Goal: Task Accomplishment & Management: Complete application form

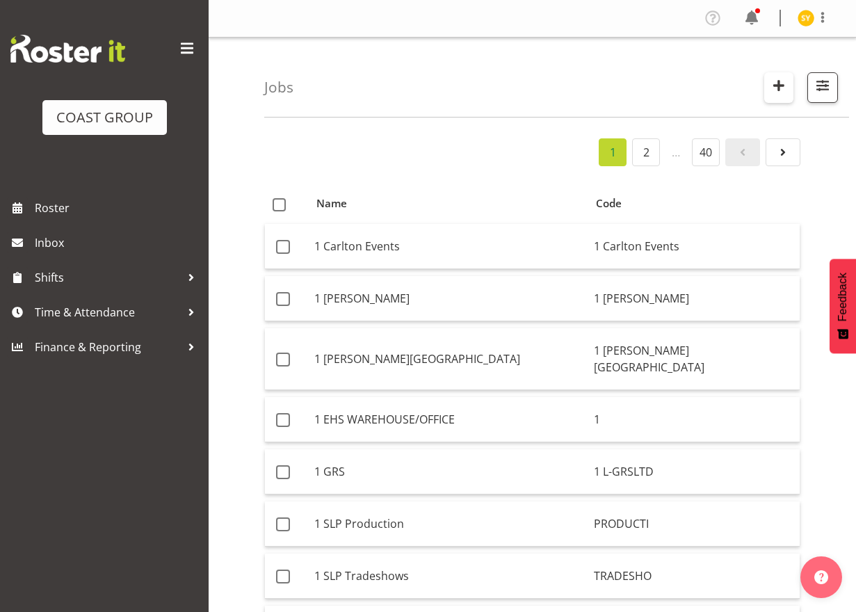
drag, startPoint x: 0, startPoint y: 0, endPoint x: 788, endPoint y: 76, distance: 791.4
click at [788, 76] on span "button" at bounding box center [779, 85] width 18 height 18
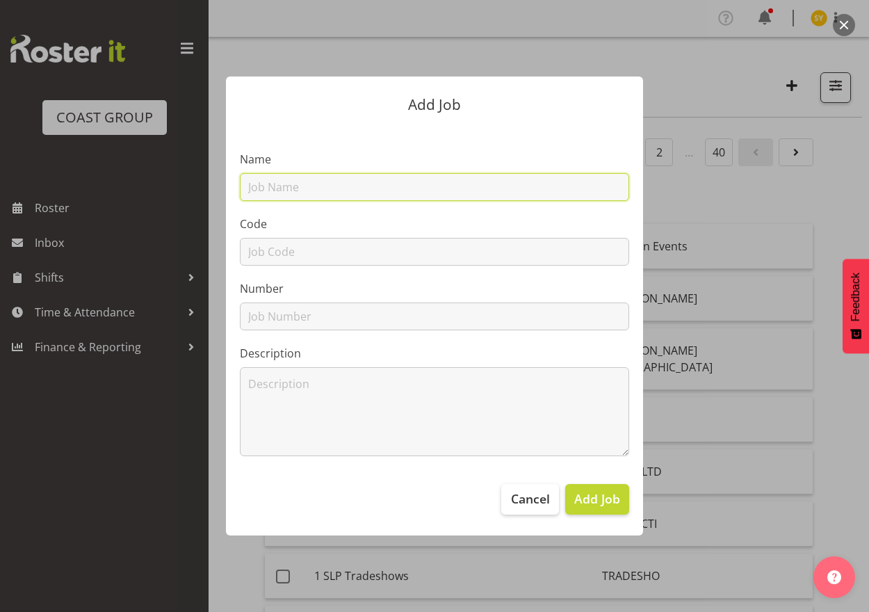
click at [412, 182] on input "text" at bounding box center [434, 187] width 389 height 28
paste input "1251107C"
type input "1251107C"
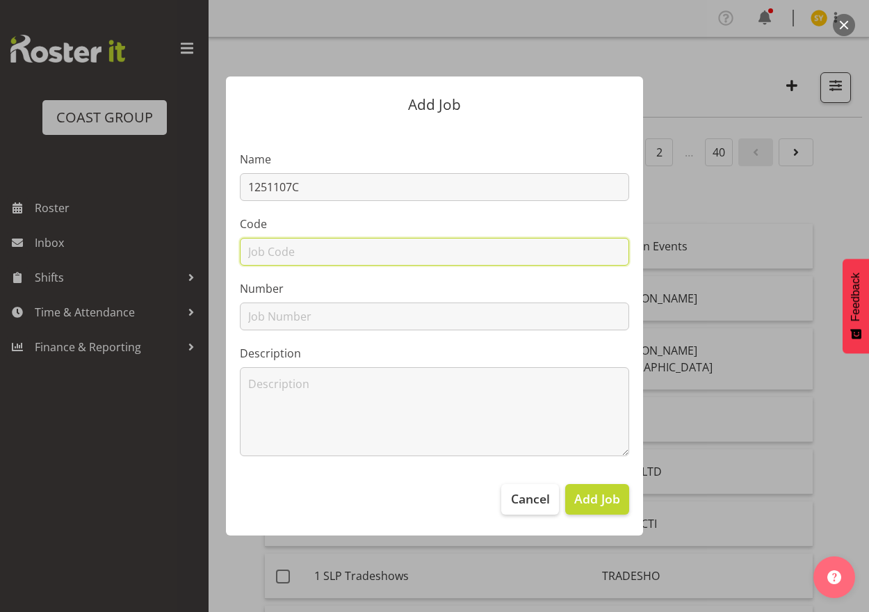
click at [286, 248] on input "text" at bounding box center [434, 252] width 389 height 28
paste input "1251107C"
type input "1251107C"
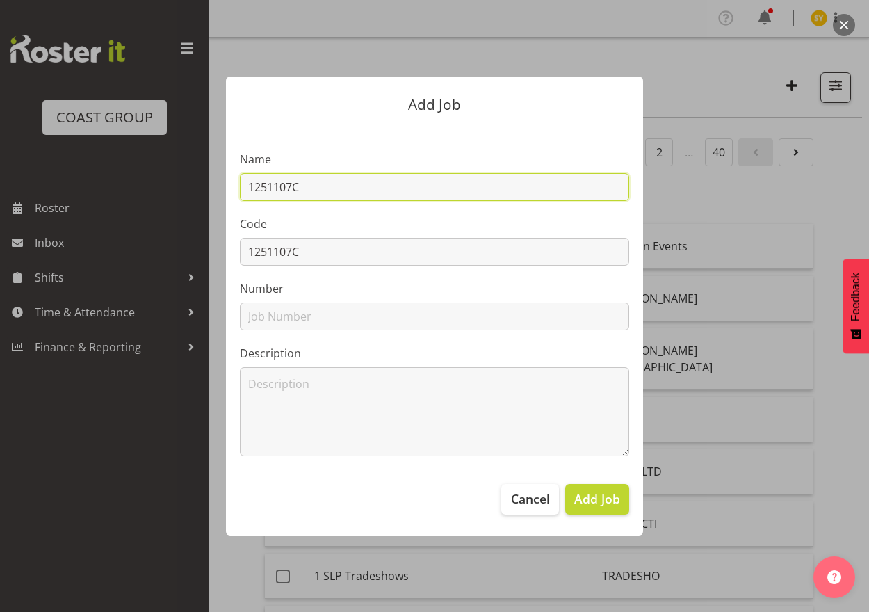
click at [391, 194] on input "1251107C" at bounding box center [434, 187] width 389 height 28
paste input "Imprivata @ [PERSON_NAME] 2025"
drag, startPoint x: 459, startPoint y: 184, endPoint x: 153, endPoint y: 180, distance: 305.9
click at [153, 180] on div "Add Job Name 1251107C - Imprivata @ HiNZ 2025 Code 1251107C Number Description …" at bounding box center [434, 306] width 667 height 528
type input "1251107C - Imprivata @ [PERSON_NAME] 2025"
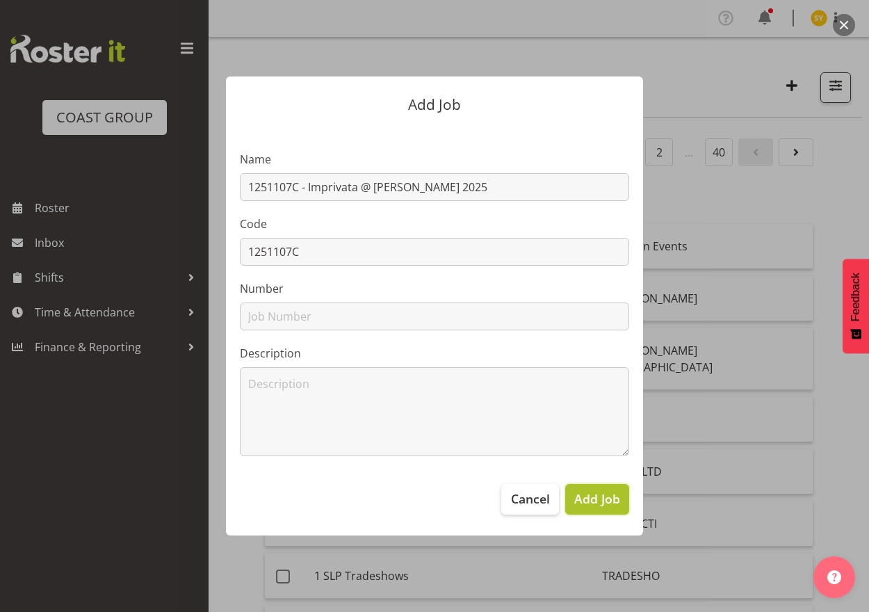
click at [610, 508] on span "Add Job" at bounding box center [597, 498] width 46 height 18
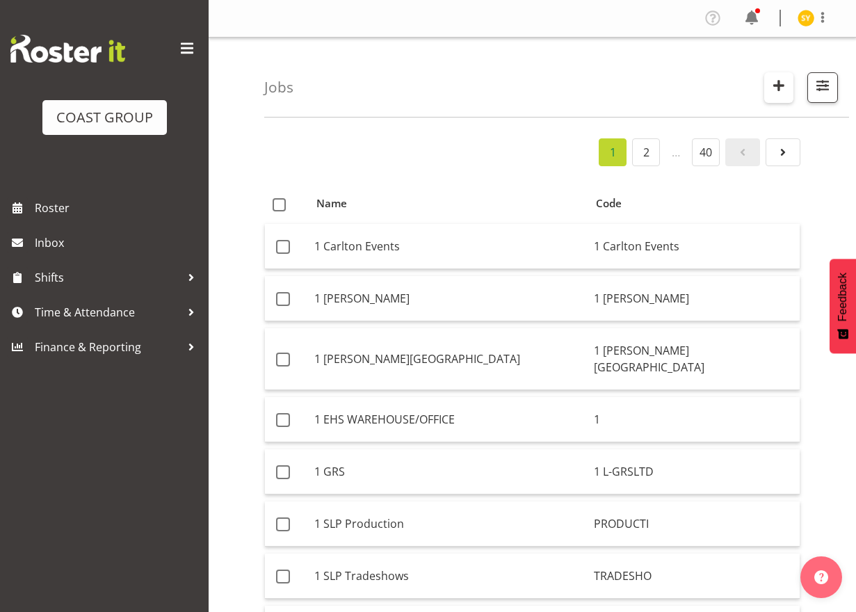
click at [771, 83] on span "button" at bounding box center [779, 85] width 18 height 18
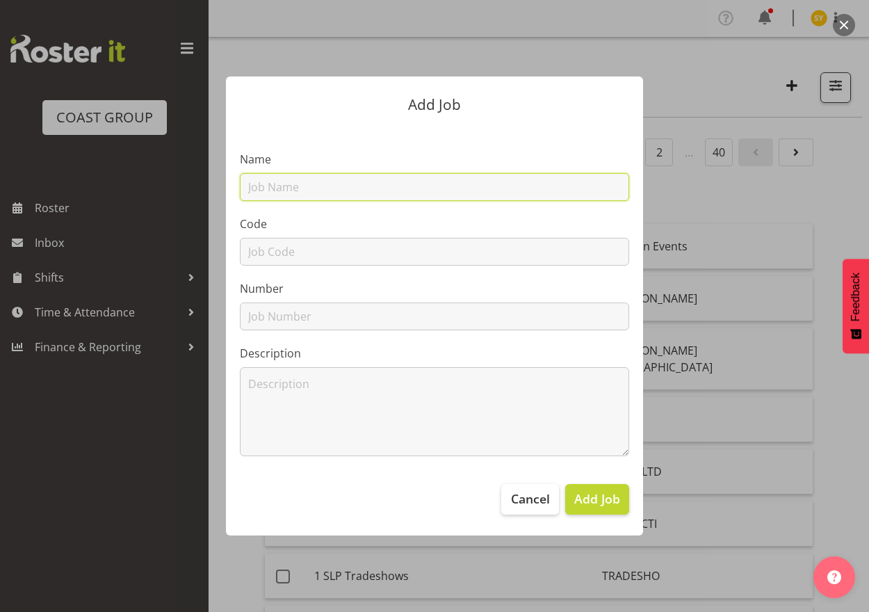
click at [298, 193] on input "text" at bounding box center [434, 187] width 389 height 28
paste input "1251107C - Imprivata @ [PERSON_NAME] 2025"
type input "1251107C - Imprivata @ [PERSON_NAME] 2025"
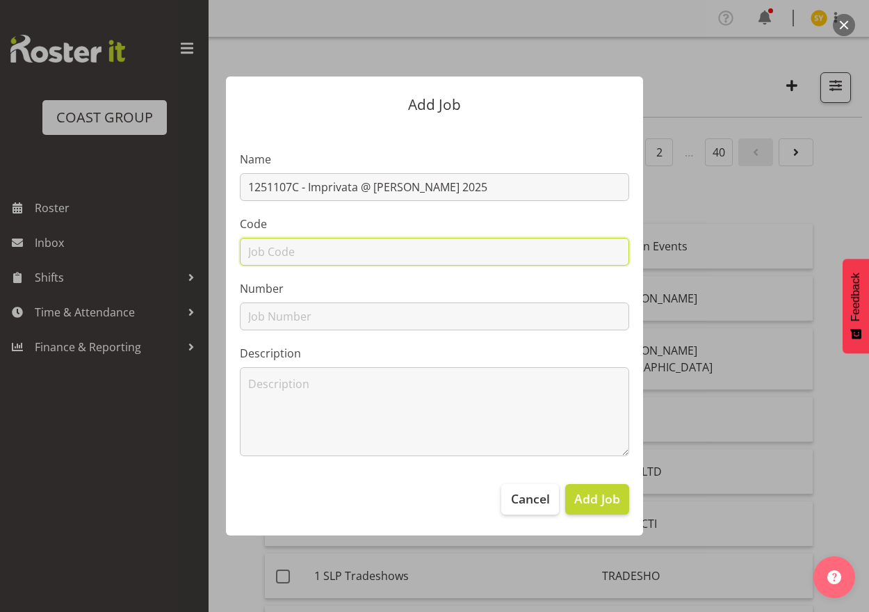
click at [290, 252] on input "text" at bounding box center [434, 252] width 389 height 28
type input "1251107C"
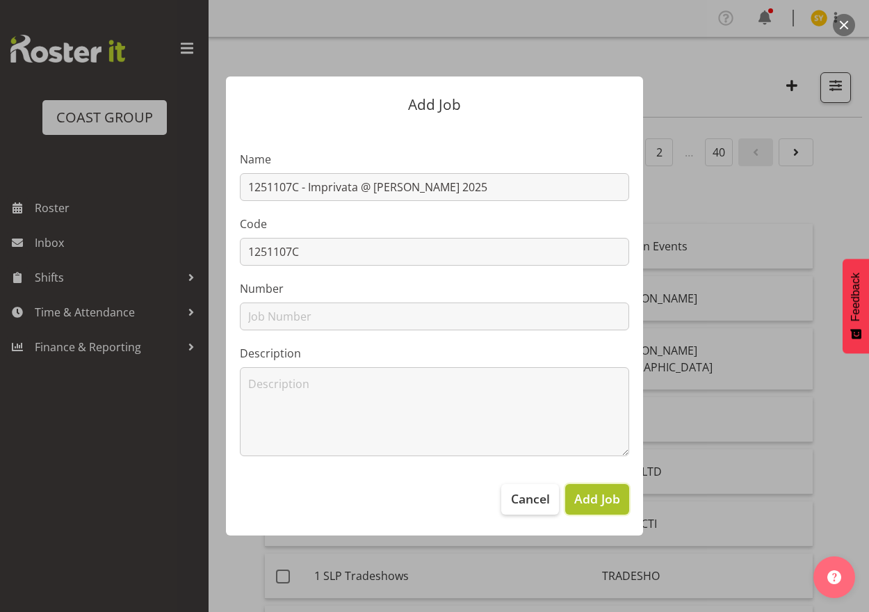
click at [613, 512] on button "Add Job" at bounding box center [597, 499] width 64 height 31
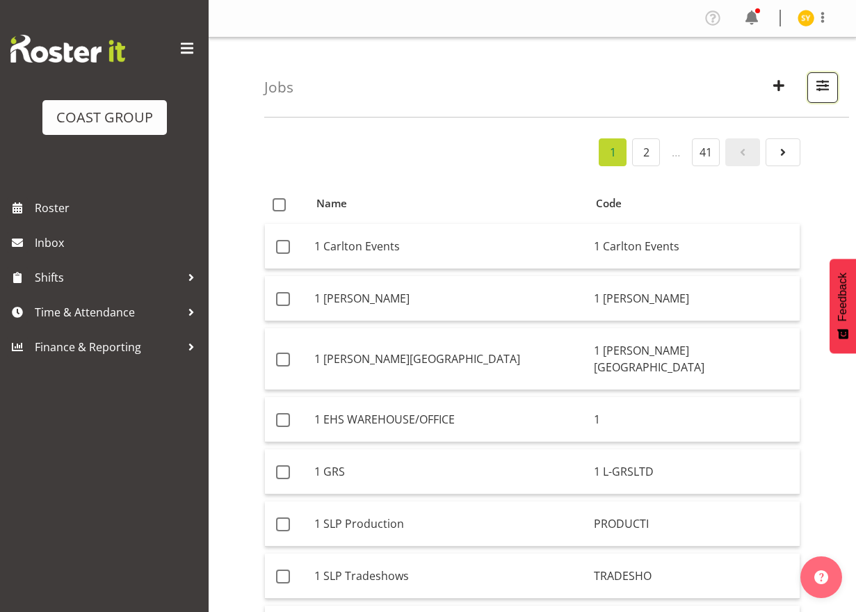
click at [825, 90] on span "button" at bounding box center [822, 85] width 18 height 18
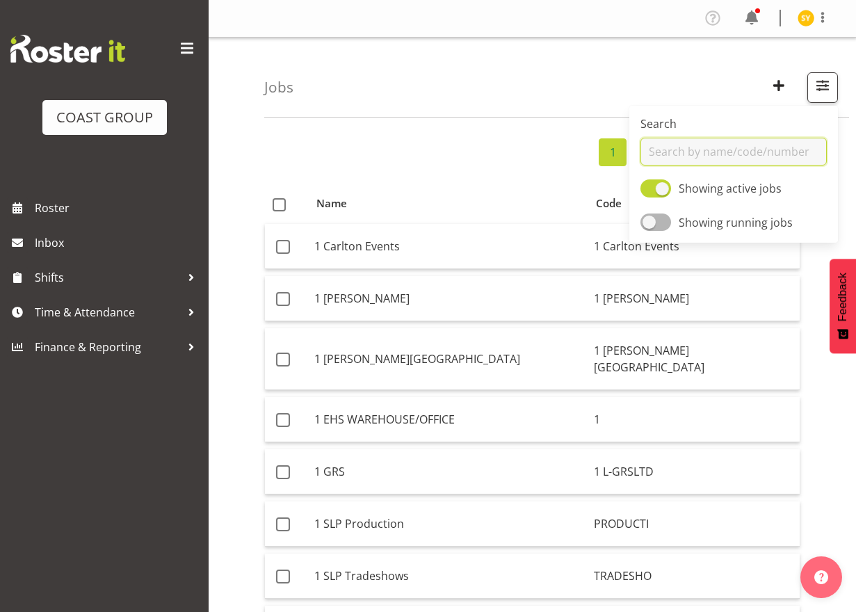
click at [684, 147] on input "text" at bounding box center [733, 152] width 186 height 28
type input "1251107"
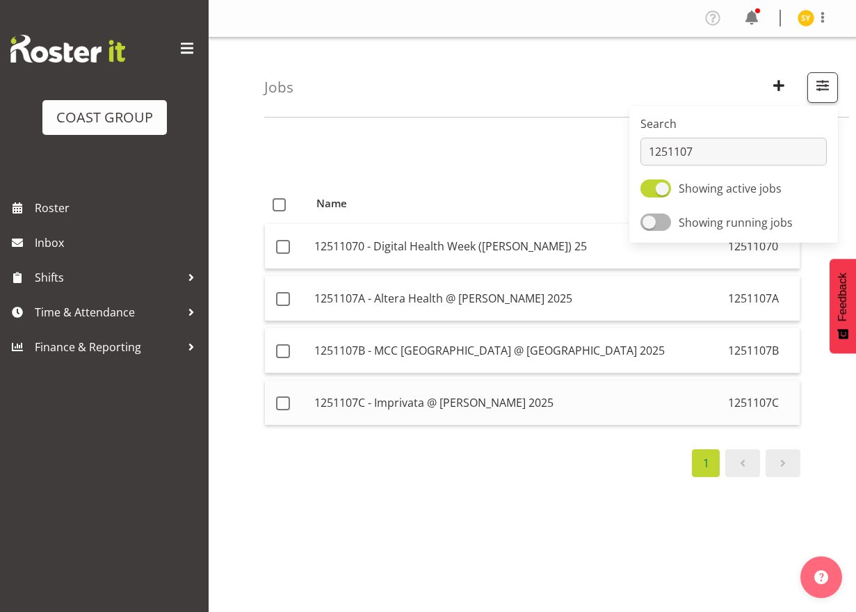
click at [378, 416] on td "1251107C - Imprivata @ [PERSON_NAME] 2025" at bounding box center [516, 402] width 414 height 44
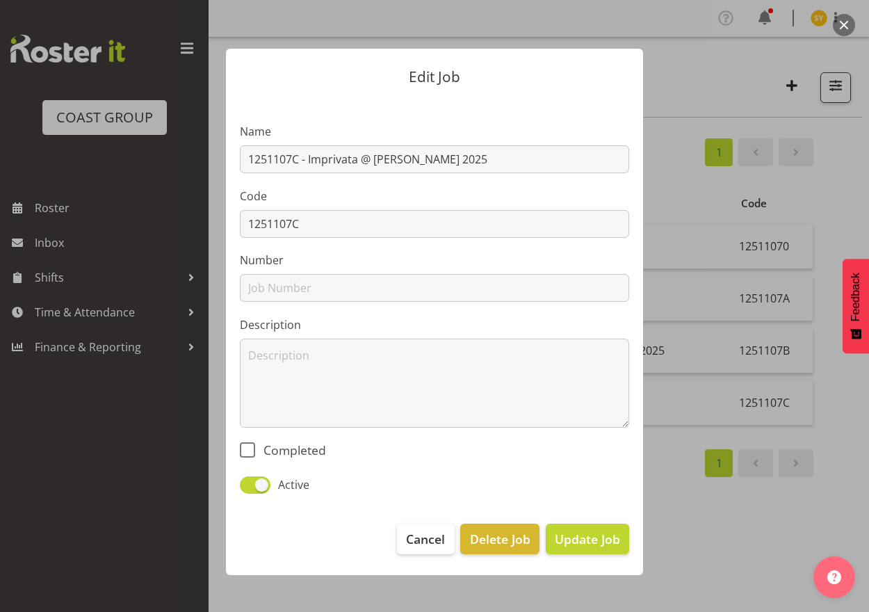
click at [832, 240] on div at bounding box center [434, 306] width 869 height 612
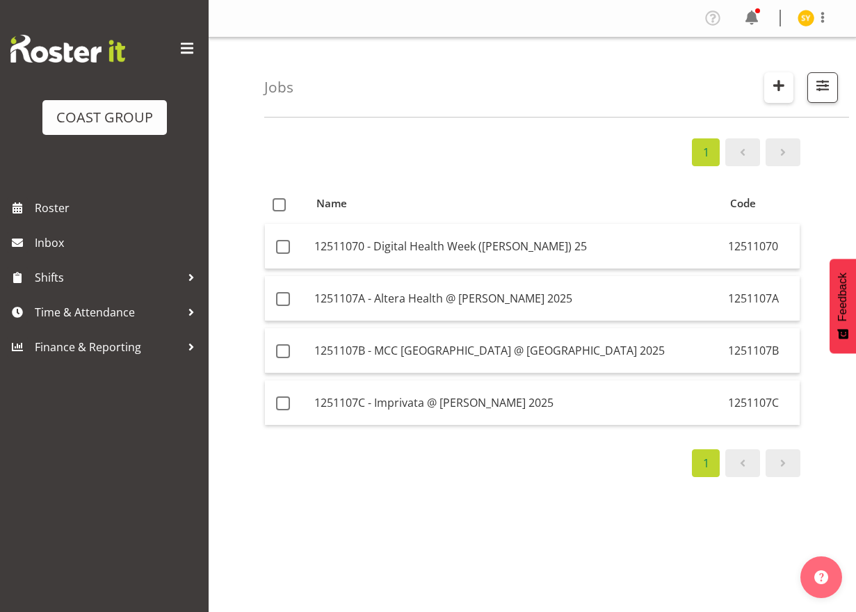
click at [790, 83] on button "button" at bounding box center [778, 87] width 29 height 31
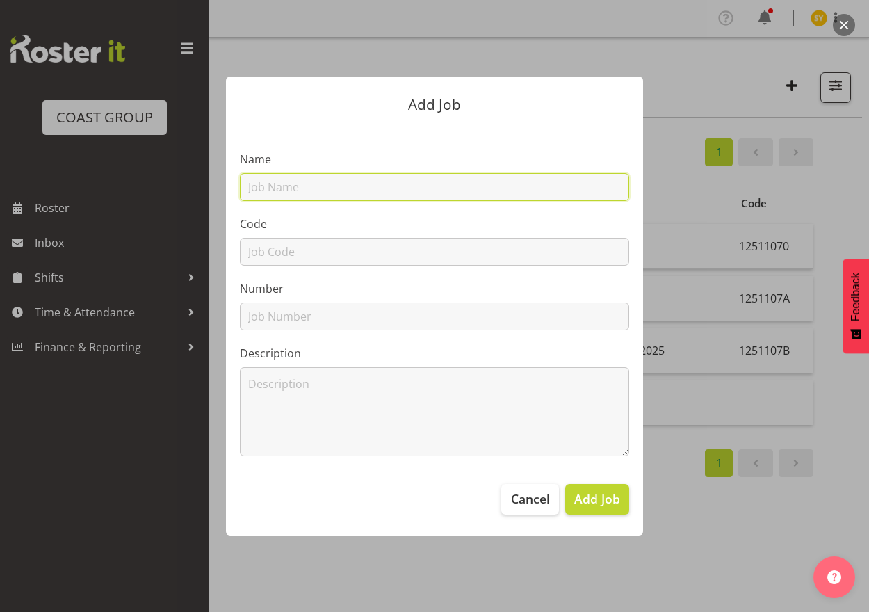
click at [325, 191] on input "text" at bounding box center [434, 187] width 389 height 28
paste input "1251022A"
type input "1251022A"
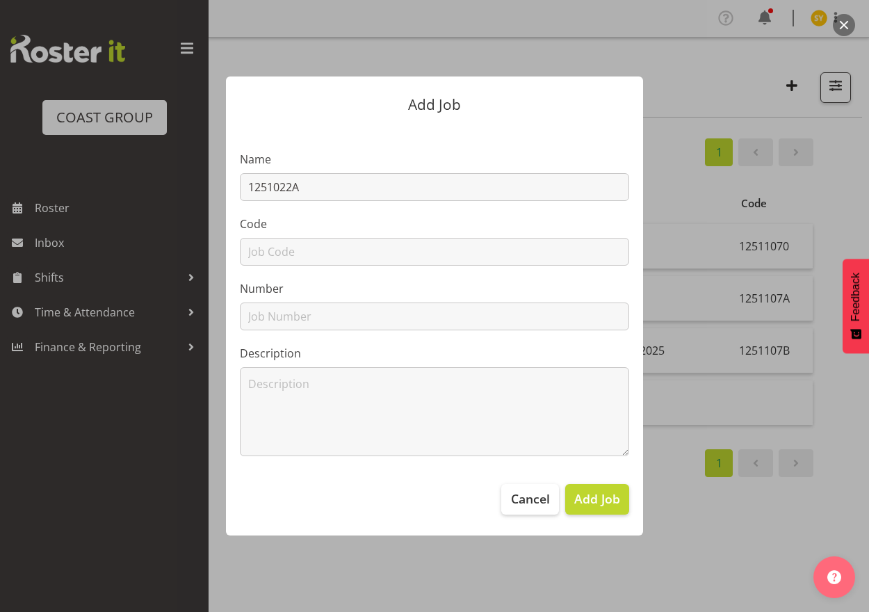
click at [284, 268] on section "Name 1251022A Code Number Description" at bounding box center [434, 297] width 417 height 343
click at [270, 245] on input "text" at bounding box center [434, 252] width 389 height 28
paste input "1251022A"
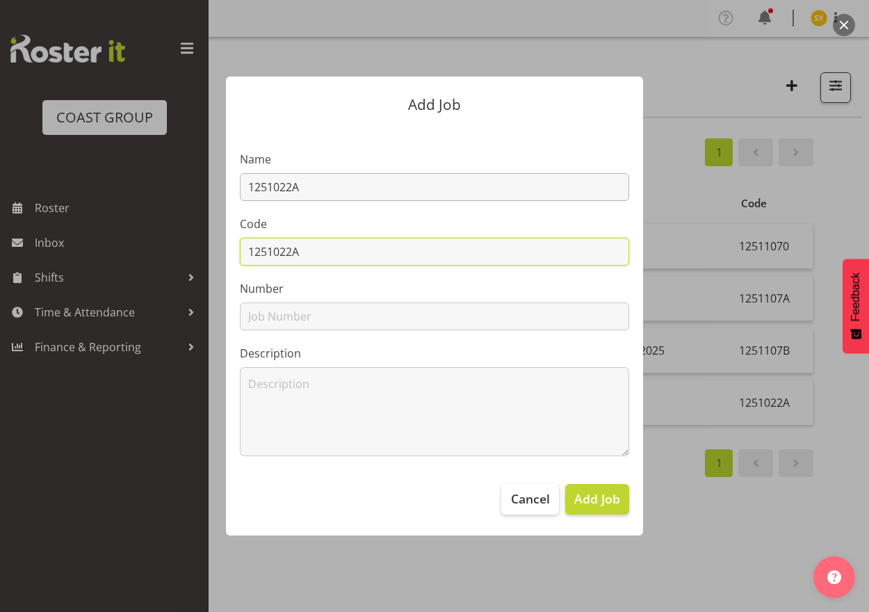
type input "1251022A"
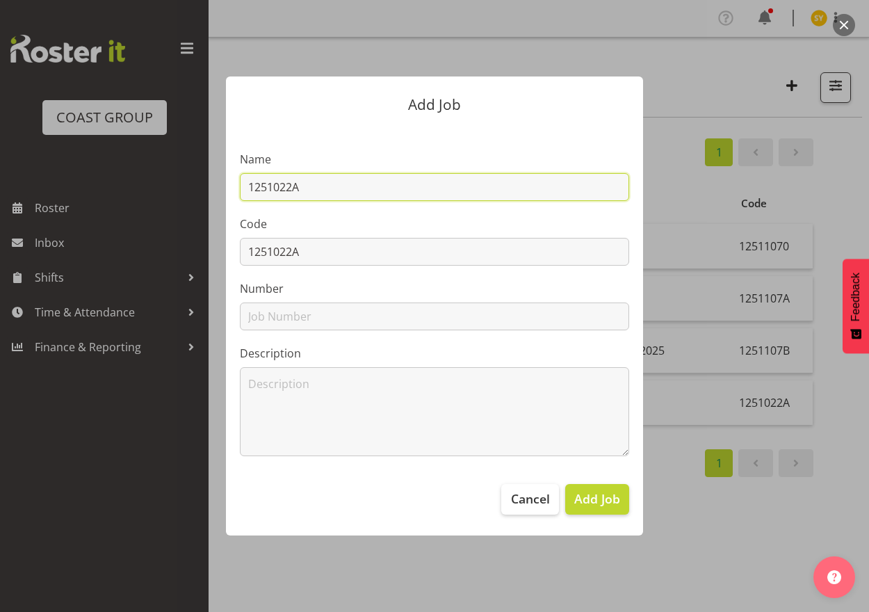
drag, startPoint x: 319, startPoint y: 189, endPoint x: 343, endPoint y: 190, distance: 23.7
click at [329, 190] on input "1251022A" at bounding box center [434, 187] width 389 height 28
paste input "[PERSON_NAME] & Co @ PMC 2025"
drag, startPoint x: 501, startPoint y: 191, endPoint x: 255, endPoint y: 183, distance: 245.6
click at [255, 183] on input "1251022A - [PERSON_NAME] & Co @ PMC 2025" at bounding box center [434, 187] width 389 height 28
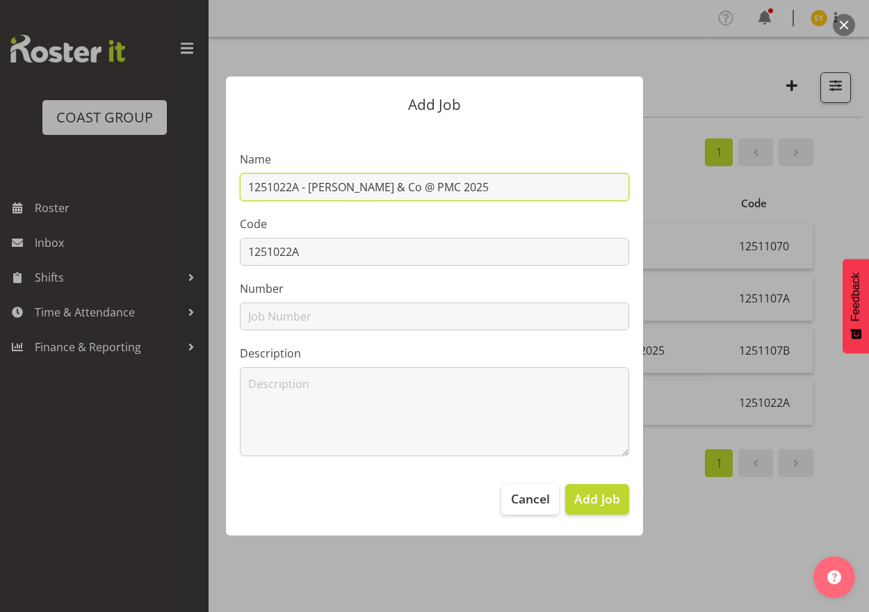
click at [414, 191] on input "1251022A - [PERSON_NAME] & Co @ PMC 2025" at bounding box center [434, 187] width 389 height 28
drag, startPoint x: 496, startPoint y: 186, endPoint x: 156, endPoint y: 203, distance: 341.1
click at [156, 203] on div "Add Job Name 1251022A - [PERSON_NAME] & Co @ PMC 2025 Code 1251022A Number Desc…" at bounding box center [434, 306] width 667 height 528
type input "1251022A - [PERSON_NAME] & Co @ PMC 2025"
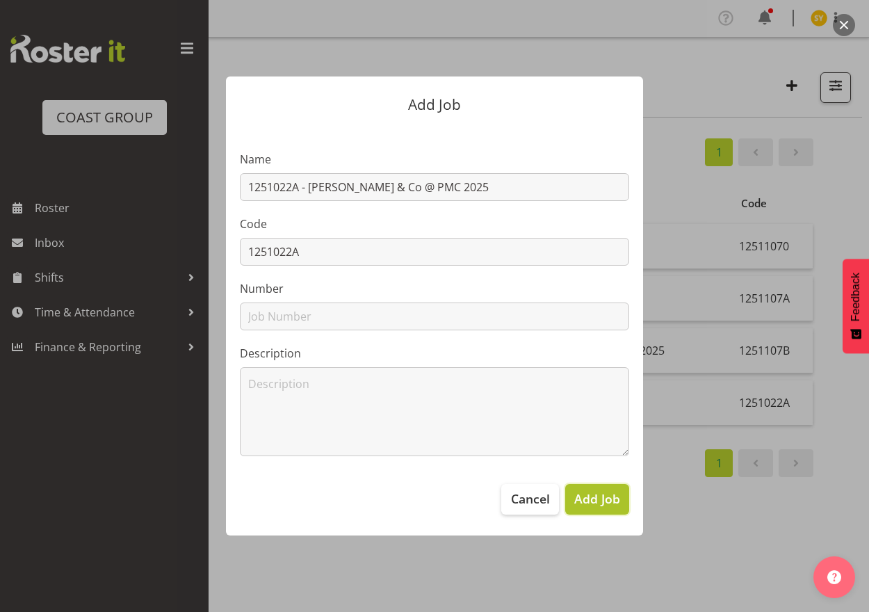
click at [615, 511] on button "Add Job" at bounding box center [597, 499] width 64 height 31
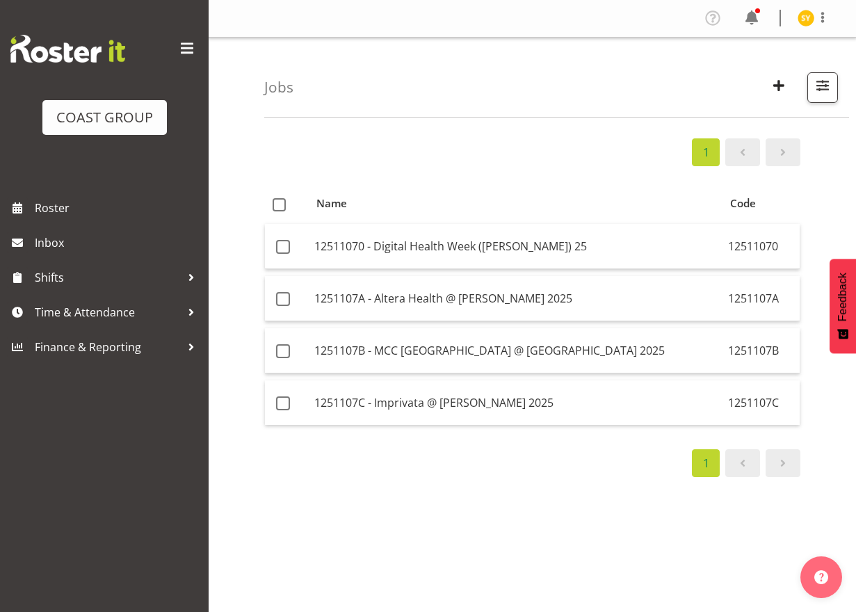
click at [826, 197] on div "1 Name Code 12511070 - Digital Health Week ([PERSON_NAME]) 25 12511070 1251107A…" at bounding box center [560, 406] width 592 height 556
click at [770, 88] on span "button" at bounding box center [779, 85] width 18 height 18
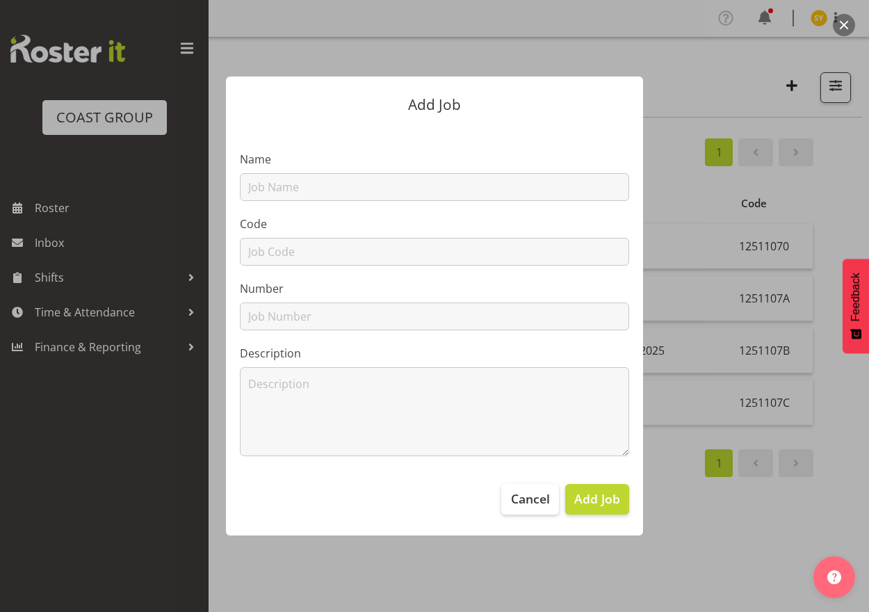
click at [285, 159] on label "Name" at bounding box center [434, 159] width 389 height 17
click at [272, 194] on input "text" at bounding box center [434, 187] width 389 height 28
paste input "1251022B"
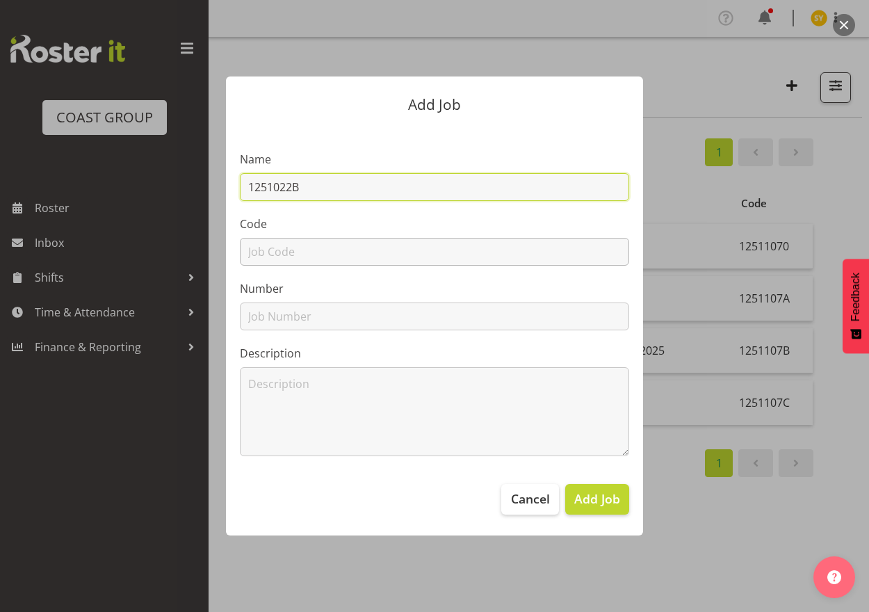
type input "1251022B"
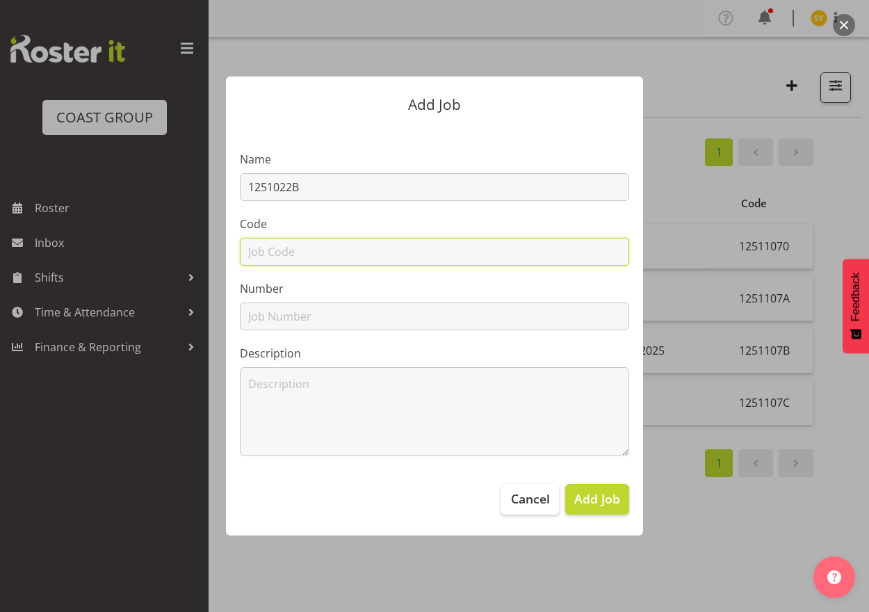
click at [275, 249] on input "text" at bounding box center [434, 252] width 389 height 28
paste input "1251022B"
type input "1251022B"
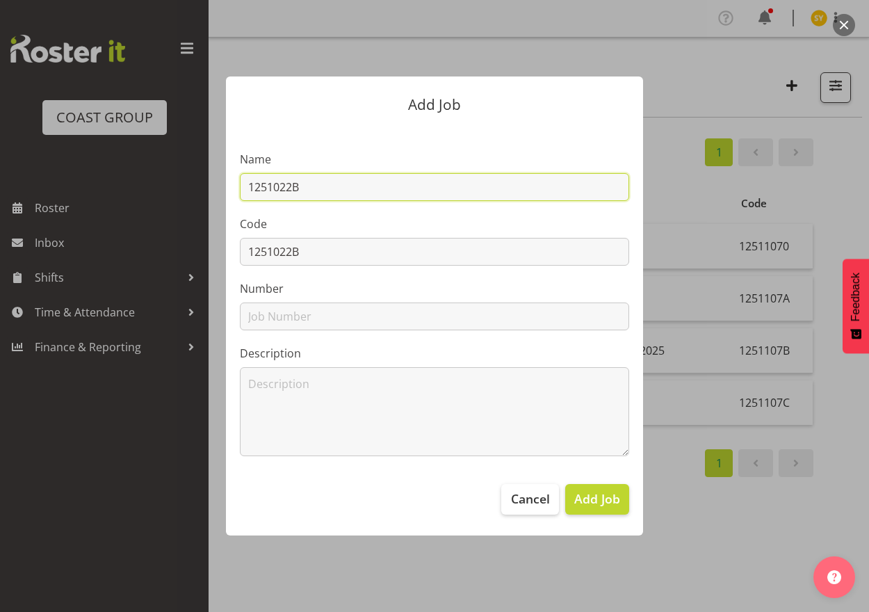
click at [437, 193] on input "1251022B" at bounding box center [434, 187] width 389 height 28
type input "1251022B -"
click at [835, 218] on div at bounding box center [434, 306] width 869 height 612
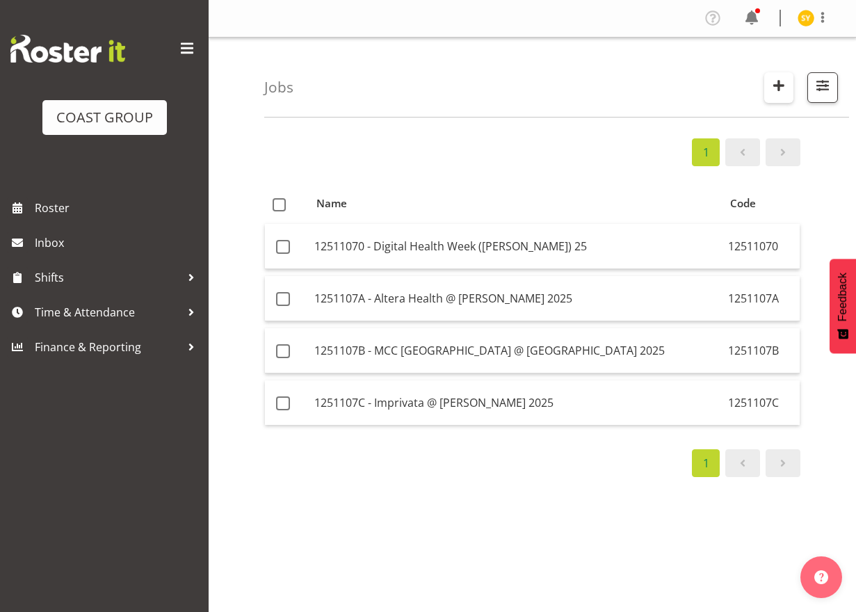
click at [784, 83] on span "button" at bounding box center [779, 85] width 18 height 18
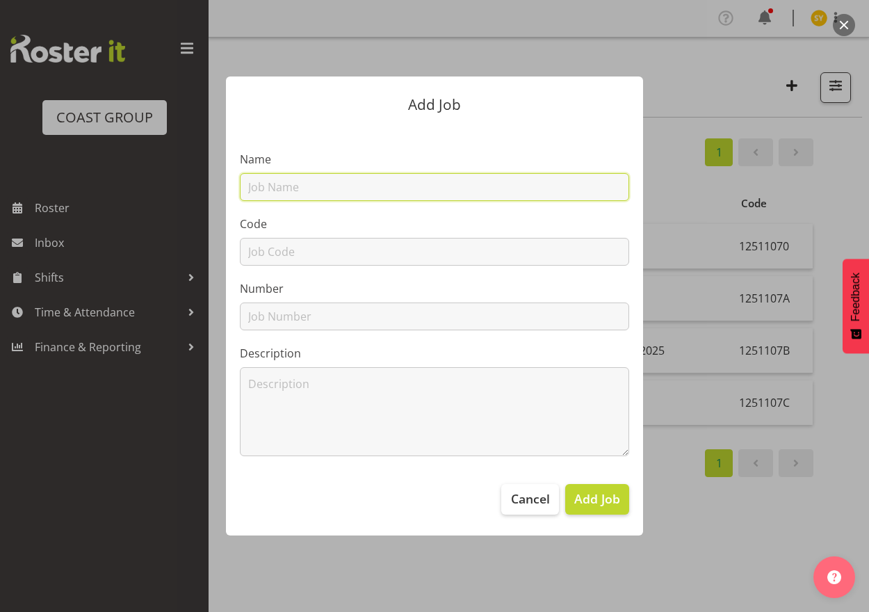
click at [311, 191] on input "text" at bounding box center [434, 187] width 389 height 28
paste input "[MEDICAL_DATA] @ PMC 2025"
type input "1251022B - [MEDICAL_DATA] @ PMC 2025"
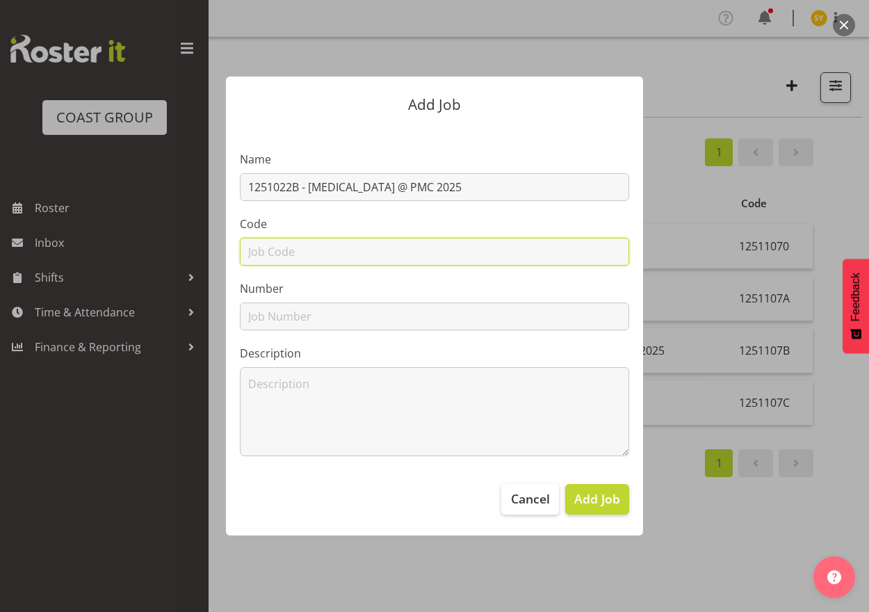
click at [318, 263] on input "text" at bounding box center [434, 252] width 389 height 28
type input "1251022B"
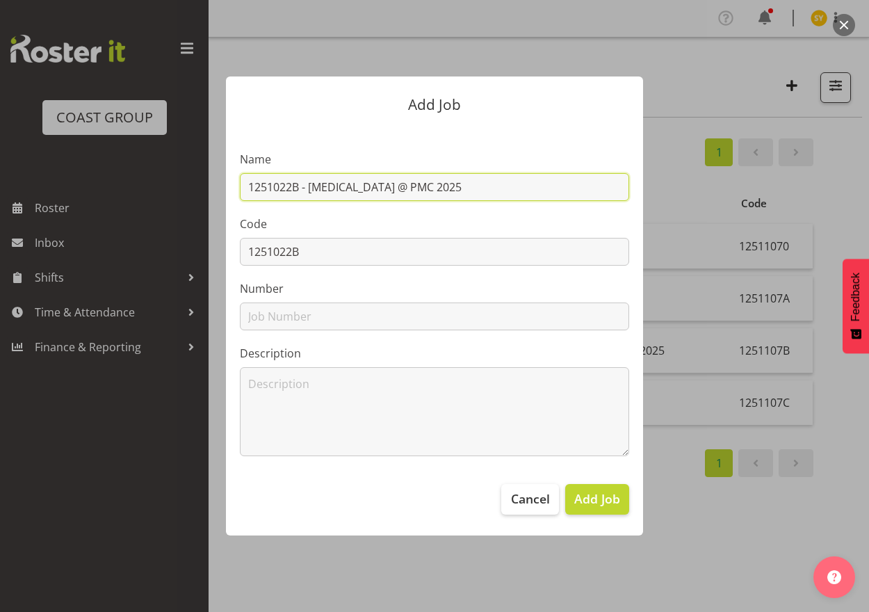
drag, startPoint x: 421, startPoint y: 195, endPoint x: 243, endPoint y: 195, distance: 177.3
click at [243, 195] on input "1251022B - [MEDICAL_DATA] @ PMC 2025" at bounding box center [434, 187] width 389 height 28
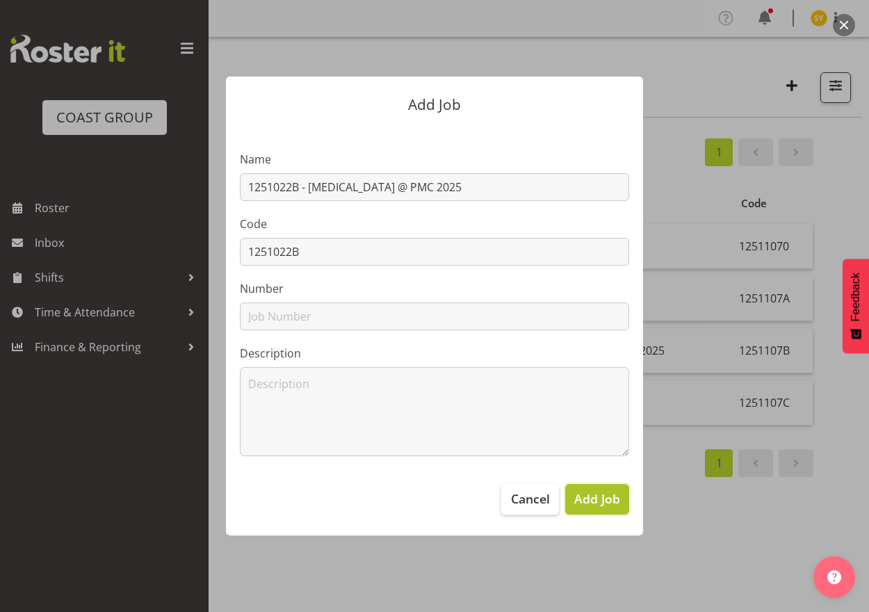
click at [598, 500] on span "Add Job" at bounding box center [597, 498] width 46 height 18
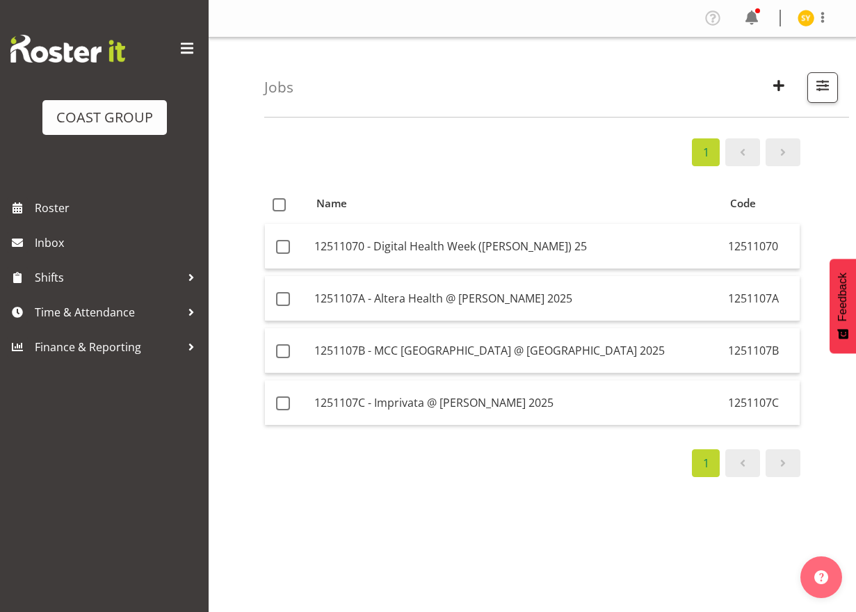
click at [847, 190] on div "1 Name Code 12511070 - Digital Health Week ([PERSON_NAME]) 25 12511070 1251107A…" at bounding box center [560, 406] width 592 height 556
click at [820, 88] on span "button" at bounding box center [822, 85] width 18 height 18
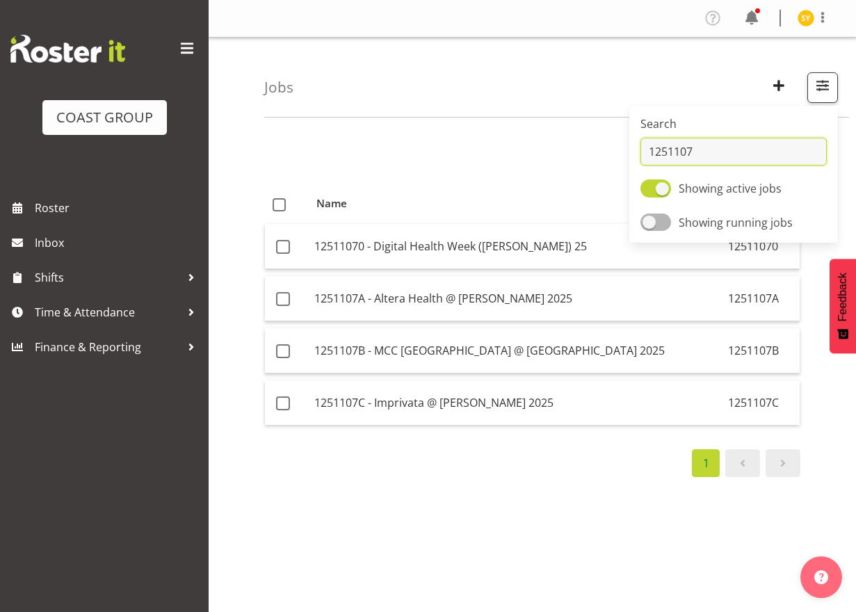
click at [711, 143] on input "1251107" at bounding box center [733, 152] width 186 height 28
type input "1251022"
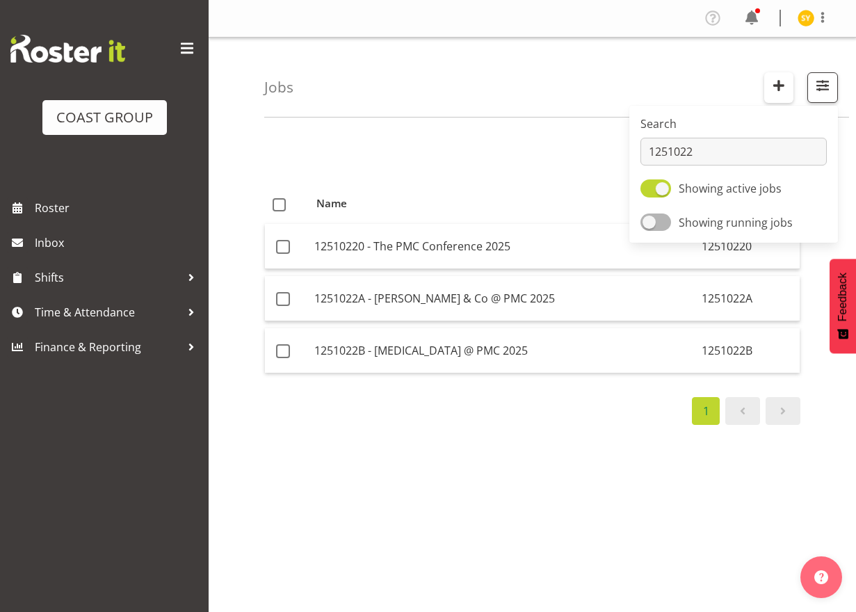
click at [768, 92] on button "button" at bounding box center [778, 87] width 29 height 31
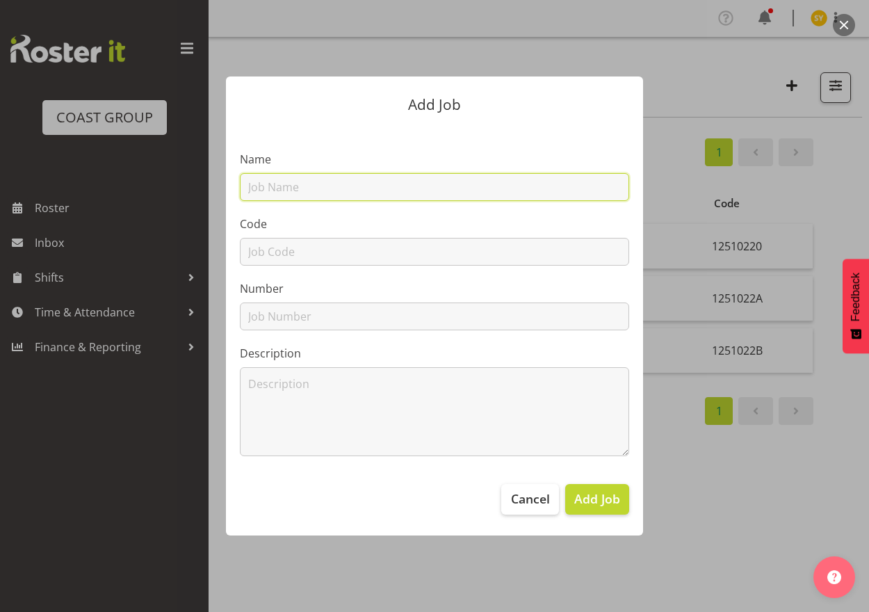
click at [405, 186] on input "text" at bounding box center [434, 187] width 389 height 28
paste input "1251015B"
type input "1251015B"
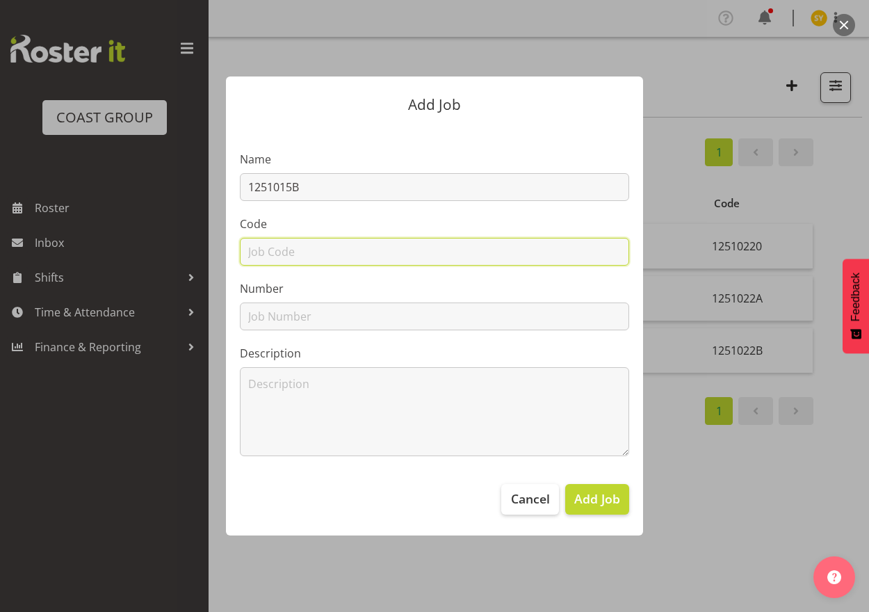
paste input "1251015B"
click at [281, 258] on input "1251015B" at bounding box center [434, 252] width 389 height 28
type input "1251015B"
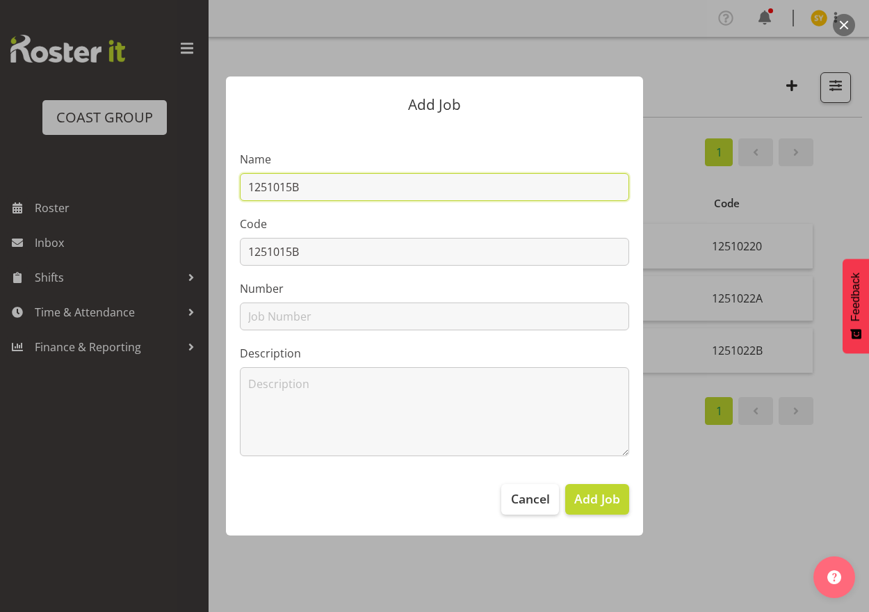
click at [403, 186] on input "1251015B" at bounding box center [434, 187] width 389 height 28
paste input "6DAI 2025 - Entourage"
drag, startPoint x: 544, startPoint y: 196, endPoint x: 120, endPoint y: 187, distance: 424.2
click at [120, 186] on div "Add Job Name 1251015B - 6DAI 2025 - Entourage Code 1251015B Number Description …" at bounding box center [434, 306] width 667 height 528
type input "1251015B - 6DAI 2025 - Entourage"
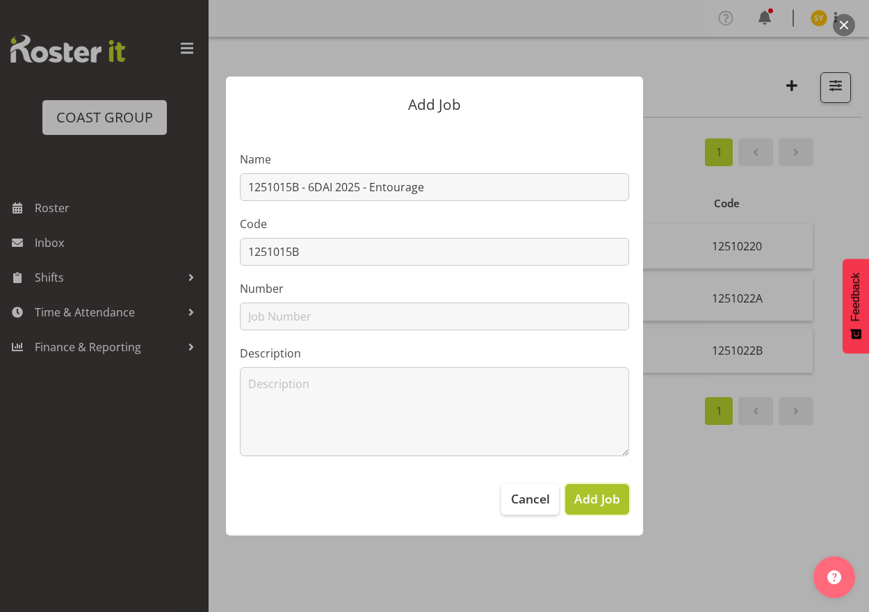
click at [613, 510] on button "Add Job" at bounding box center [597, 499] width 64 height 31
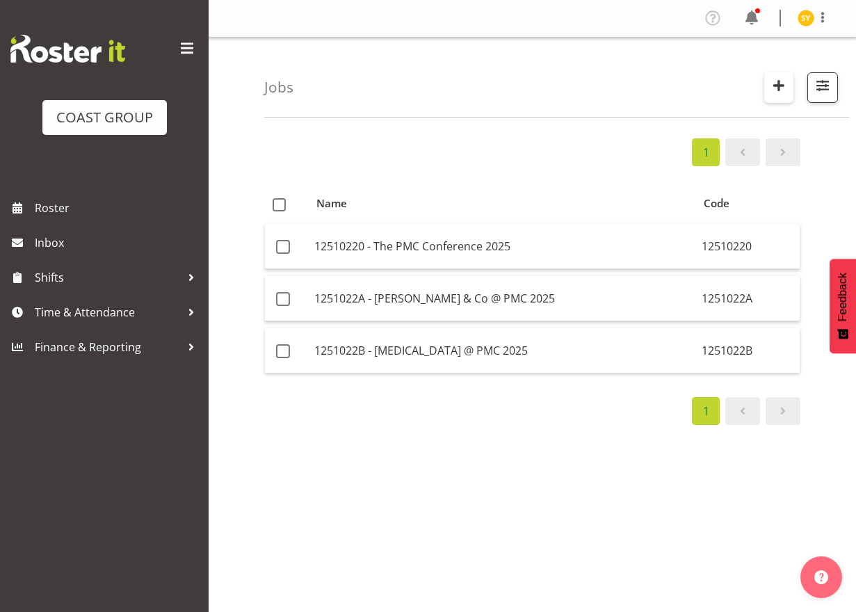
click at [772, 83] on span "button" at bounding box center [779, 85] width 18 height 18
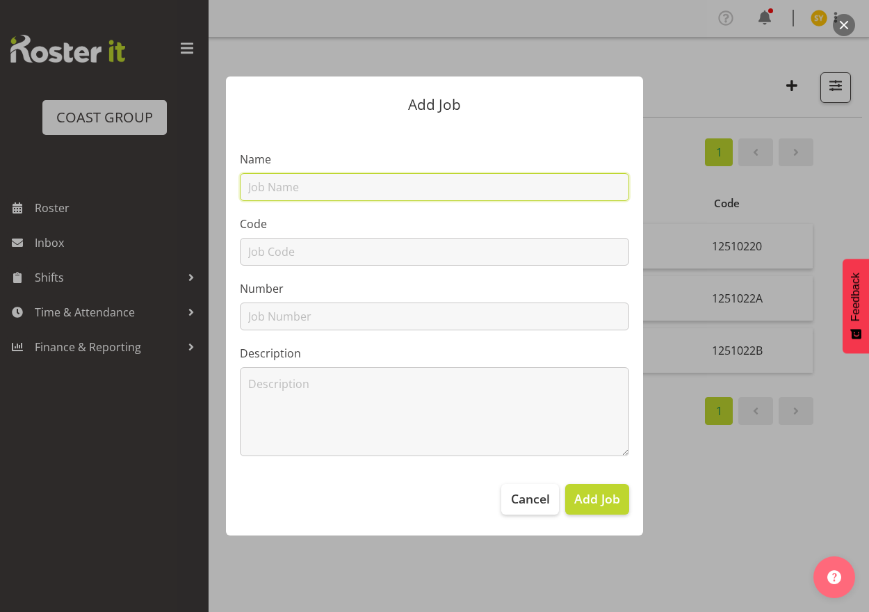
click at [336, 179] on input "text" at bounding box center [434, 187] width 389 height 28
paste input "12511180"
type input "12511180"
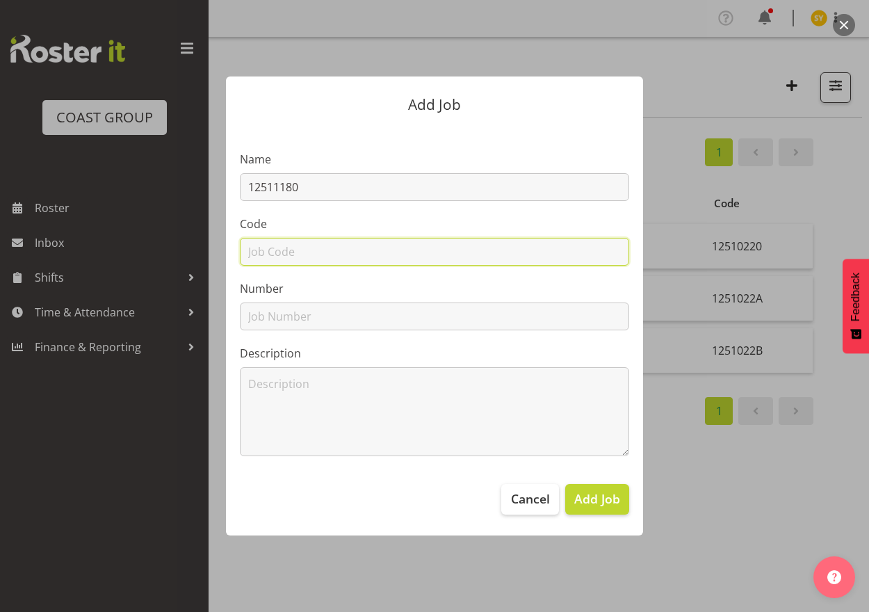
drag, startPoint x: 268, startPoint y: 259, endPoint x: 273, endPoint y: 252, distance: 8.4
click at [268, 259] on input "text" at bounding box center [434, 252] width 389 height 28
paste input "12511180"
type input "12511180"
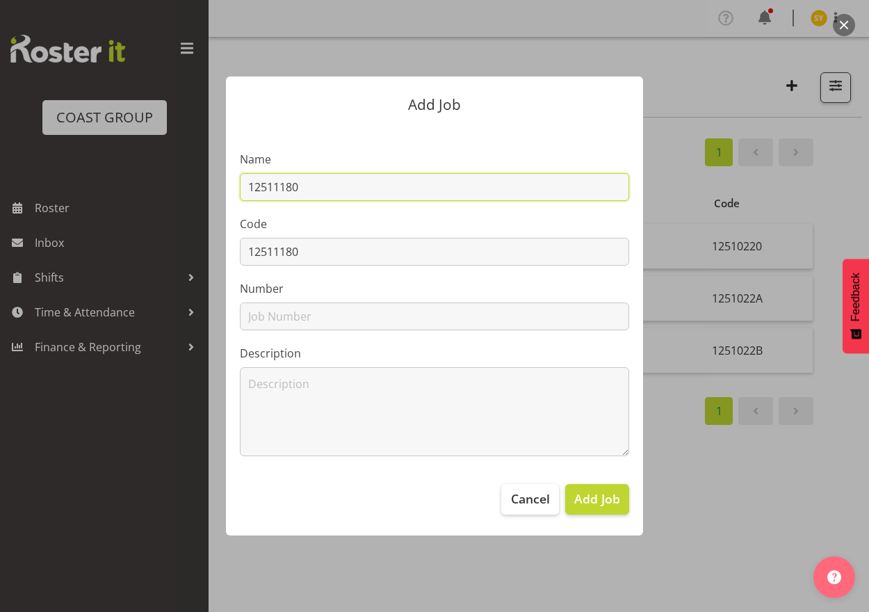
drag, startPoint x: 380, startPoint y: 179, endPoint x: 419, endPoint y: 185, distance: 38.7
click at [389, 180] on input "12511180" at bounding box center [434, 187] width 389 height 28
paste input "NZDSN 2025"
drag, startPoint x: 455, startPoint y: 183, endPoint x: 81, endPoint y: 195, distance: 373.6
click at [81, 195] on div "Add Job Name 12511180 - NZDSN 2025 Code 12511180 Number Description Cancel Add …" at bounding box center [434, 306] width 869 height 612
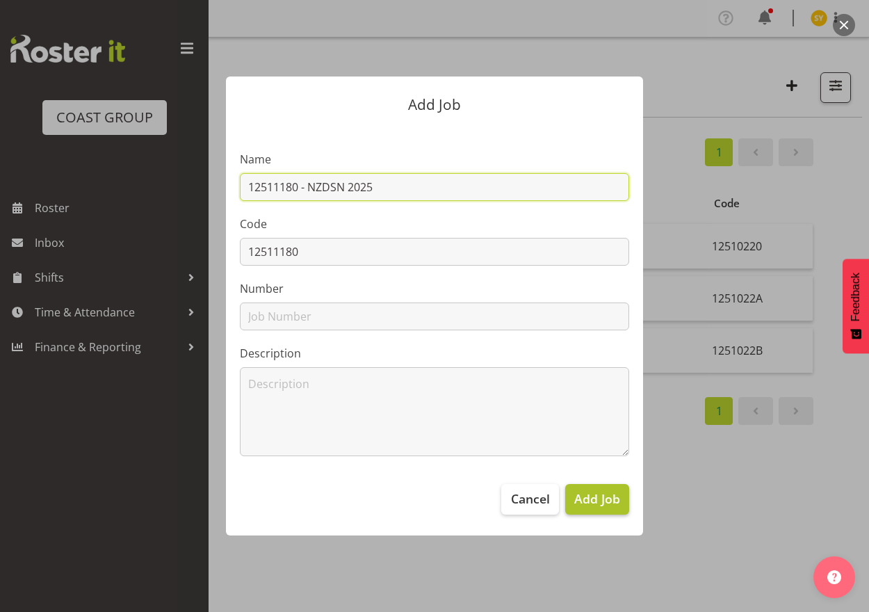
type input "12511180 - NZDSN 2025"
click at [592, 499] on span "Add Job" at bounding box center [597, 498] width 46 height 18
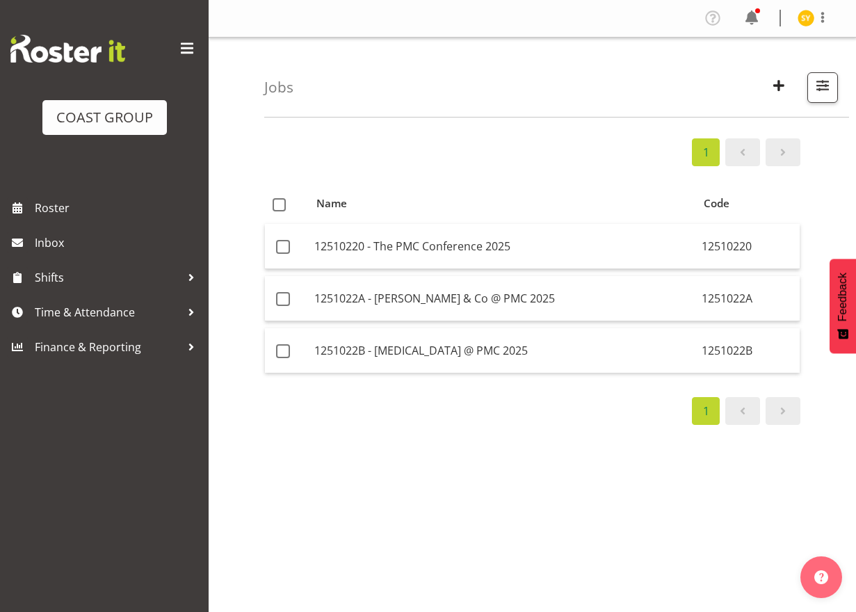
click at [791, 469] on div "1 Name Code 12510220 - The PMC Conference 2025 12510220 1251022A - [PERSON_NAME…" at bounding box center [560, 406] width 592 height 556
drag, startPoint x: 777, startPoint y: 76, endPoint x: 779, endPoint y: 83, distance: 7.9
click at [779, 83] on span "button" at bounding box center [779, 85] width 18 height 18
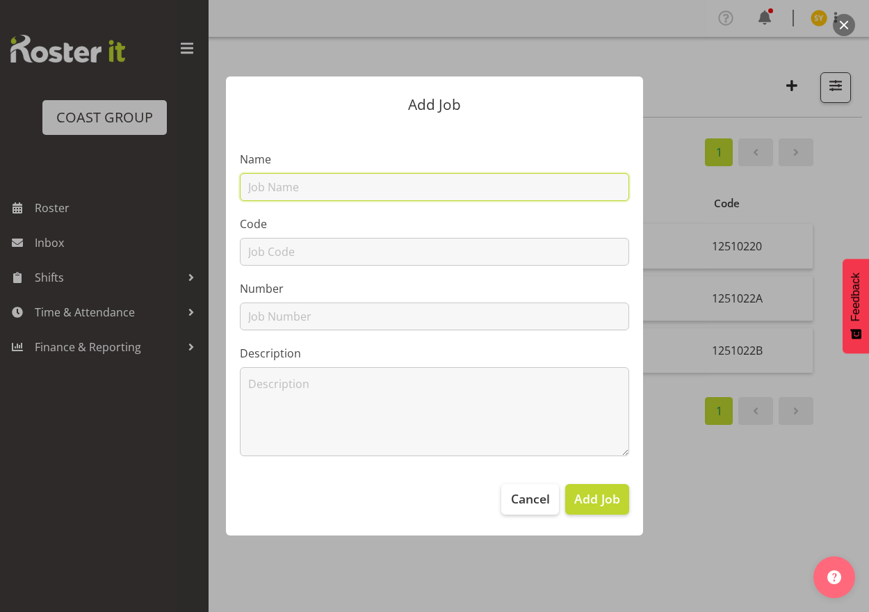
click at [397, 180] on input "text" at bounding box center [434, 187] width 389 height 28
paste input "12511190"
type input "12511190"
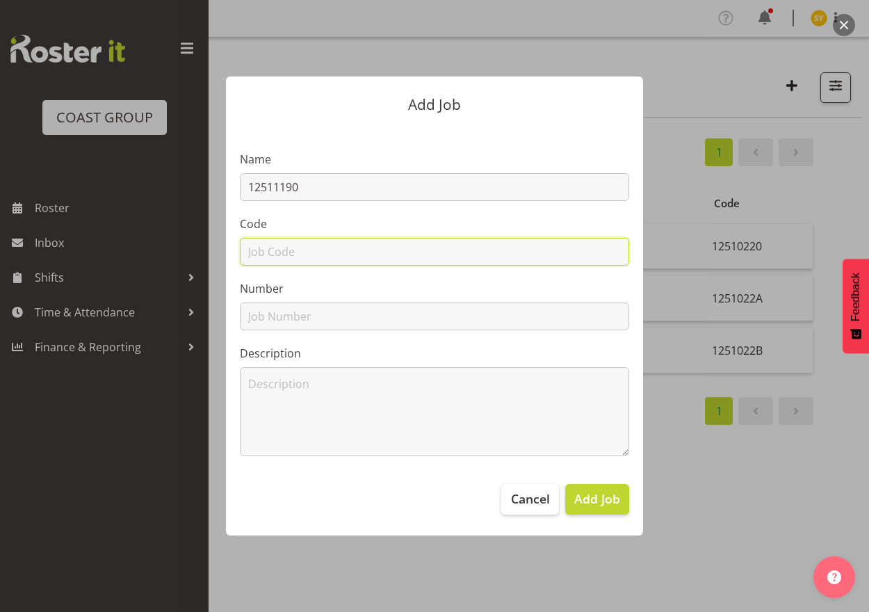
click at [285, 262] on input "text" at bounding box center [434, 252] width 389 height 28
paste input "12511190"
type input "12511190"
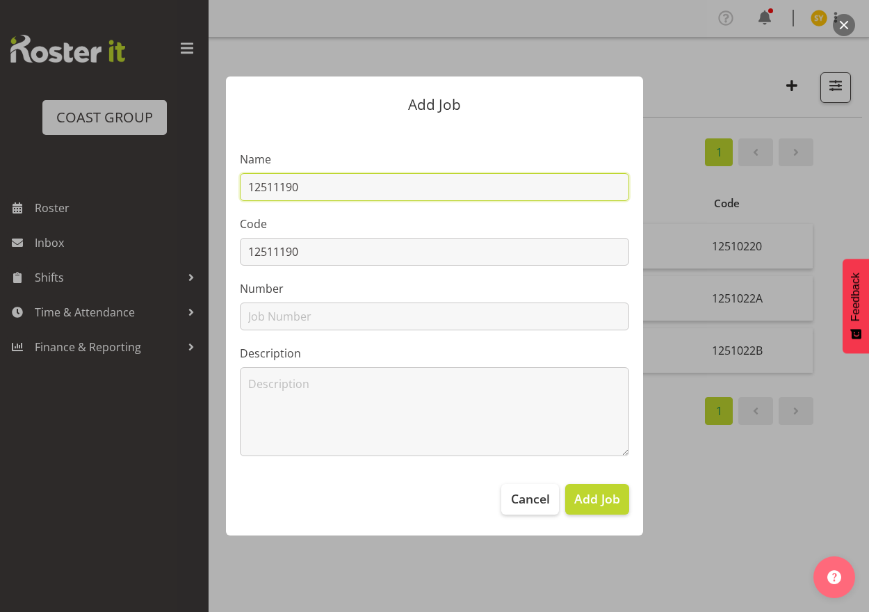
drag, startPoint x: 455, startPoint y: 189, endPoint x: 486, endPoint y: 189, distance: 30.6
click at [486, 189] on input "12511190" at bounding box center [434, 187] width 389 height 28
paste input "HRNZ 2025"
drag, startPoint x: 506, startPoint y: 196, endPoint x: 57, endPoint y: 193, distance: 449.2
click at [57, 193] on div "Add Job Name 12511190 - HRNZ 2025 Code 12511190 Number Description Cancel Add J…" at bounding box center [434, 306] width 869 height 612
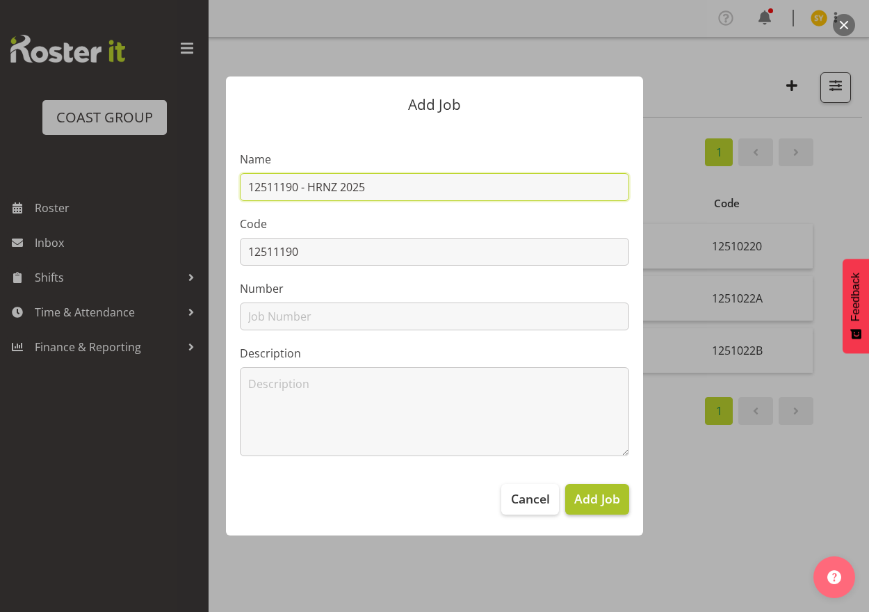
type input "12511190 - HRNZ 2025"
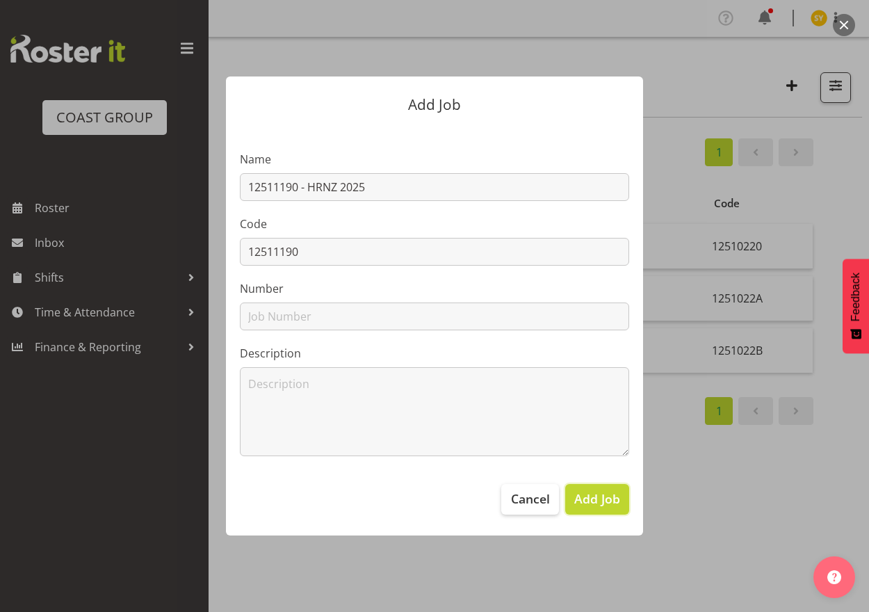
click at [601, 499] on span "Add Job" at bounding box center [597, 498] width 46 height 18
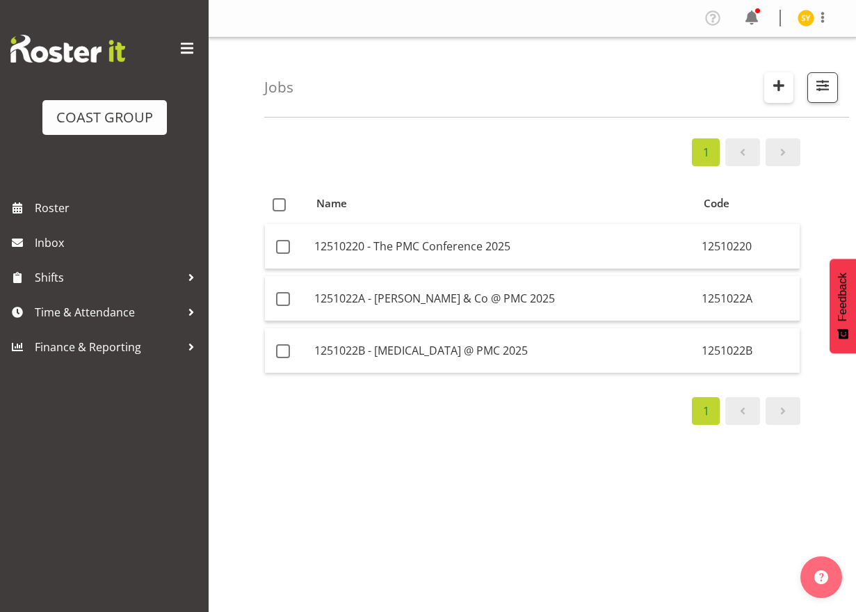
click at [772, 86] on span "button" at bounding box center [779, 85] width 18 height 18
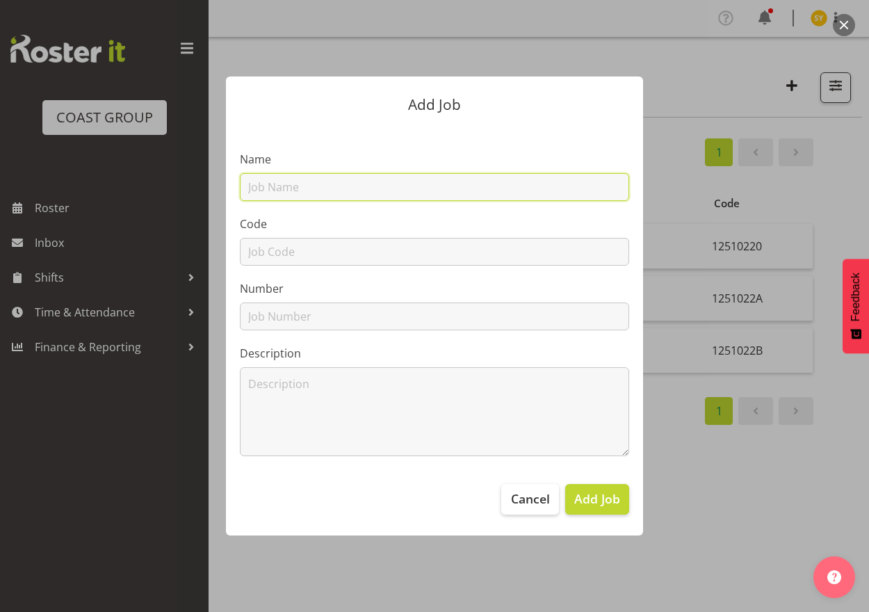
drag, startPoint x: 412, startPoint y: 193, endPoint x: 399, endPoint y: 200, distance: 14.9
click at [412, 193] on input "text" at bounding box center [434, 187] width 389 height 28
paste input "42605050"
type input "42605050"
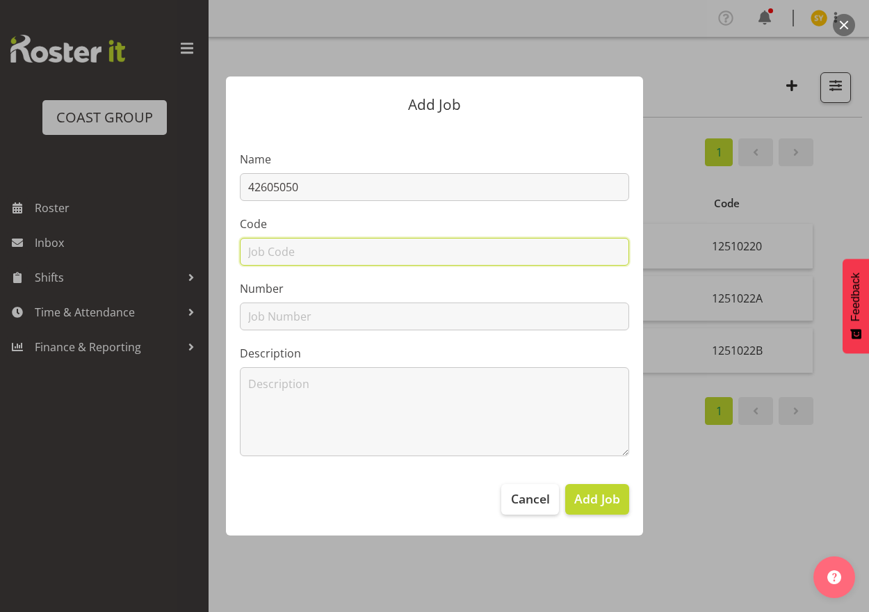
click at [289, 246] on input "text" at bounding box center [434, 252] width 389 height 28
paste input "42605050"
type input "42605050"
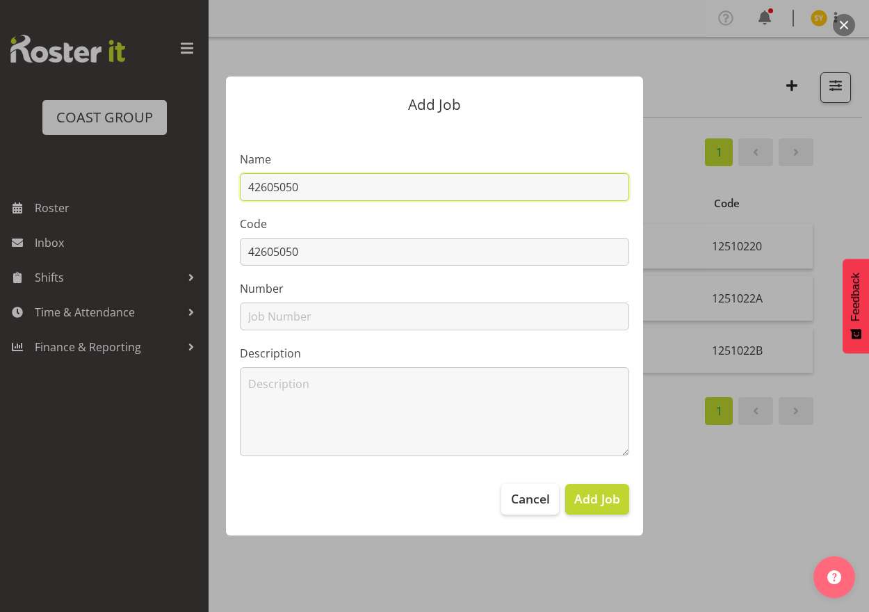
drag, startPoint x: 360, startPoint y: 190, endPoint x: 386, endPoint y: 191, distance: 25.7
click at [362, 190] on input "42605050" at bounding box center [434, 187] width 389 height 28
paste input "Comms Connect 2026"
drag, startPoint x: 449, startPoint y: 186, endPoint x: 111, endPoint y: 192, distance: 338.7
click at [111, 191] on div "Add Job Name 42605050 - Comms Connect 2026 Code 42605050 Number Description Can…" at bounding box center [434, 306] width 667 height 528
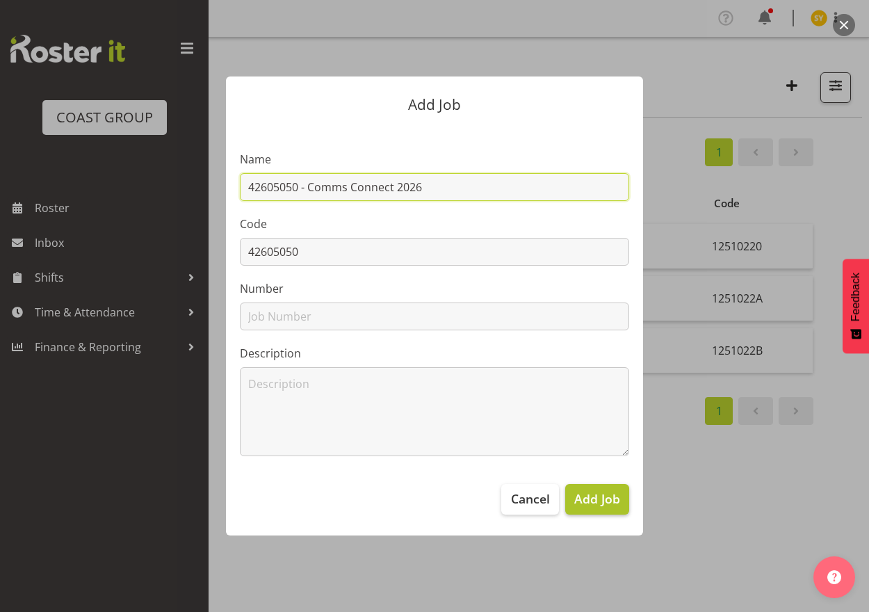
type input "42605050 - Comms Connect 2026"
click at [584, 499] on span "Add Job" at bounding box center [597, 498] width 46 height 18
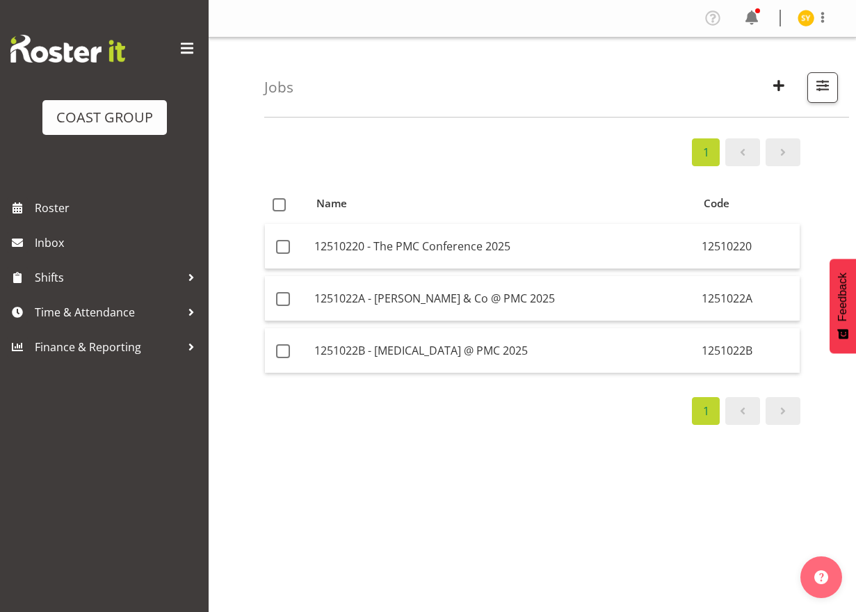
drag, startPoint x: 789, startPoint y: 524, endPoint x: 784, endPoint y: 519, distance: 7.4
click at [789, 524] on div "1 Name Code 12510220 - The PMC Conference 2025 12510220 1251022A - [PERSON_NAME…" at bounding box center [560, 406] width 592 height 556
click at [775, 83] on span "button" at bounding box center [779, 85] width 18 height 18
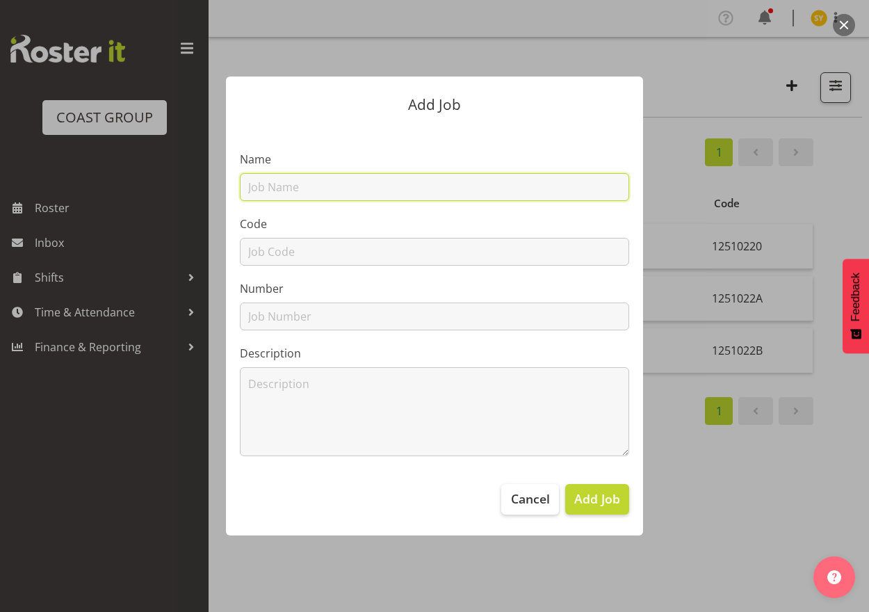
click at [310, 192] on input "text" at bounding box center [434, 187] width 389 height 28
paste input "12510260"
type input "12510260"
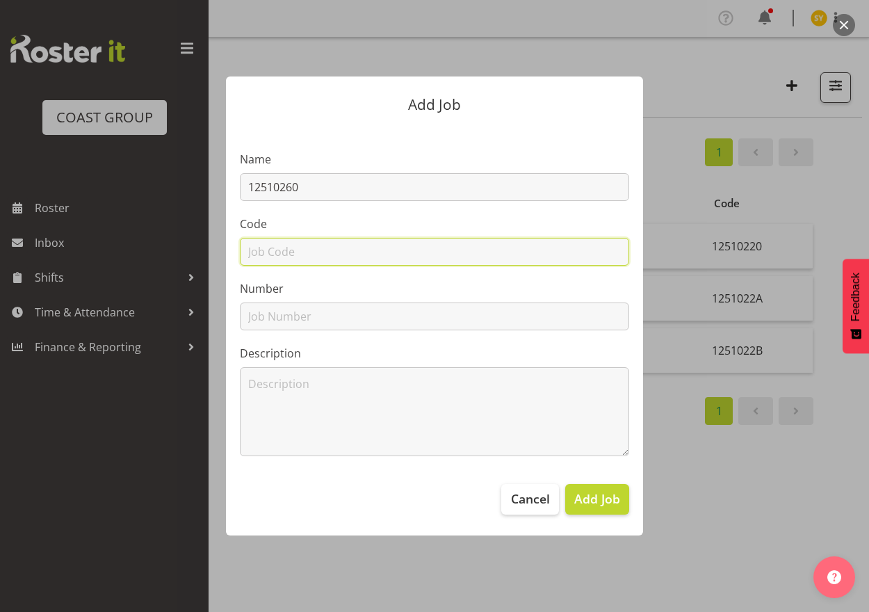
click at [286, 257] on input "text" at bounding box center [434, 252] width 389 height 28
paste input "12510260"
type input "12510260"
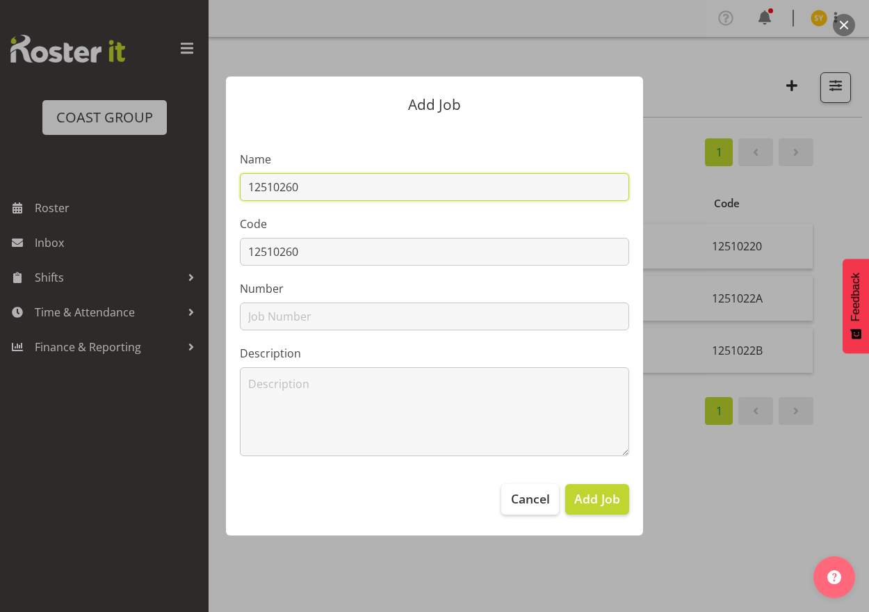
click at [378, 181] on input "12510260" at bounding box center [434, 187] width 389 height 28
paste input "Schools Event 2025"
drag, startPoint x: 497, startPoint y: 195, endPoint x: 161, endPoint y: 183, distance: 336.7
click at [161, 183] on div "Add Job Name 12510260 - Schools Event 2025 Code 12510260 Number Description Can…" at bounding box center [434, 306] width 667 height 528
type input "12510260 - Schools Event 2025"
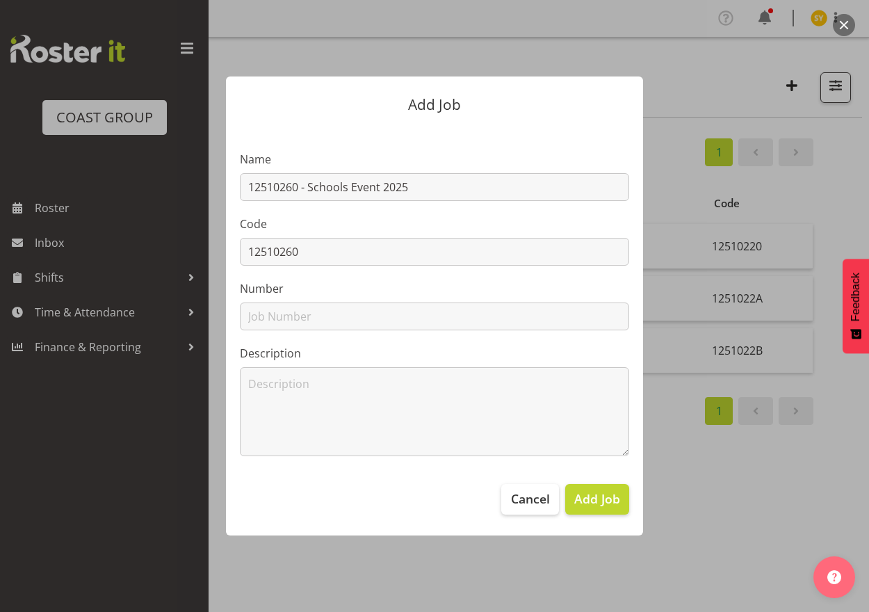
click at [611, 514] on footer "Cancel Add Job" at bounding box center [434, 502] width 417 height 65
click at [604, 505] on span "Add Job" at bounding box center [597, 498] width 46 height 18
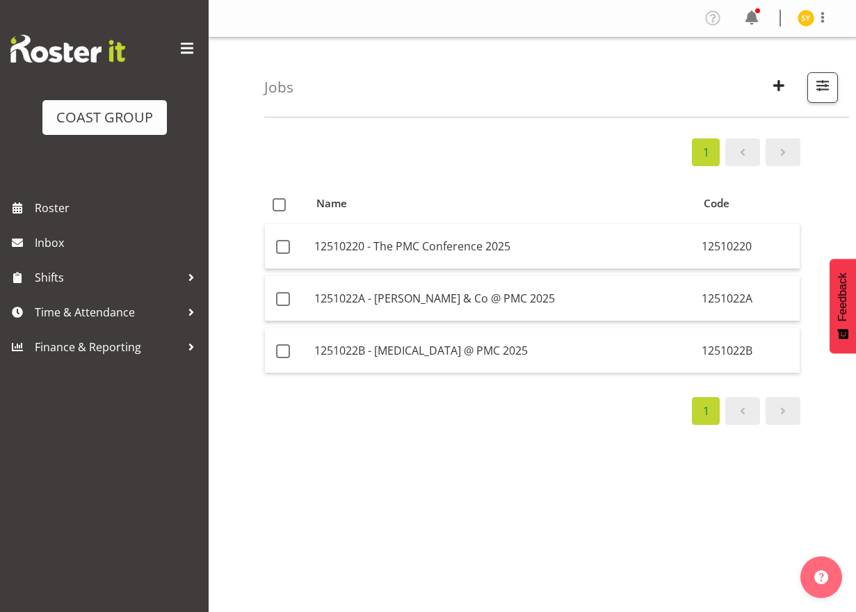
click at [813, 539] on div "1 Name Code 12510220 - The PMC Conference 2025 12510220 1251022A - [PERSON_NAME…" at bounding box center [560, 406] width 592 height 556
click at [818, 85] on span "button" at bounding box center [822, 85] width 18 height 18
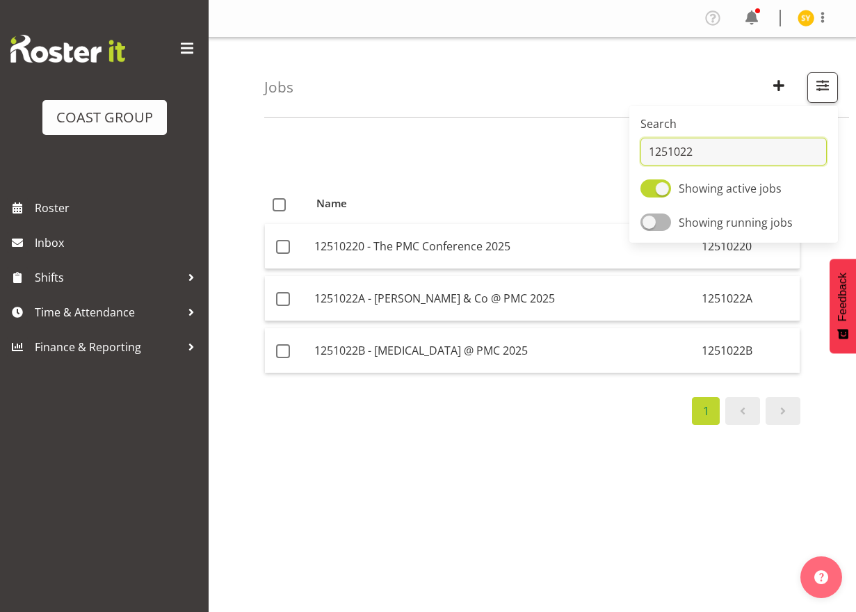
click at [709, 151] on input "1251022" at bounding box center [733, 152] width 186 height 28
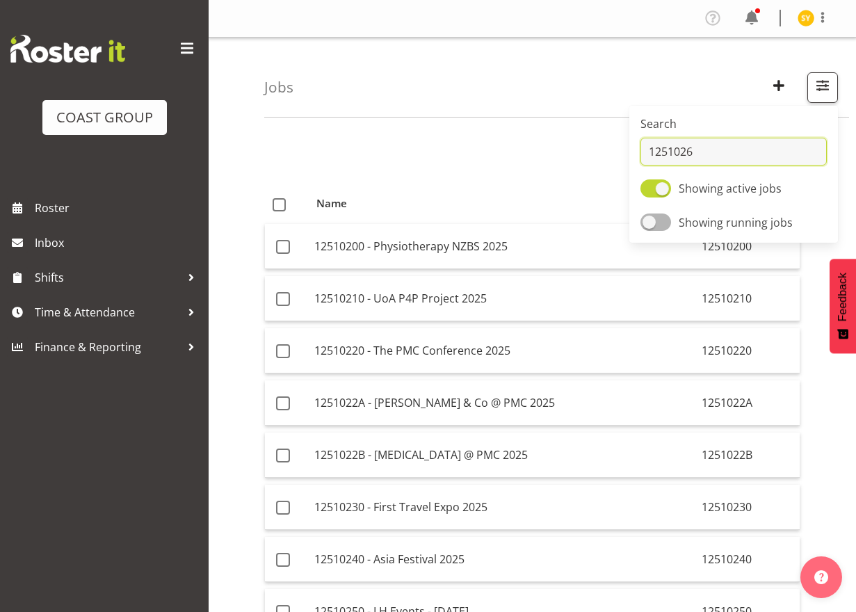
type input "1251026"
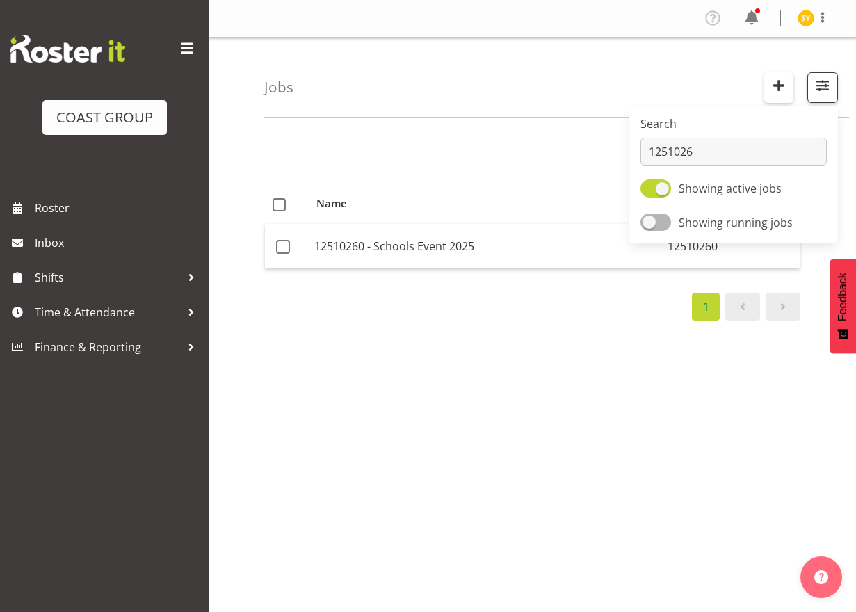
click at [775, 90] on span "button" at bounding box center [779, 85] width 18 height 18
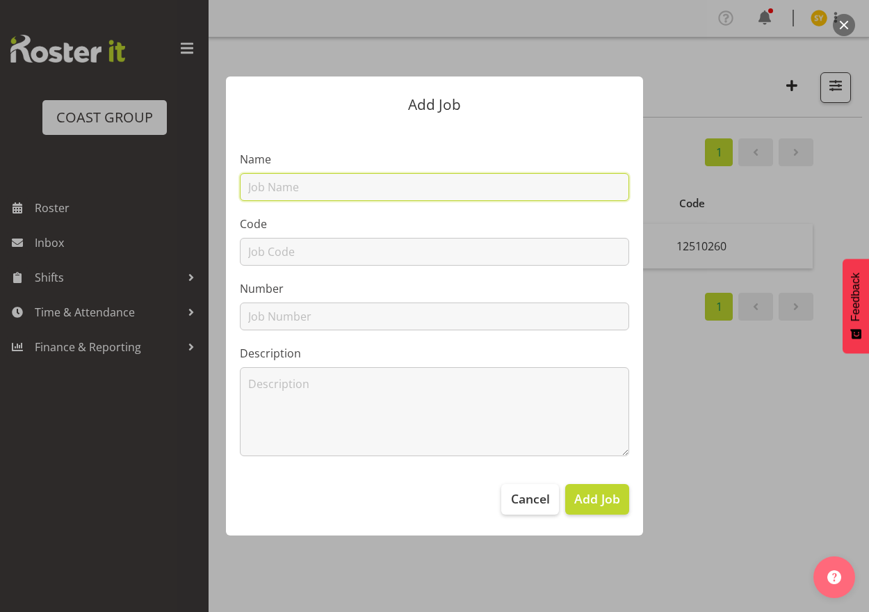
drag, startPoint x: 360, startPoint y: 184, endPoint x: 353, endPoint y: 192, distance: 10.8
click at [359, 186] on input "text" at bounding box center [434, 187] width 389 height 28
paste input "12603040"
type input "12603040"
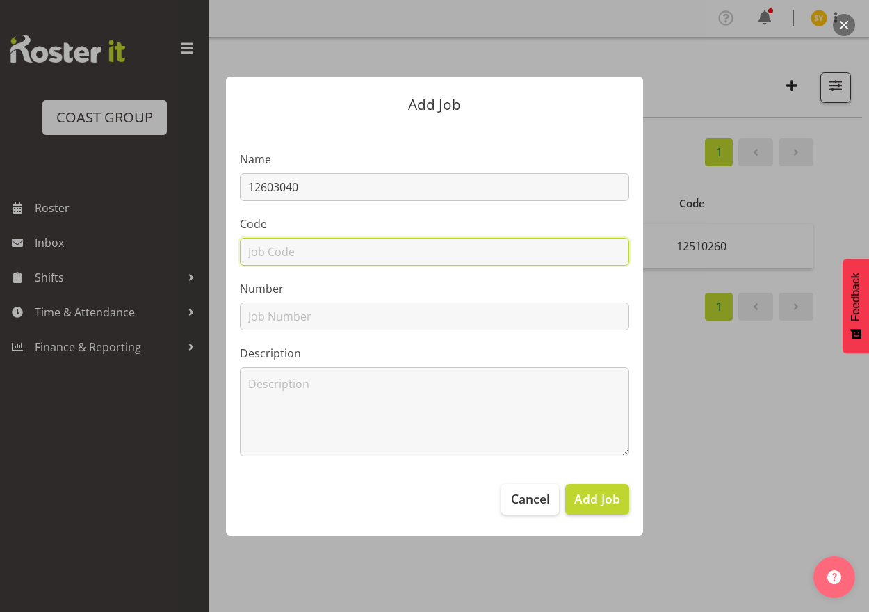
click at [281, 262] on input "text" at bounding box center [434, 252] width 389 height 28
paste input "12603040"
type input "12603040"
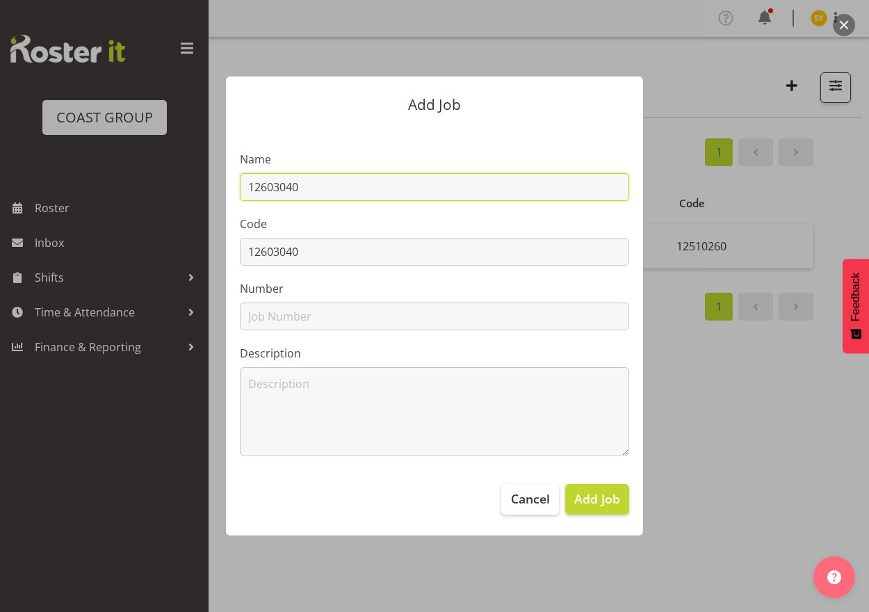
click at [389, 186] on input "12603040" at bounding box center [434, 187] width 389 height 28
paste input "Autumn GiftFair 2026"
drag, startPoint x: 494, startPoint y: 182, endPoint x: 213, endPoint y: 188, distance: 281.6
click at [214, 186] on div "Add Job Name 12603040 - Autumn GiftFair 2026 Code 12603040 Number Description C…" at bounding box center [434, 306] width 445 height 528
type input "12603040 - Autumn GiftFair 2026"
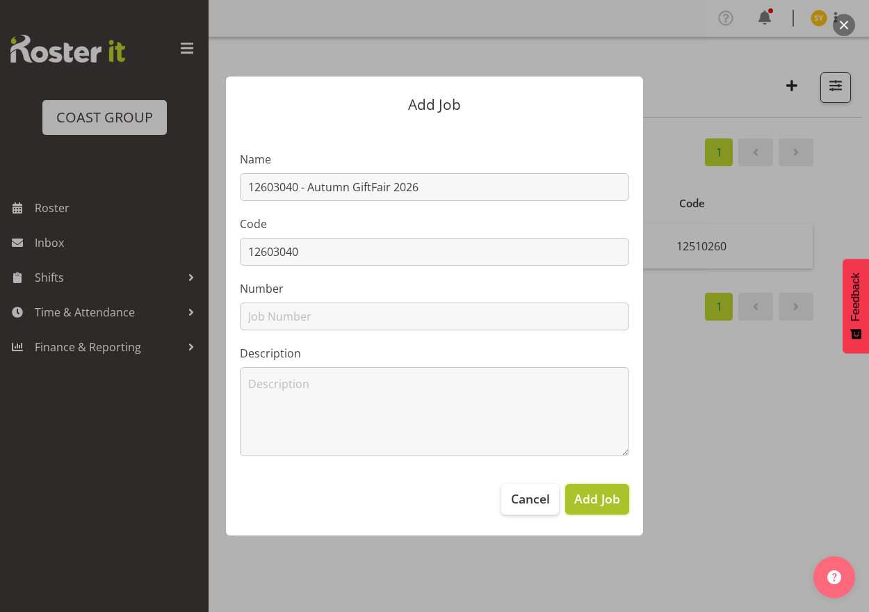
drag, startPoint x: 604, startPoint y: 510, endPoint x: 511, endPoint y: 512, distance: 92.5
click at [603, 510] on button "Add Job" at bounding box center [597, 499] width 64 height 31
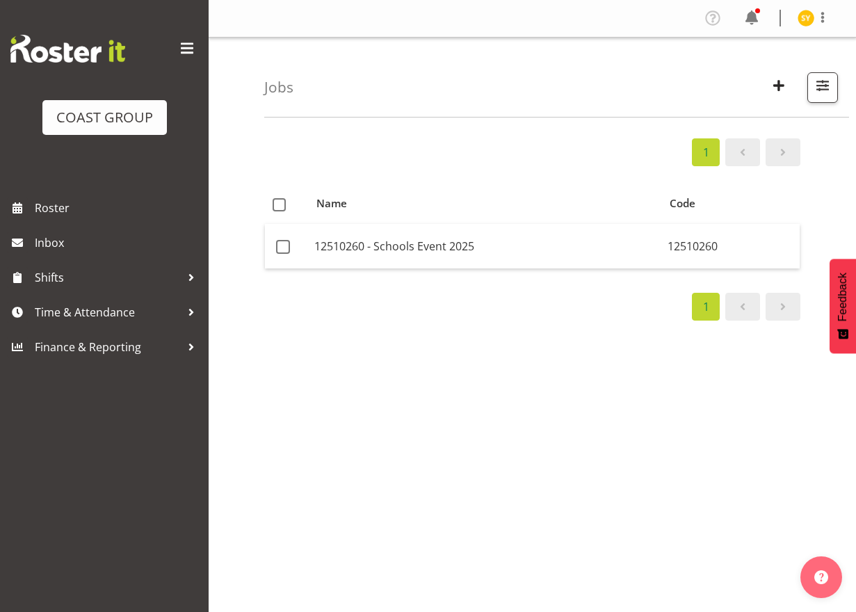
drag, startPoint x: 825, startPoint y: 447, endPoint x: 813, endPoint y: 444, distance: 12.1
click at [825, 448] on div "1 Name Code 12510260 - Schools Event 2025 12510260 1" at bounding box center [560, 406] width 592 height 556
click at [771, 83] on span "button" at bounding box center [779, 85] width 18 height 18
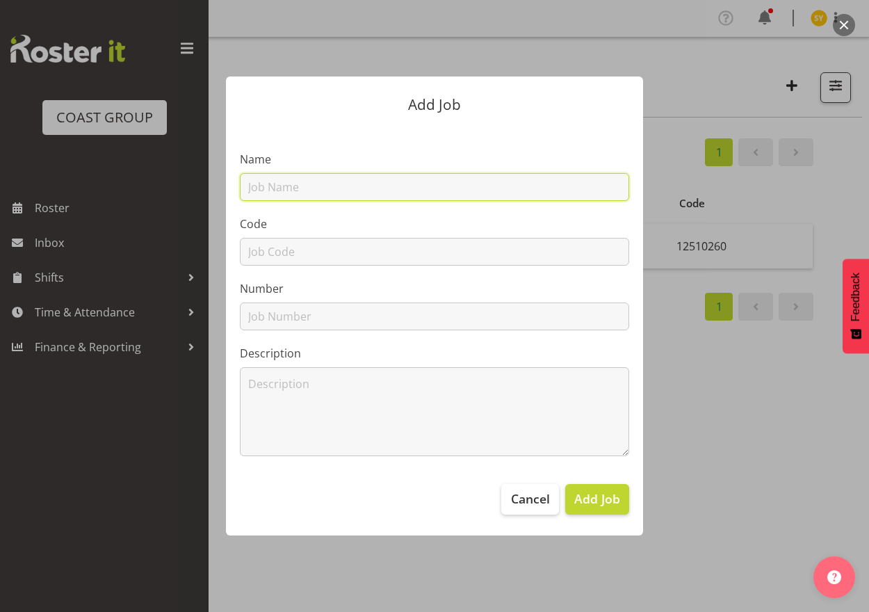
drag, startPoint x: 317, startPoint y: 197, endPoint x: 307, endPoint y: 199, distance: 10.5
click at [314, 197] on input "text" at bounding box center [434, 187] width 389 height 28
paste input "12603050"
type input "12603050"
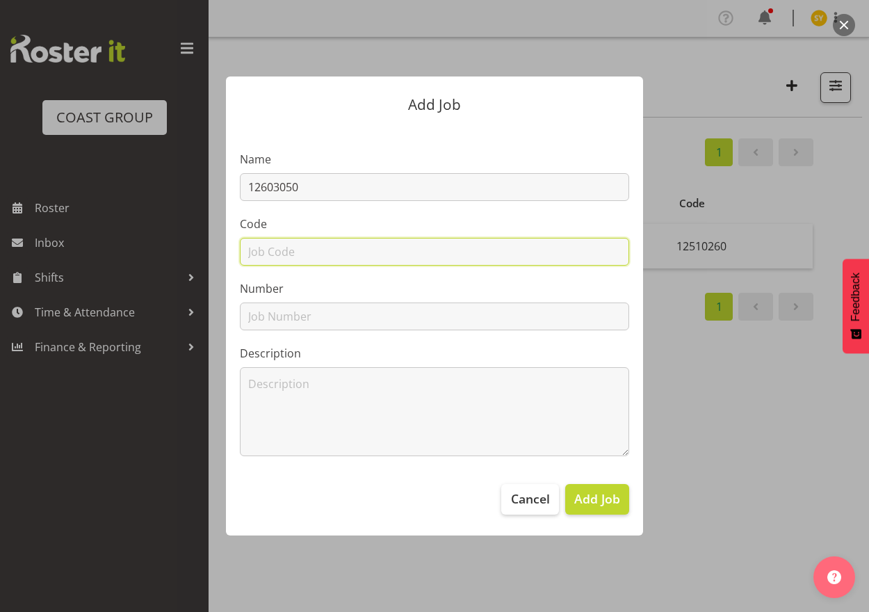
click at [296, 252] on input "text" at bounding box center [434, 252] width 389 height 28
paste input "12603050"
type input "12603050"
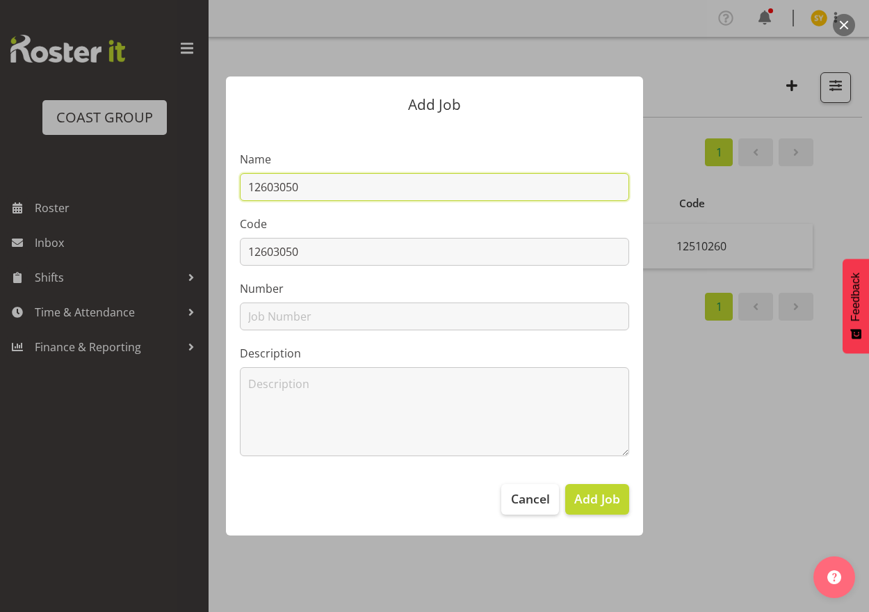
click at [409, 188] on input "12603050" at bounding box center [434, 187] width 389 height 28
paste input "Covi Motorhome Caravan Show26"
drag, startPoint x: 513, startPoint y: 190, endPoint x: 79, endPoint y: 197, distance: 433.9
click at [80, 197] on div "Add Job Name 12603050 - Covi Motorhome Caravan Show26 Code 12603050 Number Desc…" at bounding box center [434, 306] width 869 height 612
type input "12603050 - Covi Motorhome Caravan Show26"
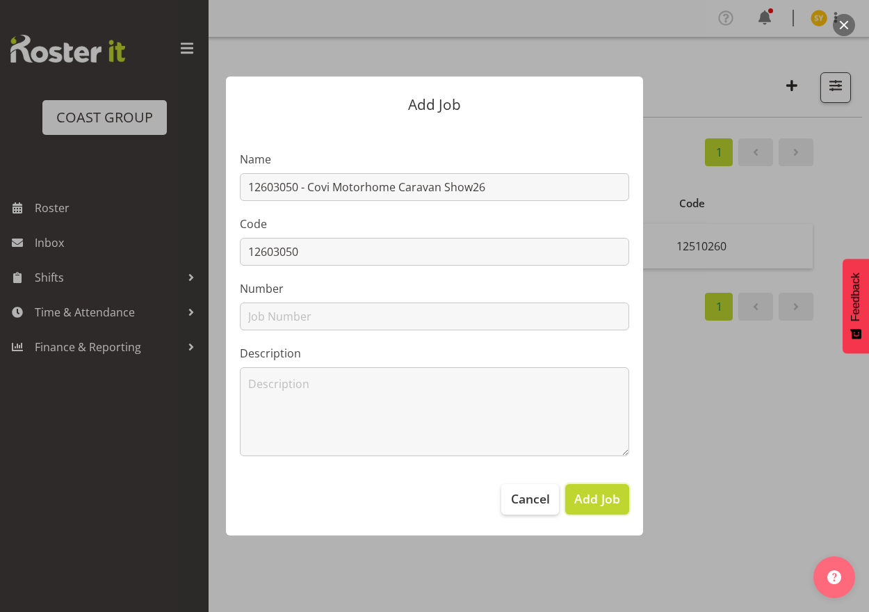
click at [602, 505] on span "Add Job" at bounding box center [597, 498] width 46 height 18
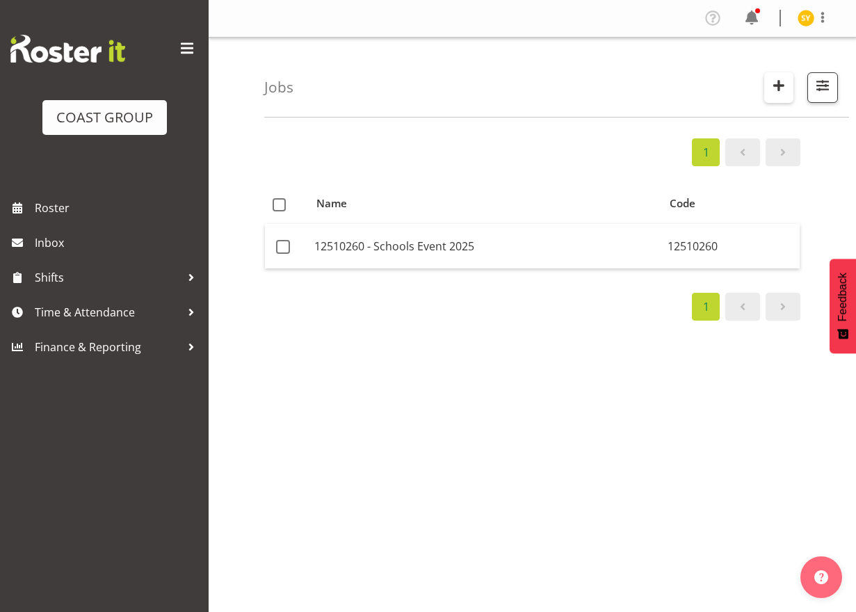
click at [772, 88] on span "button" at bounding box center [779, 85] width 18 height 18
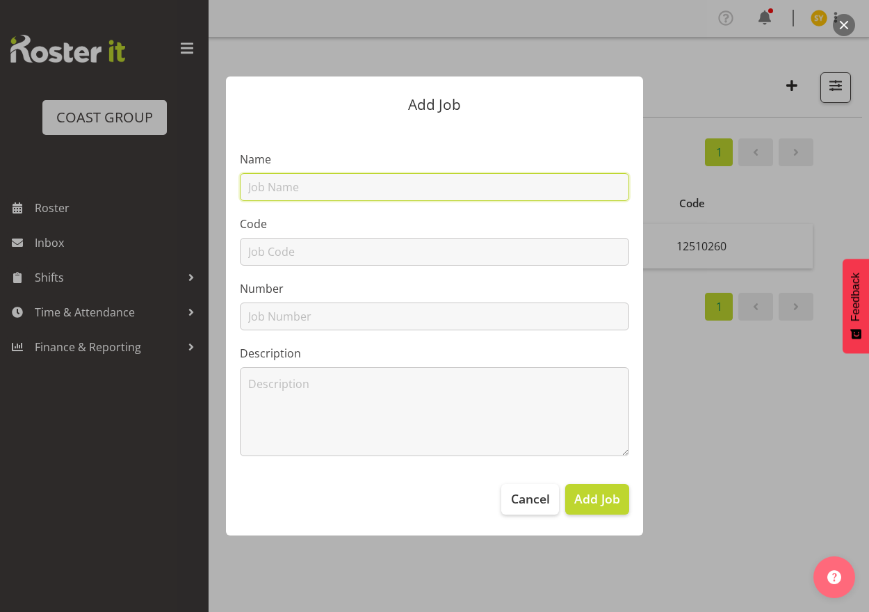
click at [317, 185] on input "text" at bounding box center [434, 187] width 389 height 28
paste input "12603060"
type input "12603060"
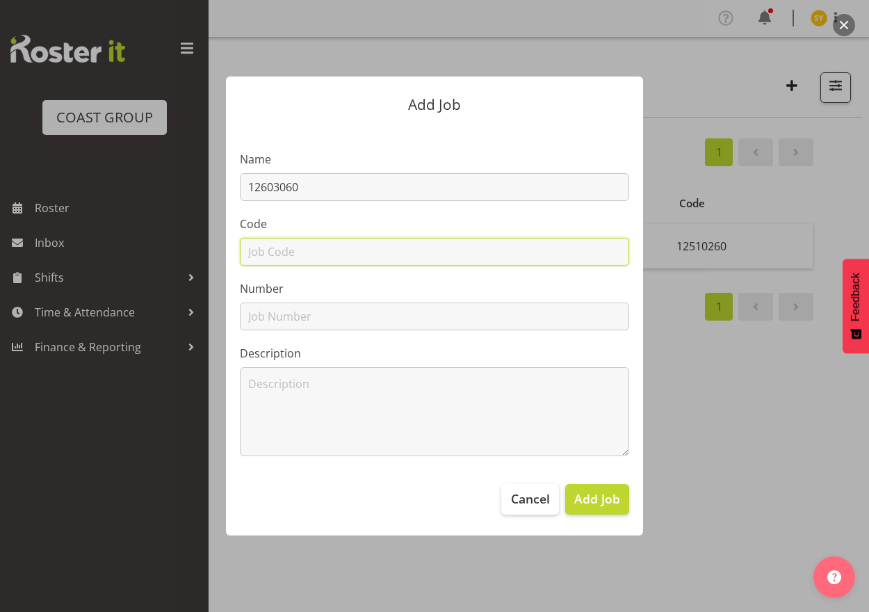
click at [286, 245] on input "text" at bounding box center [434, 252] width 389 height 28
paste input "12603060"
type input "12603060"
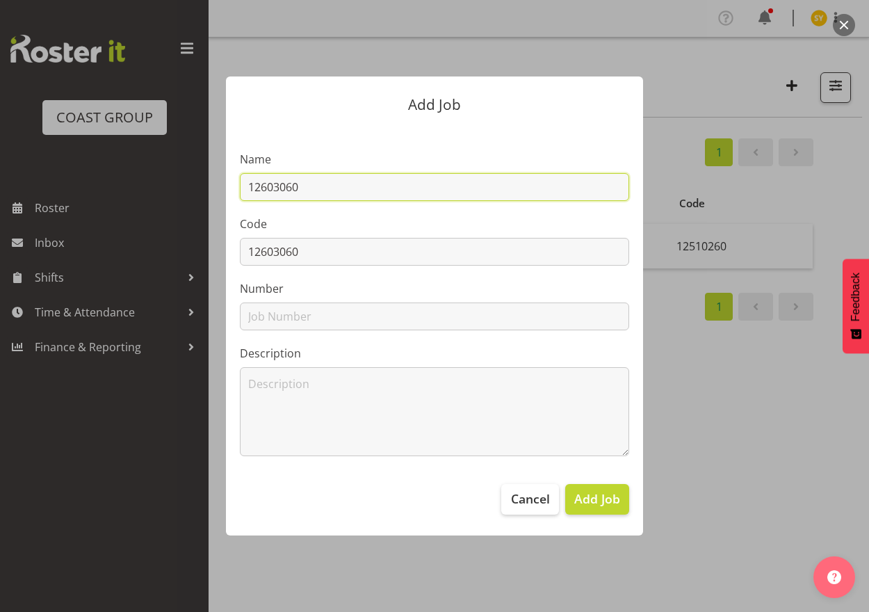
click at [361, 191] on input "12603060" at bounding box center [434, 187] width 389 height 28
click at [363, 180] on input "12603060 -" at bounding box center [434, 187] width 389 height 28
paste input "Christchurch Food Show 26"
drag, startPoint x: 512, startPoint y: 194, endPoint x: 162, endPoint y: 179, distance: 350.7
click at [162, 179] on div "Add Job Name 12603060 - [GEOGRAPHIC_DATA] Food Show 26 Code 12603060 Number Des…" at bounding box center [434, 306] width 667 height 528
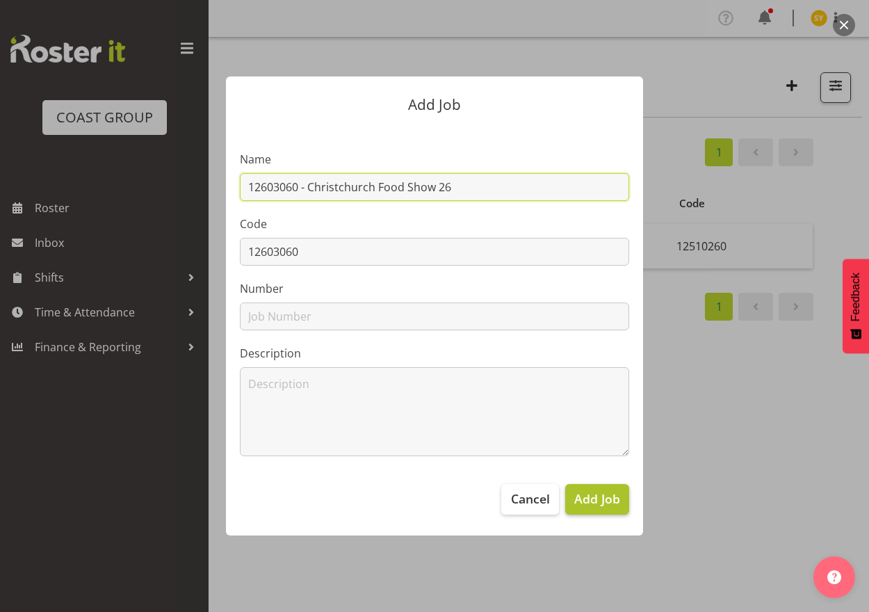
type input "12603060 - Christchurch Food Show 26"
click at [612, 503] on span "Add Job" at bounding box center [597, 498] width 46 height 18
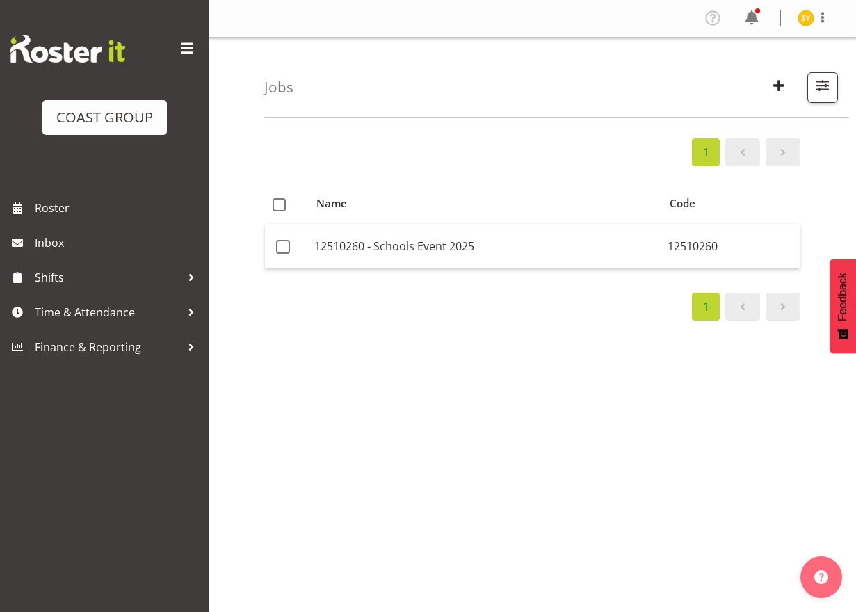
click at [829, 444] on div "1 Name Code 12510260 - Schools Event 2025 12510260 1" at bounding box center [560, 406] width 592 height 556
click at [779, 90] on span "button" at bounding box center [779, 85] width 18 height 18
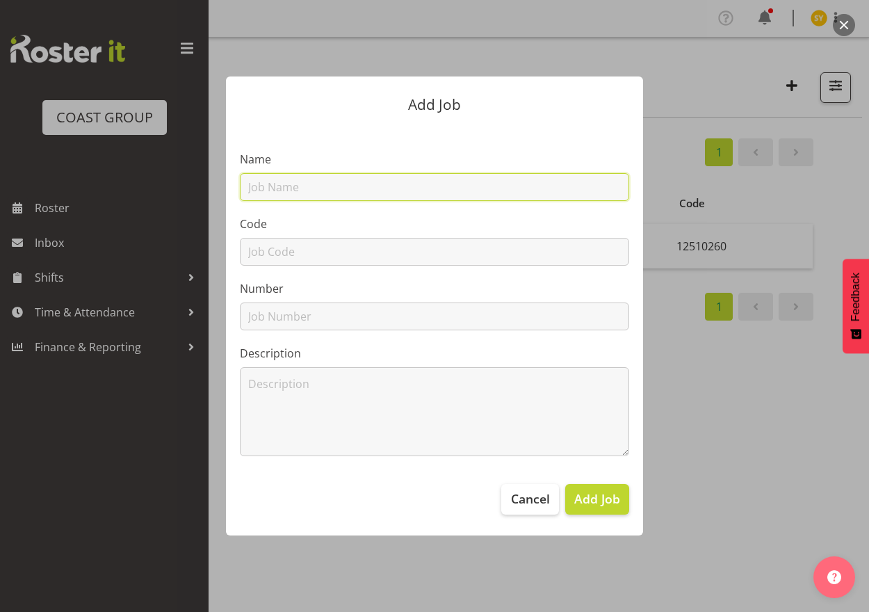
drag, startPoint x: 292, startPoint y: 186, endPoint x: 285, endPoint y: 218, distance: 32.7
click at [291, 186] on input "text" at bounding box center [434, 187] width 389 height 28
paste input "12605010"
type input "12605010"
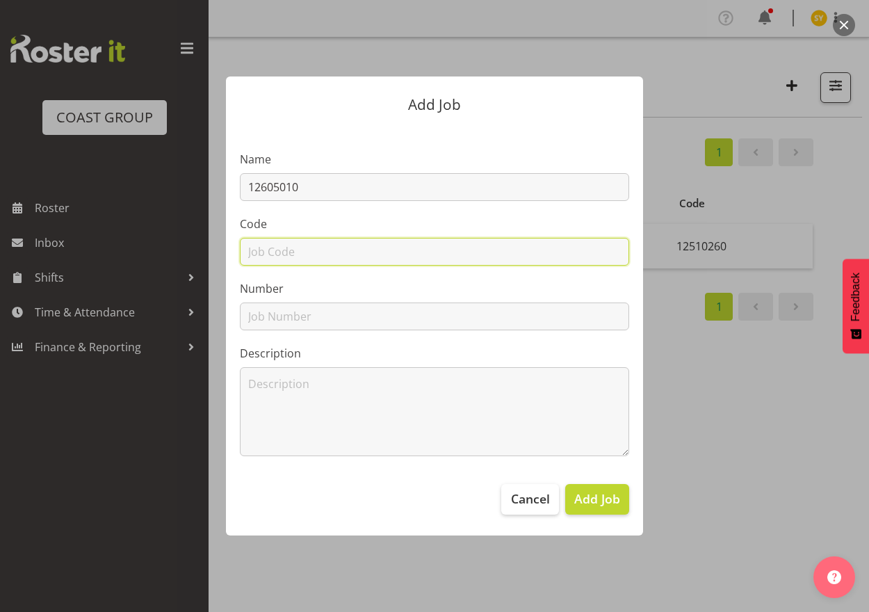
click at [278, 246] on input "text" at bounding box center [434, 252] width 389 height 28
paste input "12605010"
type input "12605010"
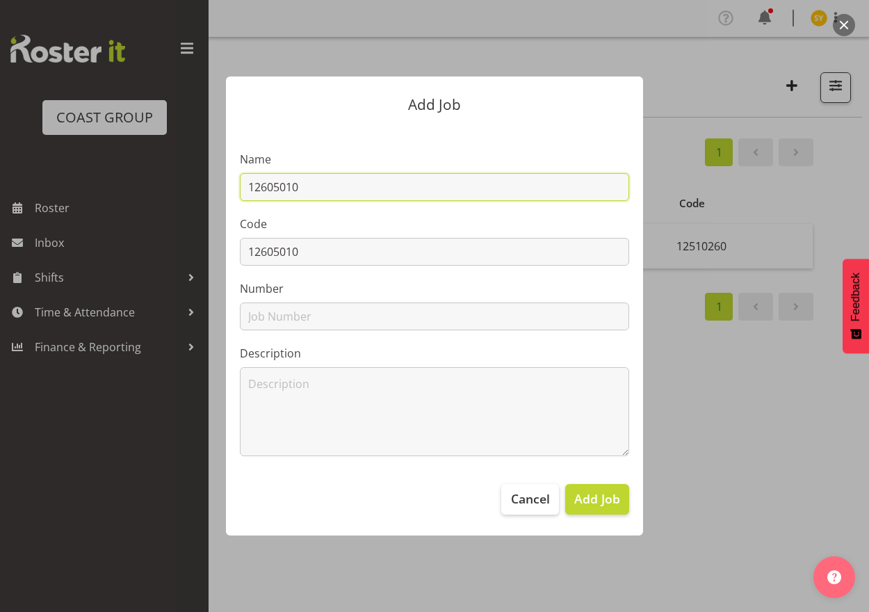
drag, startPoint x: 341, startPoint y: 188, endPoint x: 382, endPoint y: 187, distance: 41.7
click at [350, 188] on input "12605010" at bounding box center [434, 187] width 389 height 28
paste input "Hutchwilco Boat Show 26"
drag, startPoint x: 451, startPoint y: 179, endPoint x: 28, endPoint y: 180, distance: 422.7
click at [16, 180] on div "Add Job Name 12605010 - Hutchwilco Boat Show 26 Code 12605010 Number Descriptio…" at bounding box center [434, 306] width 869 height 612
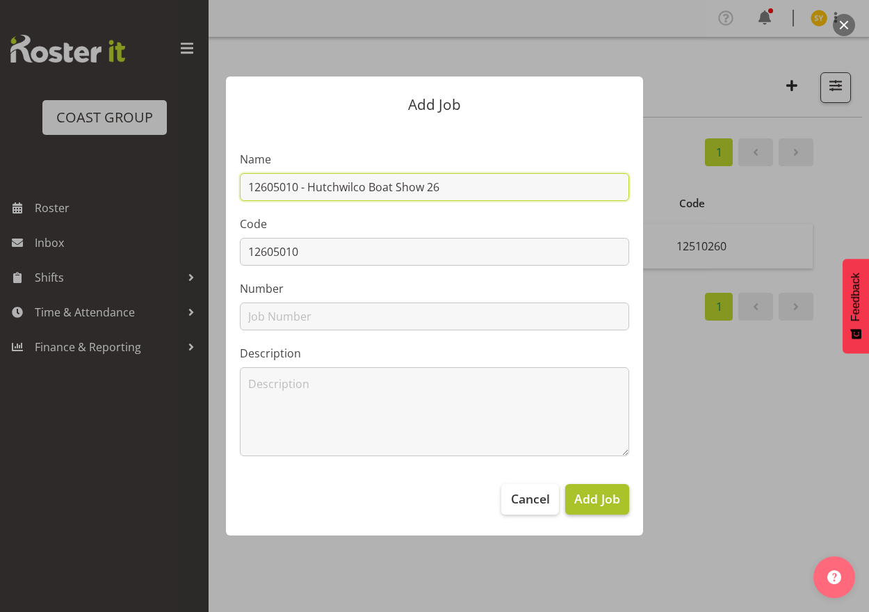
type input "12605010 - Hutchwilco Boat Show 26"
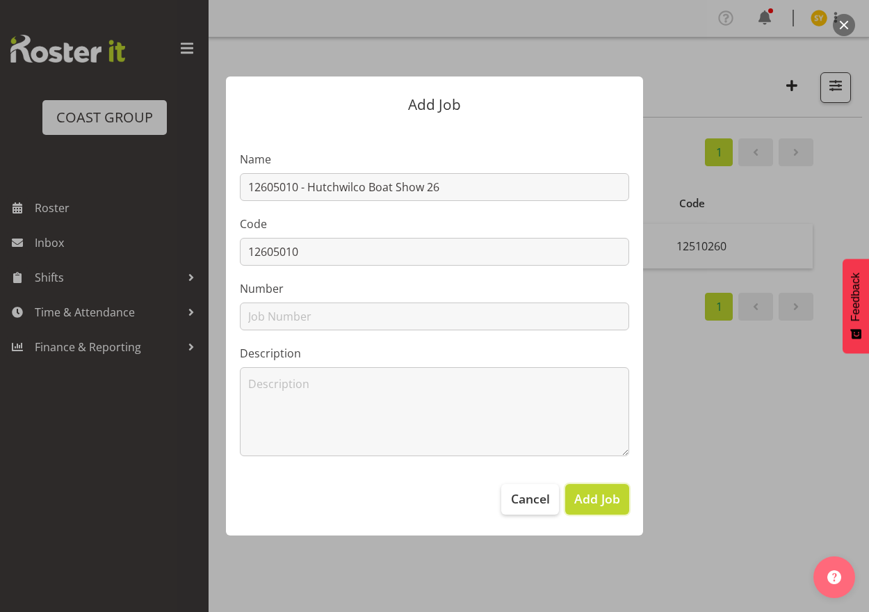
drag, startPoint x: 592, startPoint y: 506, endPoint x: 460, endPoint y: 512, distance: 131.6
click at [592, 507] on span "Add Job" at bounding box center [597, 498] width 46 height 18
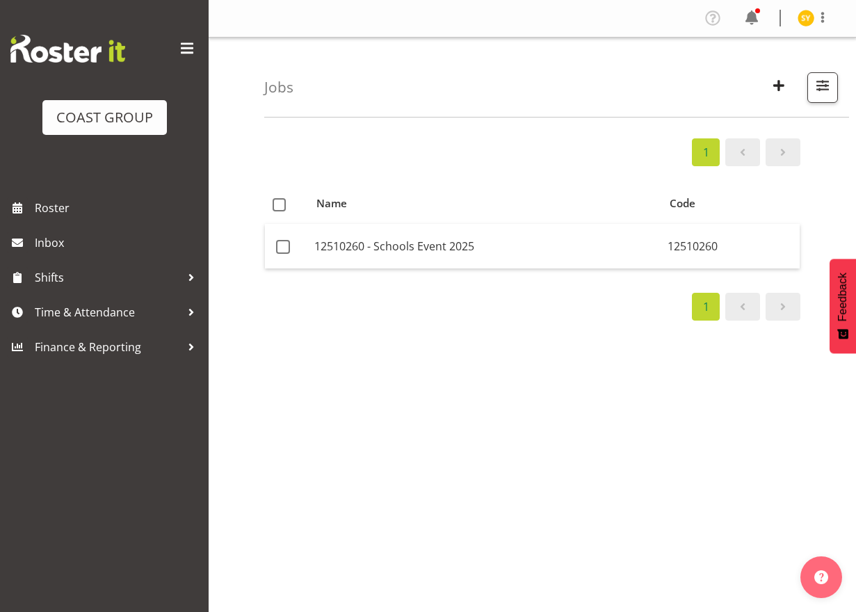
drag, startPoint x: 815, startPoint y: 467, endPoint x: 789, endPoint y: 460, distance: 26.6
click at [815, 467] on div "1 Name Code 12510260 - Schools Event 2025 12510260 1" at bounding box center [560, 406] width 592 height 556
click at [823, 84] on span "button" at bounding box center [822, 85] width 18 height 18
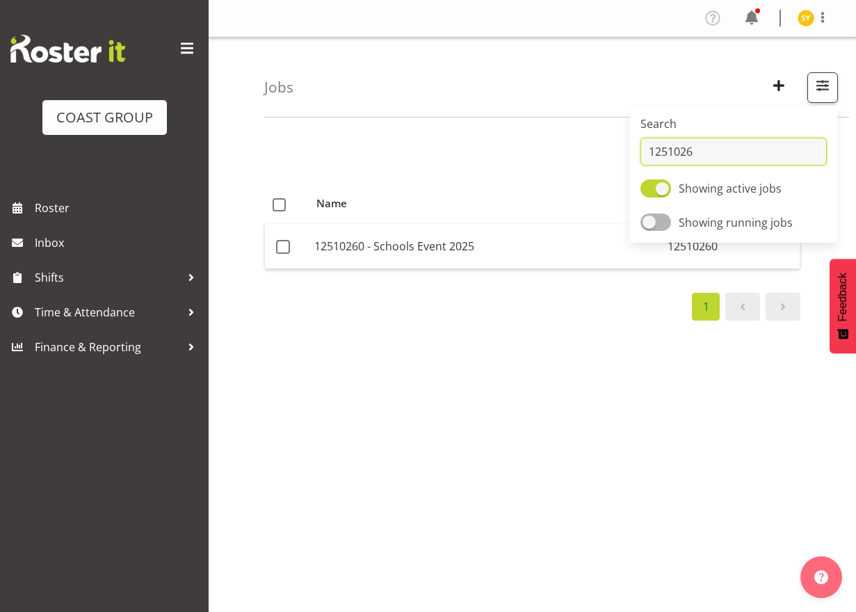
drag, startPoint x: 719, startPoint y: 144, endPoint x: 614, endPoint y: 159, distance: 106.0
click at [617, 159] on div "Jobs Search 1251026 Showing active jobs Showing running jobs 1 Name Code 125102…" at bounding box center [532, 361] width 647 height 647
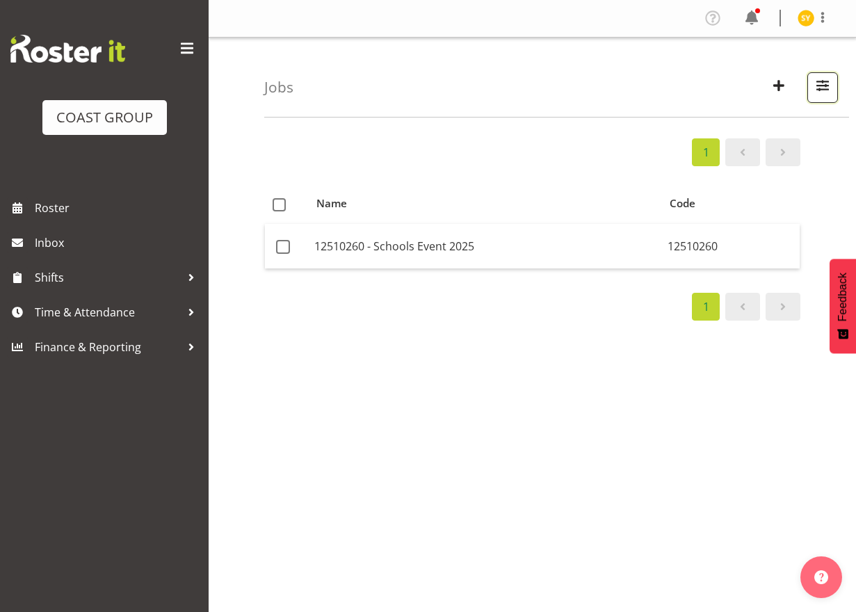
click at [809, 84] on button "button" at bounding box center [822, 87] width 31 height 31
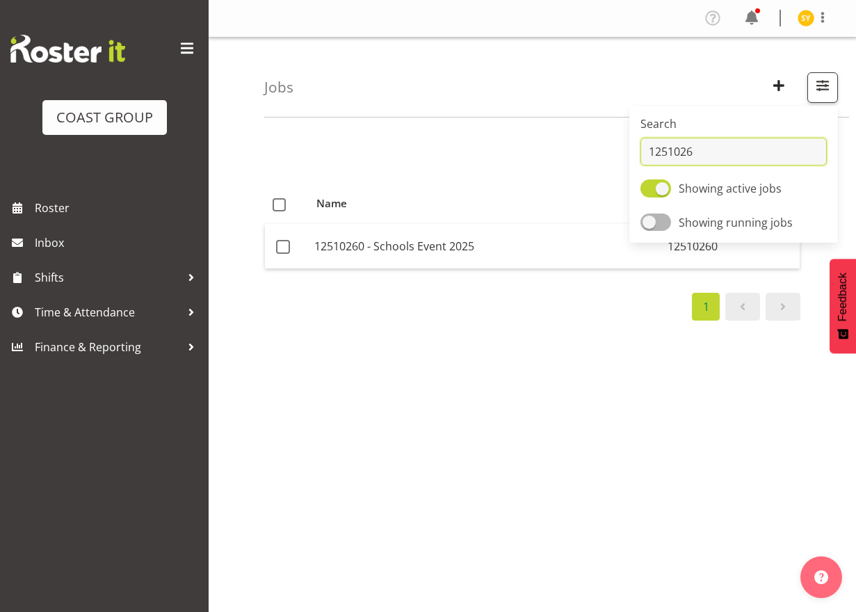
click at [683, 152] on input "1251026" at bounding box center [733, 152] width 186 height 28
type input "12605"
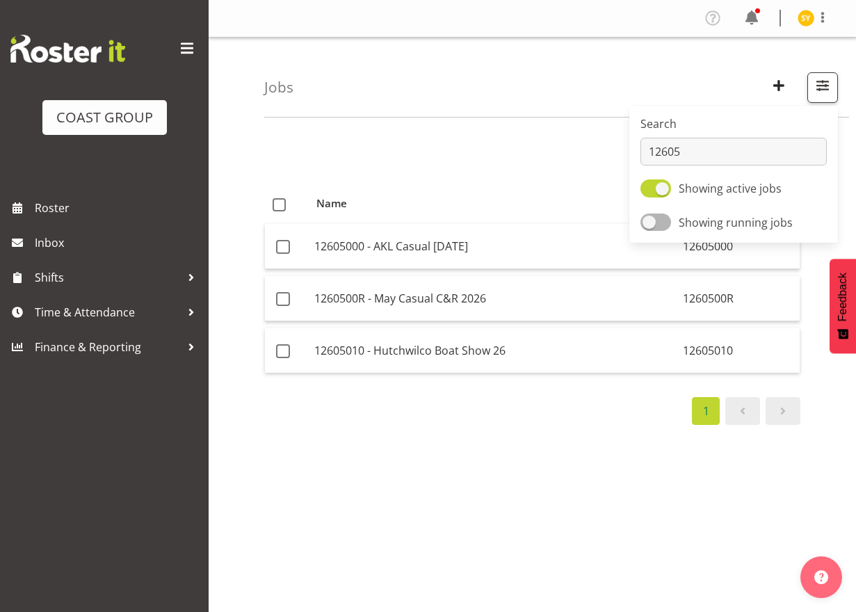
click at [845, 243] on div "1 Name Code 12605000 - AKL Casual [DATE] 12605000 1260500R - May Casual C&R 202…" at bounding box center [560, 406] width 592 height 556
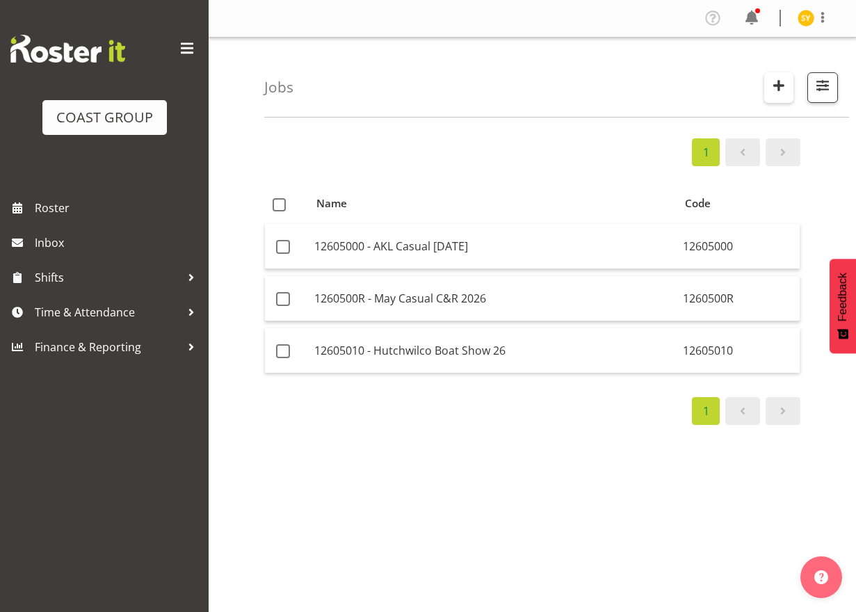
click at [781, 85] on span "button" at bounding box center [779, 85] width 18 height 18
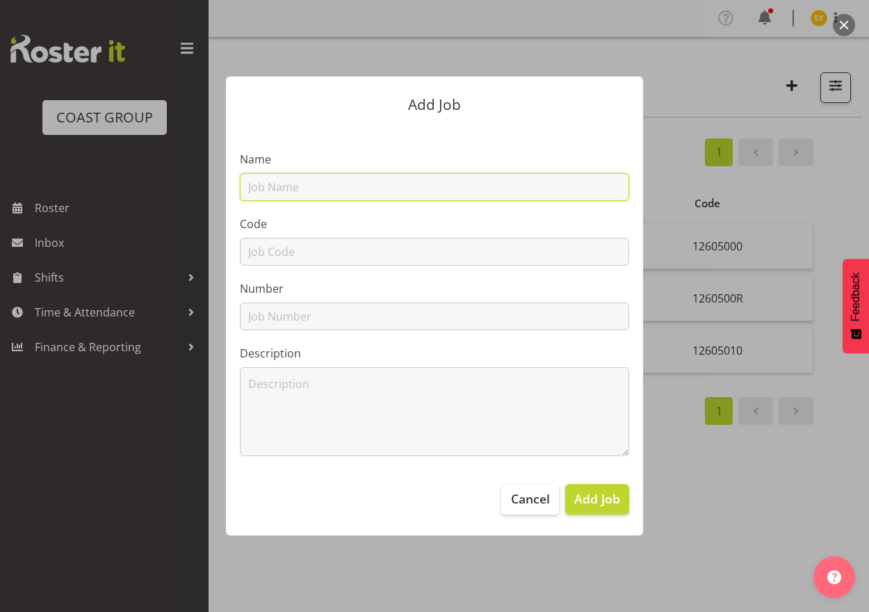
click at [407, 193] on input "text" at bounding box center [434, 187] width 389 height 28
paste input "12605020"
type input "12605020"
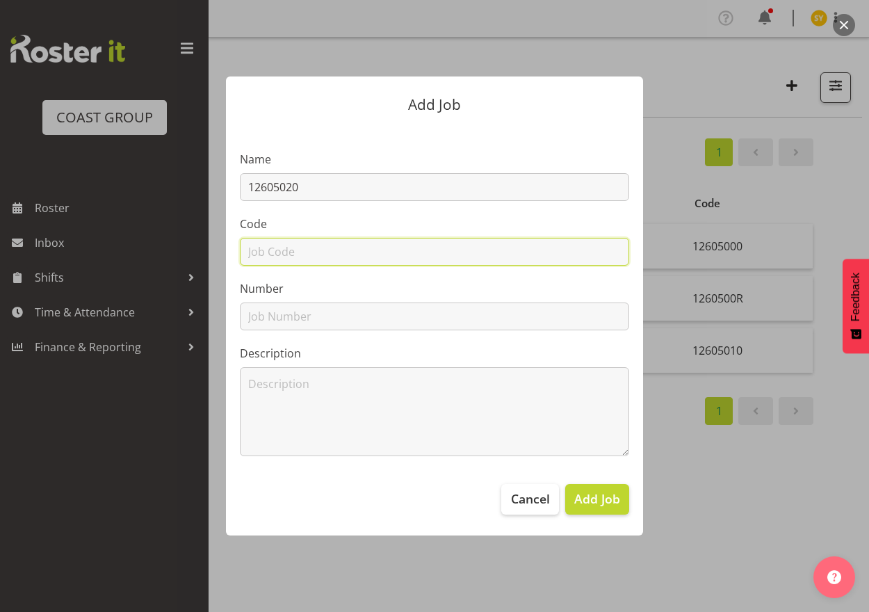
click at [280, 245] on input "text" at bounding box center [434, 252] width 389 height 28
paste input "12605020"
type input "12605020"
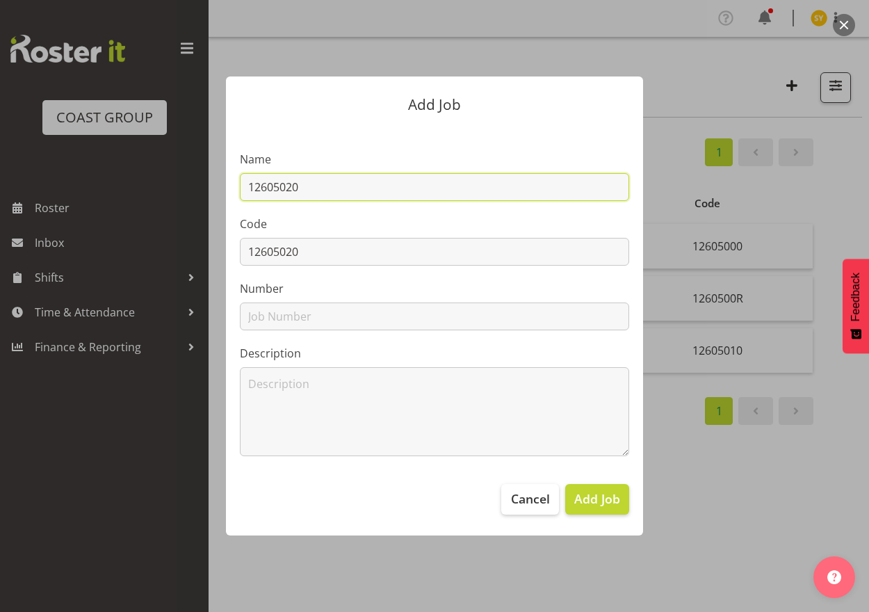
drag, startPoint x: 423, startPoint y: 191, endPoint x: 441, endPoint y: 191, distance: 18.1
click at [427, 191] on input "12605020" at bounding box center [434, 187] width 389 height 28
paste input "EMEX 2026"
drag, startPoint x: 464, startPoint y: 195, endPoint x: 157, endPoint y: 176, distance: 307.2
click at [157, 176] on div "Add Job Name 12605020 - EMEX 2026 Code 12605020 Number Description Cancel Add J…" at bounding box center [434, 306] width 667 height 528
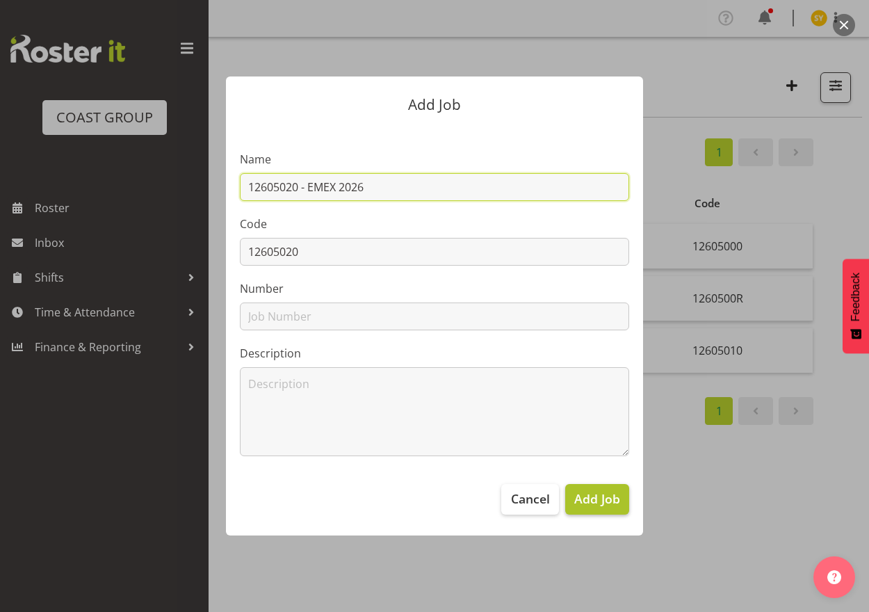
type input "12605020 - EMEX 2026"
click at [594, 505] on span "Add Job" at bounding box center [597, 498] width 46 height 18
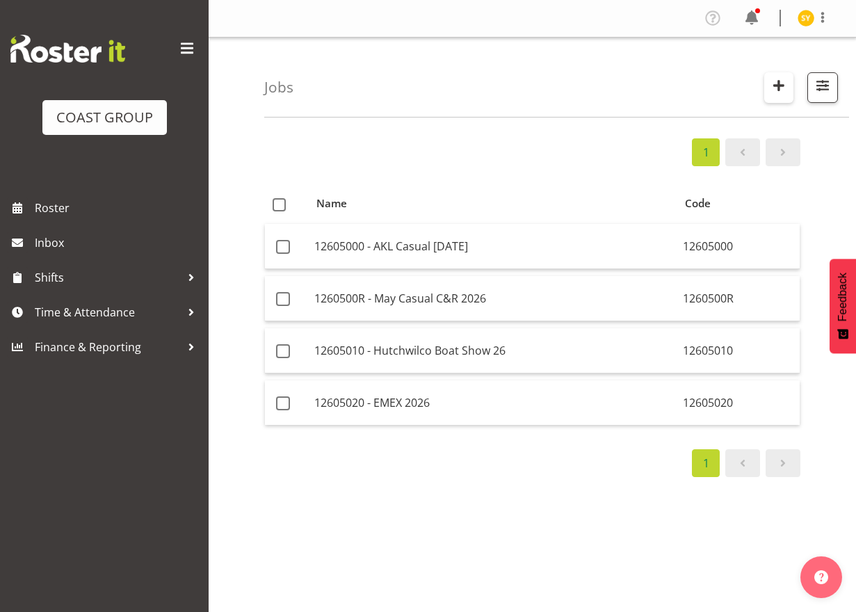
click at [766, 83] on button "button" at bounding box center [778, 87] width 29 height 31
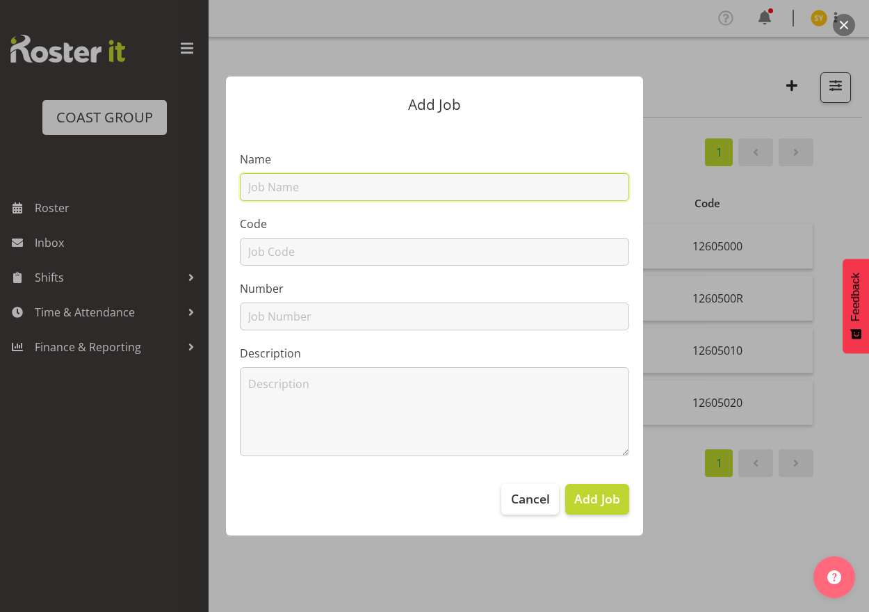
click at [337, 190] on input "text" at bounding box center [434, 187] width 389 height 28
paste input "12606020"
type input "12606020"
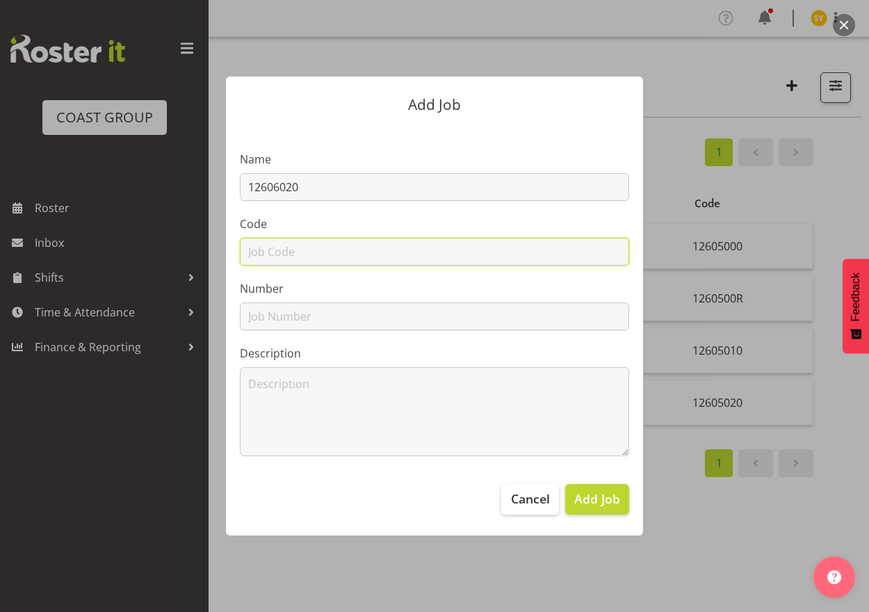
click at [275, 254] on input "text" at bounding box center [434, 252] width 389 height 28
paste input "12606020"
type input "12606020"
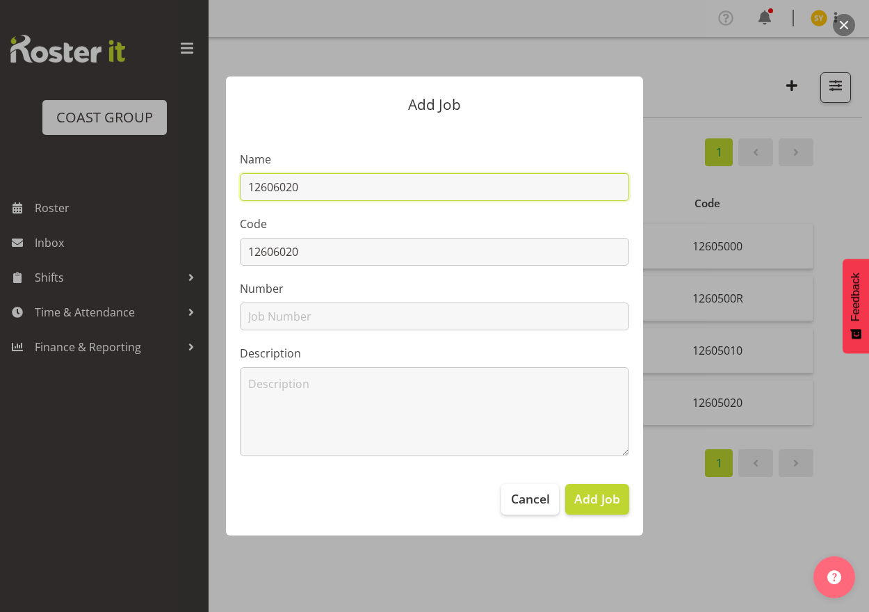
click at [359, 187] on input "12606020" at bounding box center [434, 187] width 389 height 28
paste input "Winter Gift Fair 26"
type input "12606020 - Winter Gift Fair 26"
drag, startPoint x: 480, startPoint y: 197, endPoint x: 196, endPoint y: 184, distance: 284.7
click at [197, 183] on div "Add Job Name 12606020 - Winter Gift Fair 26 Code 12606020 Number Description Ca…" at bounding box center [434, 306] width 667 height 528
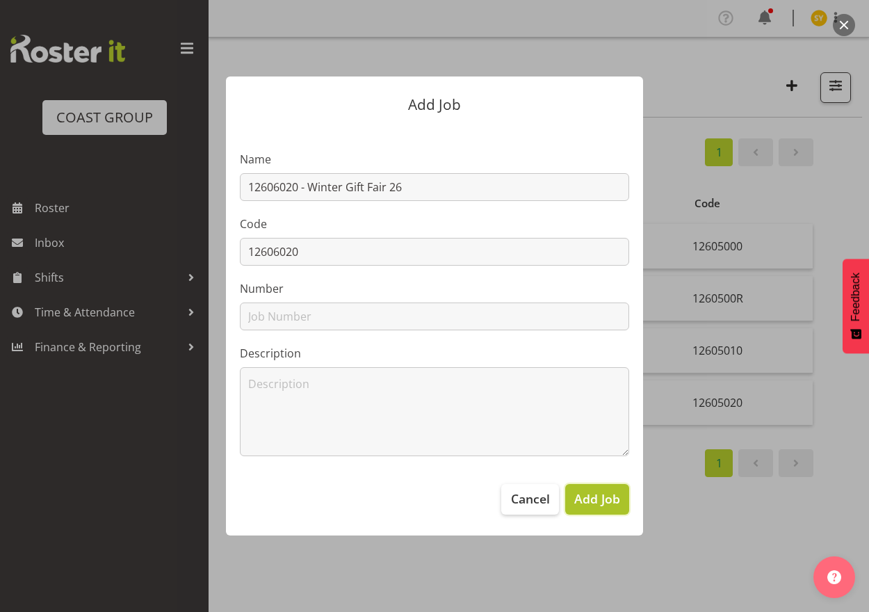
click at [602, 500] on span "Add Job" at bounding box center [597, 498] width 46 height 18
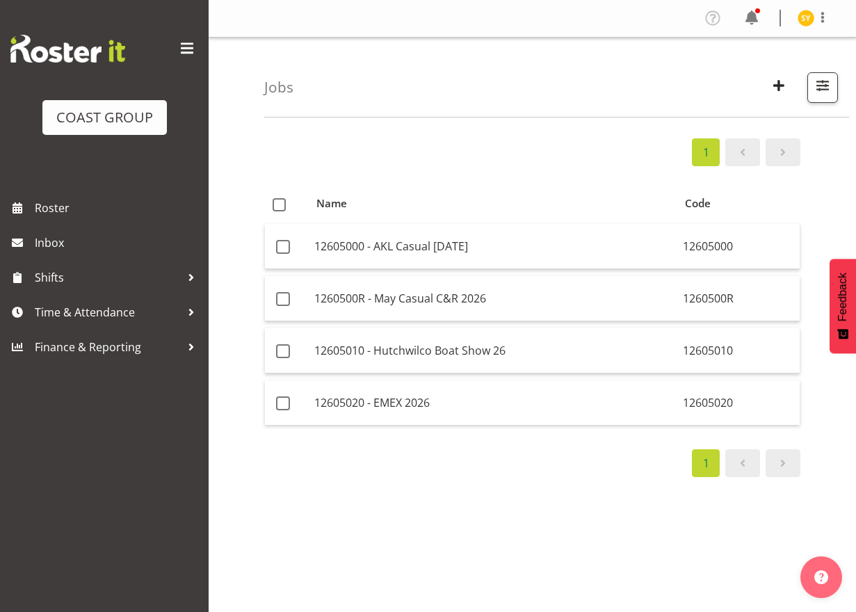
click at [825, 510] on div "1 Name Code 12605000 - AKL Casual [DATE] 12605000 1260500R - May Casual C&R 202…" at bounding box center [560, 406] width 592 height 556
click at [775, 91] on span "button" at bounding box center [779, 85] width 18 height 18
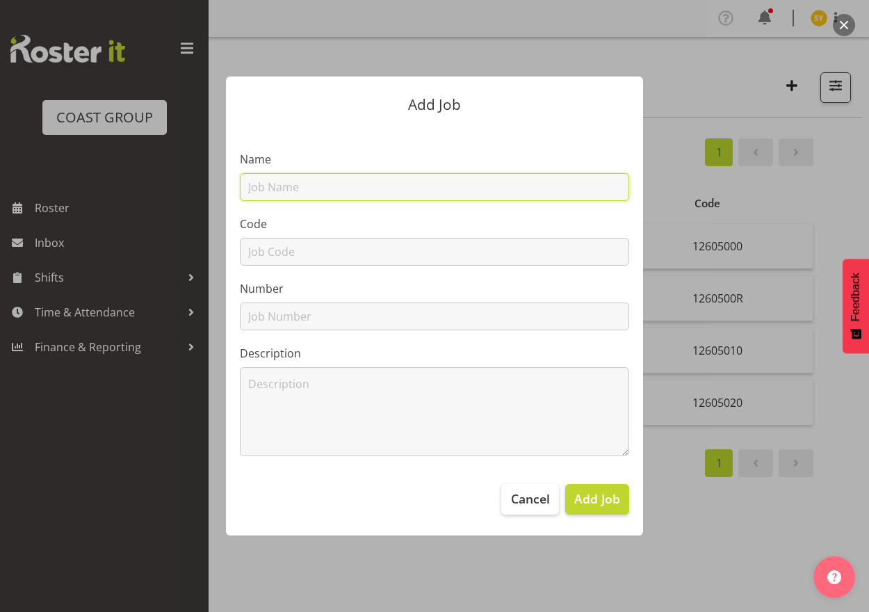
click at [278, 186] on input "text" at bounding box center [434, 187] width 389 height 28
paste input "12607010"
type input "12607010"
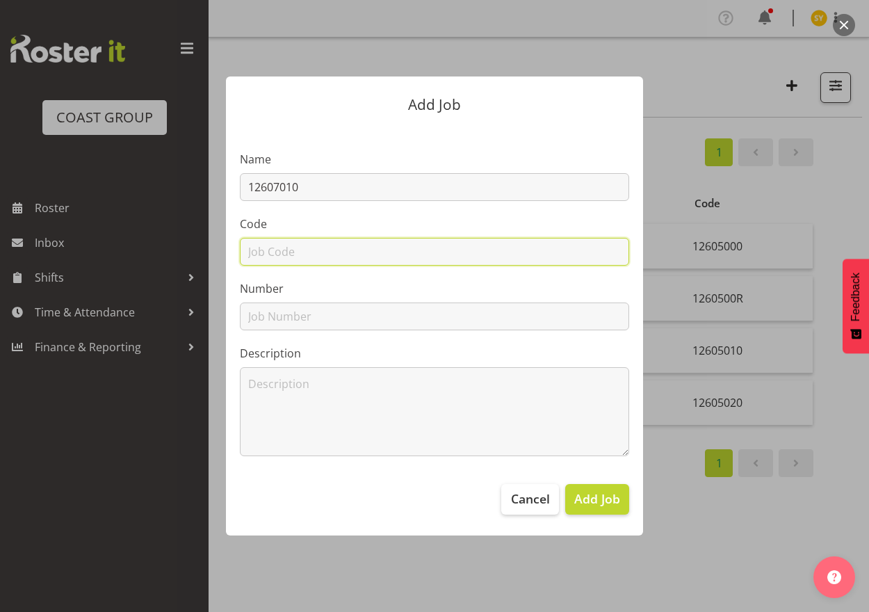
click at [266, 241] on input "text" at bounding box center [434, 252] width 389 height 28
paste input "12607010"
type input "12607010"
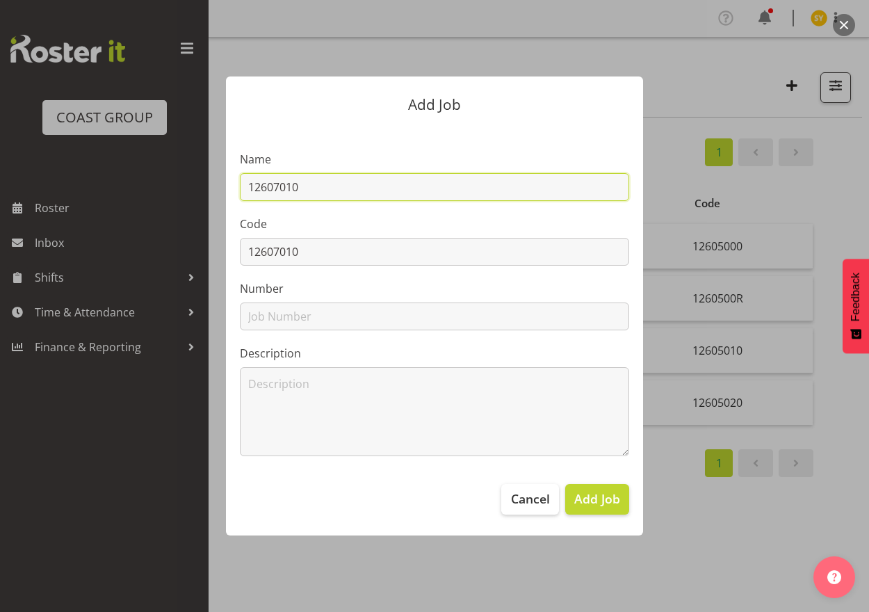
drag, startPoint x: 354, startPoint y: 188, endPoint x: 382, endPoint y: 195, distance: 28.7
click at [356, 188] on input "12607010" at bounding box center [434, 187] width 389 height 28
drag, startPoint x: 352, startPoint y: 191, endPoint x: 362, endPoint y: 193, distance: 10.1
click at [352, 191] on input "12607010" at bounding box center [434, 187] width 389 height 28
paste input "MEGA Event 26"
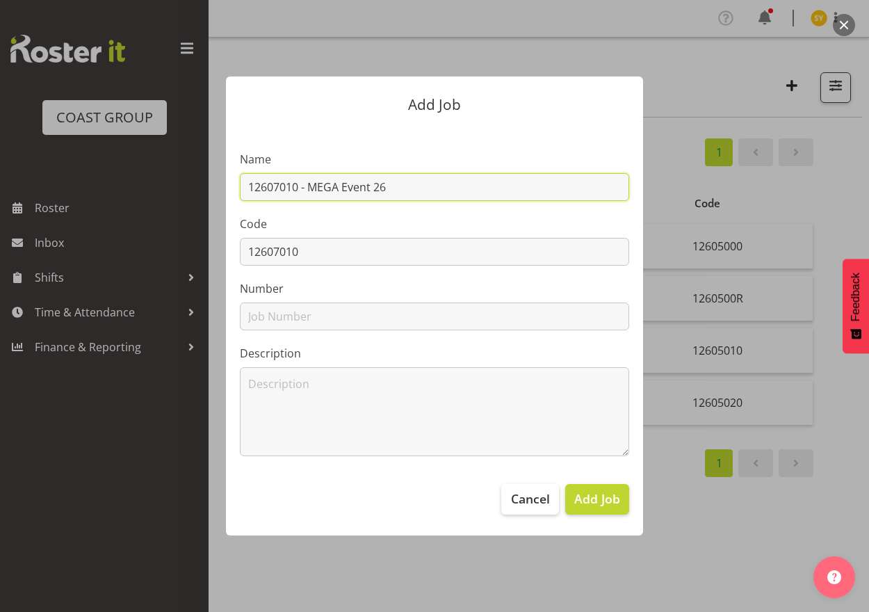
drag, startPoint x: 432, startPoint y: 197, endPoint x: 154, endPoint y: 172, distance: 278.5
click at [154, 172] on div "Add Job Name 12607010 - MEGA Event 26 Code 12607010 Number Description Cancel A…" at bounding box center [434, 306] width 667 height 528
type input "12607010 - MEGA Event 26"
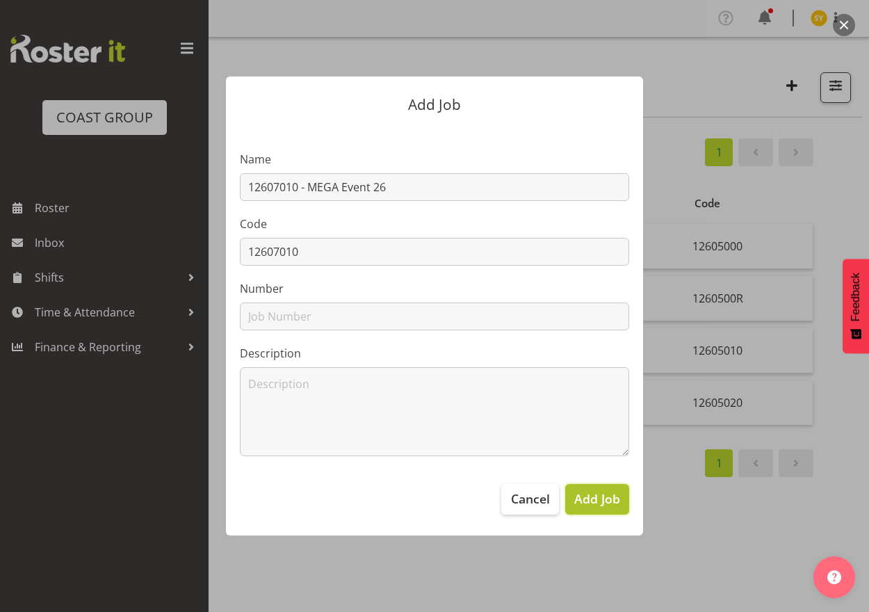
click at [592, 509] on button "Add Job" at bounding box center [597, 499] width 64 height 31
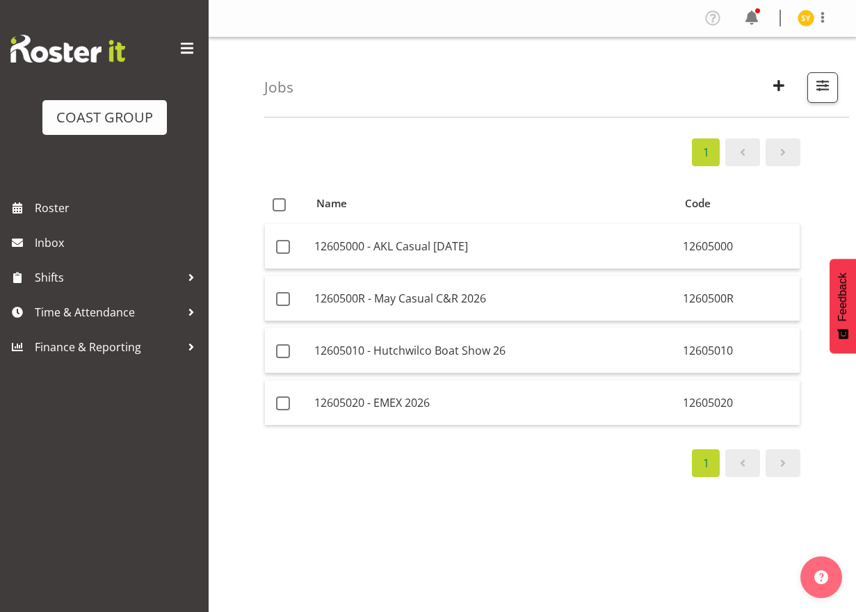
click at [801, 507] on div "1 Name Code 12605000 - AKL Casual [DATE] 12605000 1260500R - May Casual C&R 202…" at bounding box center [560, 406] width 592 height 556
click at [824, 453] on div "1 Name Code 12605000 - AKL Casual [DATE] 12605000 1260500R - May Casual C&R 202…" at bounding box center [560, 406] width 592 height 556
click at [782, 88] on span "button" at bounding box center [779, 85] width 18 height 18
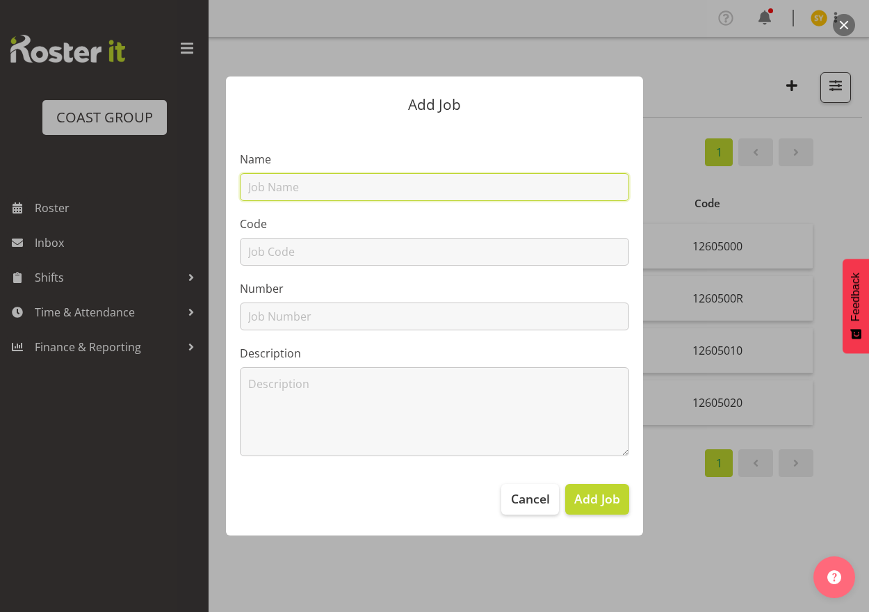
drag, startPoint x: 381, startPoint y: 186, endPoint x: 343, endPoint y: 200, distance: 40.9
click at [379, 187] on input "text" at bounding box center [434, 187] width 389 height 28
paste input "12607020"
type input "12607020"
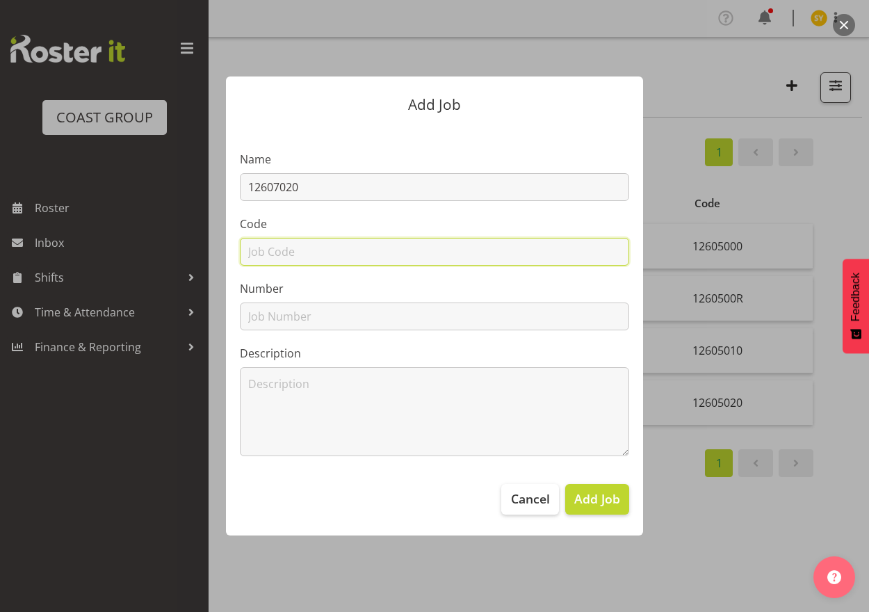
click at [283, 250] on input "text" at bounding box center [434, 252] width 389 height 28
paste input "12607020"
type input "12607020"
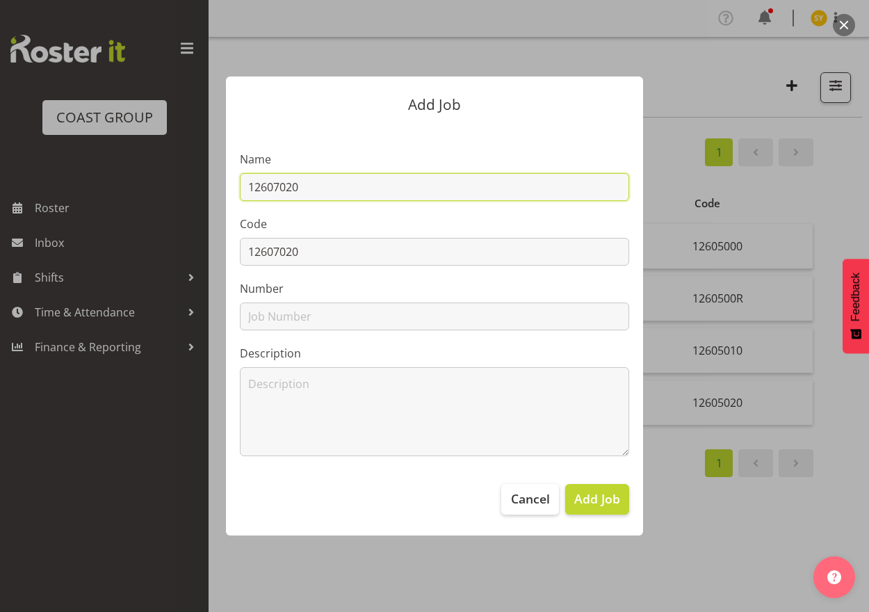
click at [392, 191] on input "12607020" at bounding box center [434, 187] width 389 height 28
paste input "Auckland Food Show 26"
drag, startPoint x: 491, startPoint y: 193, endPoint x: 74, endPoint y: 176, distance: 416.8
click at [72, 170] on div "Add Job Name 12607020 - [GEOGRAPHIC_DATA] Food Show 26 Code 12607020 Number Des…" at bounding box center [434, 306] width 869 height 612
type input "12607020 - Auckland Food Show 26"
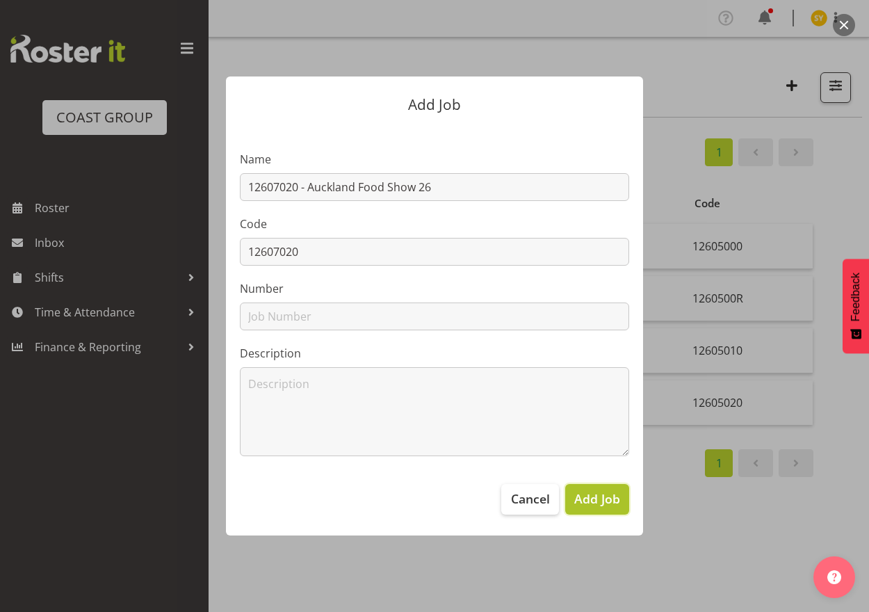
click at [593, 502] on span "Add Job" at bounding box center [597, 498] width 46 height 18
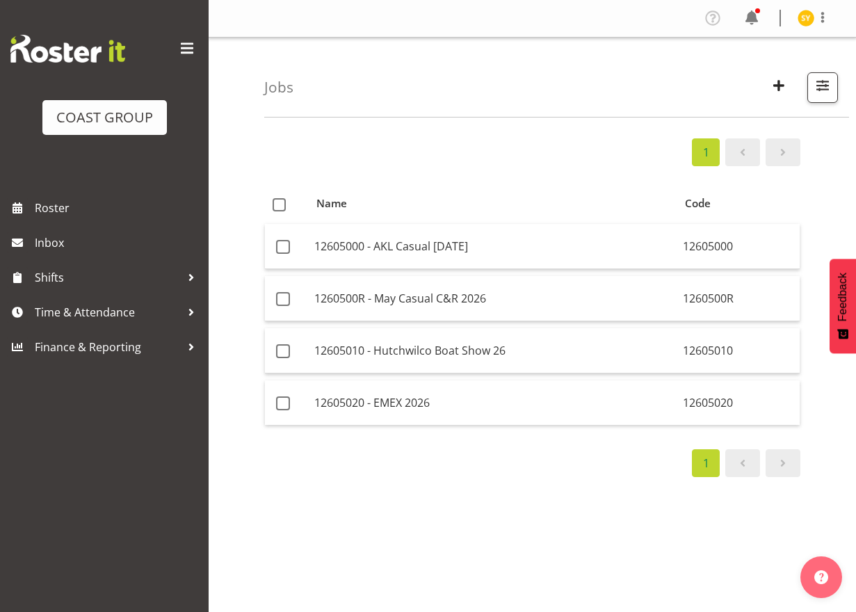
click at [818, 486] on div "1 Name Code 12605000 - AKL Casual [DATE] 12605000 1260500R - May Casual C&R 202…" at bounding box center [560, 406] width 592 height 556
click at [806, 88] on div at bounding box center [817, 87] width 42 height 31
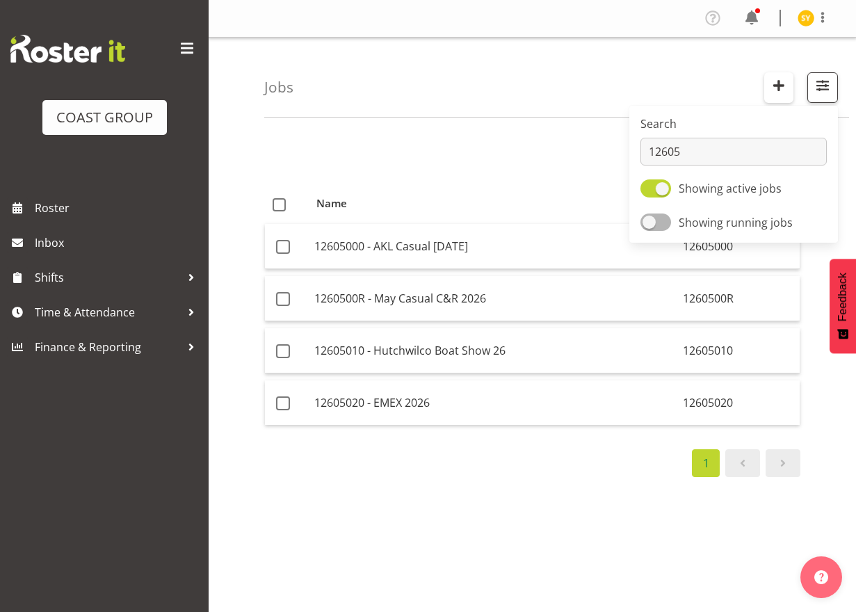
click at [780, 87] on span "button" at bounding box center [779, 85] width 18 height 18
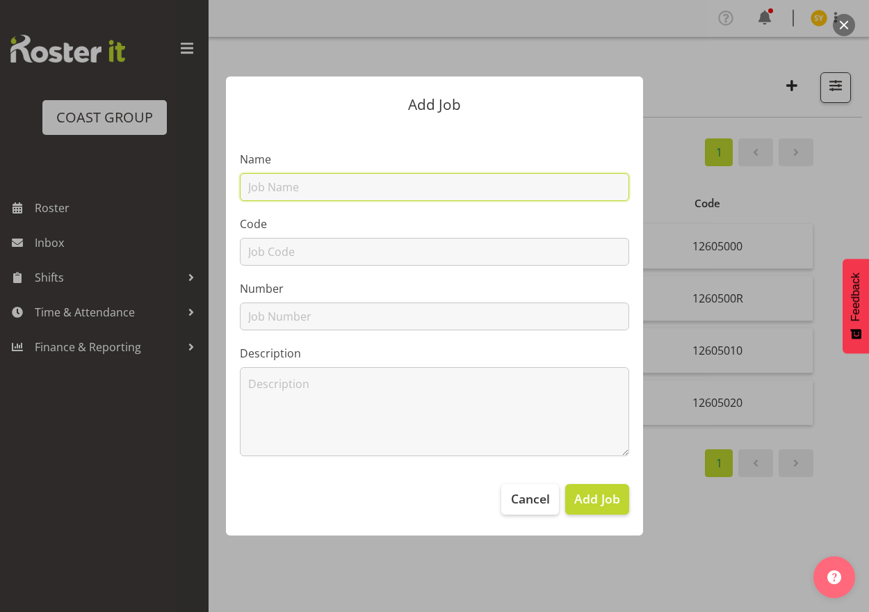
click at [294, 189] on input "text" at bounding box center [434, 187] width 389 height 28
paste input "12608010"
type input "12608010"
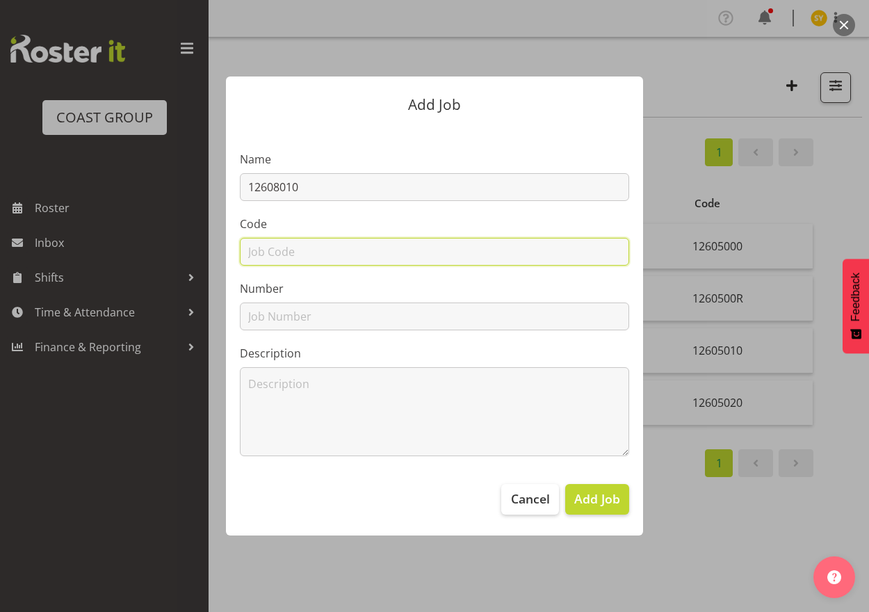
click at [284, 243] on input "text" at bounding box center [434, 252] width 389 height 28
paste input "12608010"
type input "12608010"
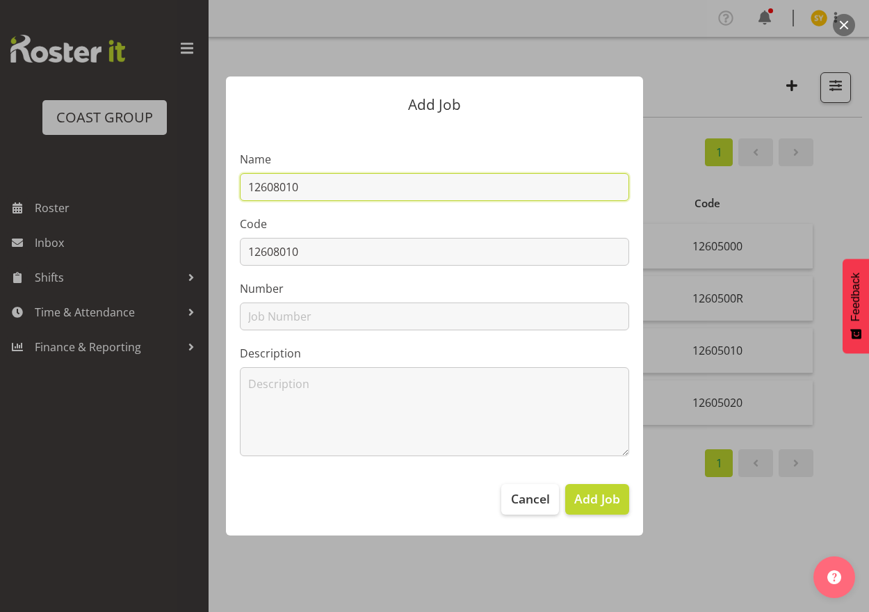
drag, startPoint x: 354, startPoint y: 193, endPoint x: 405, endPoint y: 191, distance: 51.5
click at [364, 191] on input "12608010" at bounding box center [434, 187] width 389 height 28
paste input "The Baby Show 26"
drag, startPoint x: 506, startPoint y: 197, endPoint x: 140, endPoint y: 179, distance: 366.9
click at [140, 179] on div "Add Job Name 12608010 - The Baby Show 26 Code 12608010 Number Description Cance…" at bounding box center [434, 306] width 667 height 528
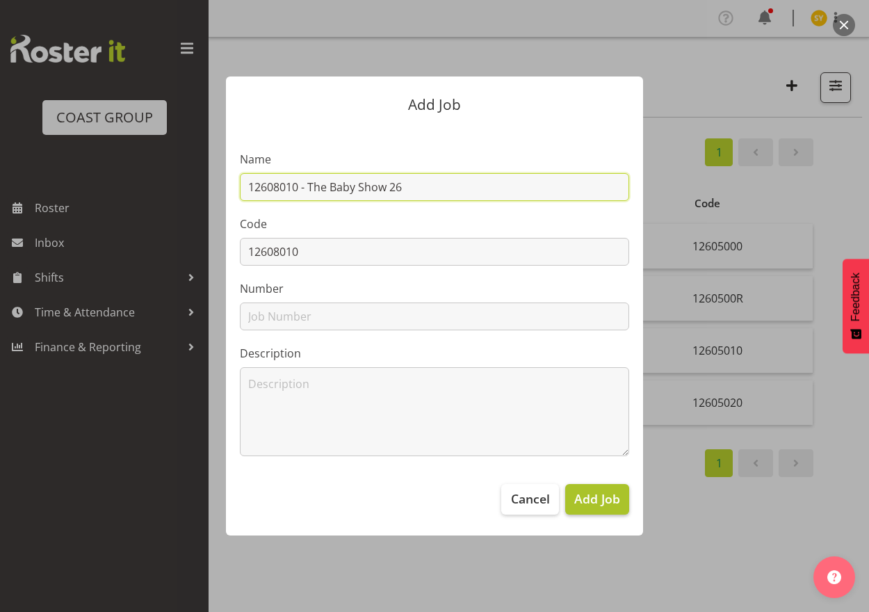
type input "12608010 - The Baby Show 26"
click at [599, 509] on button "Add Job" at bounding box center [597, 499] width 64 height 31
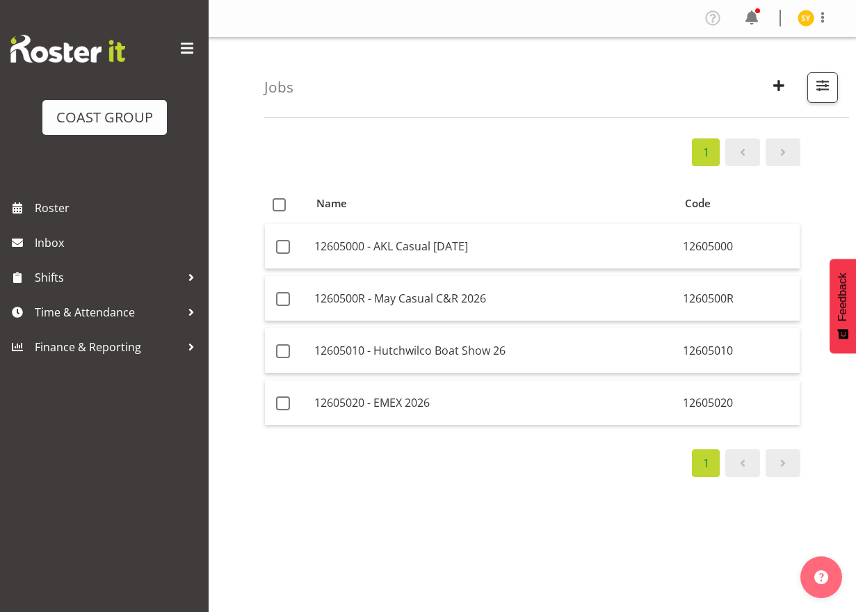
click at [836, 517] on div "1 Name Code 12605000 - AKL Casual [DATE] 12605000 1260500R - May Casual C&R 202…" at bounding box center [560, 406] width 592 height 556
click at [782, 93] on span "button" at bounding box center [779, 85] width 18 height 18
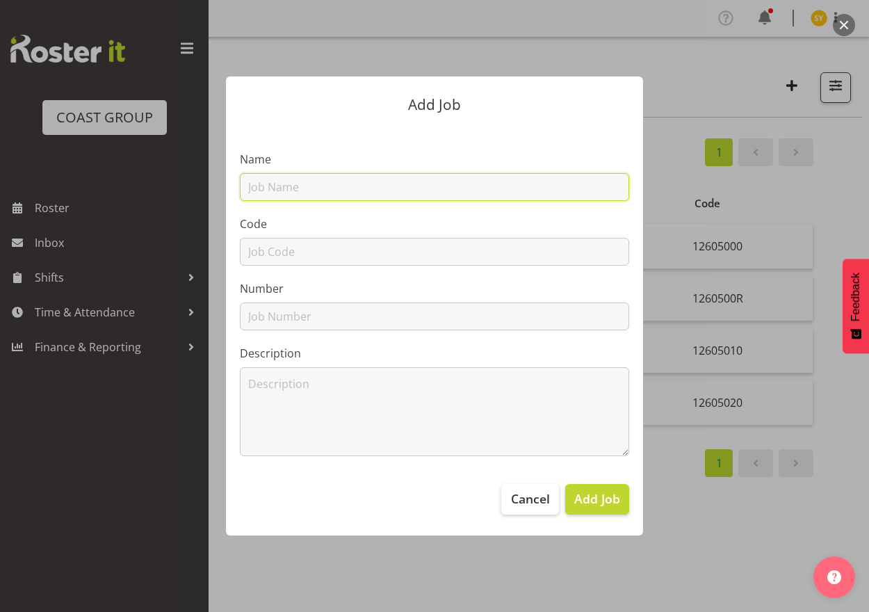
click at [412, 183] on input "text" at bounding box center [434, 187] width 389 height 28
paste input "12608020"
type input "12608020"
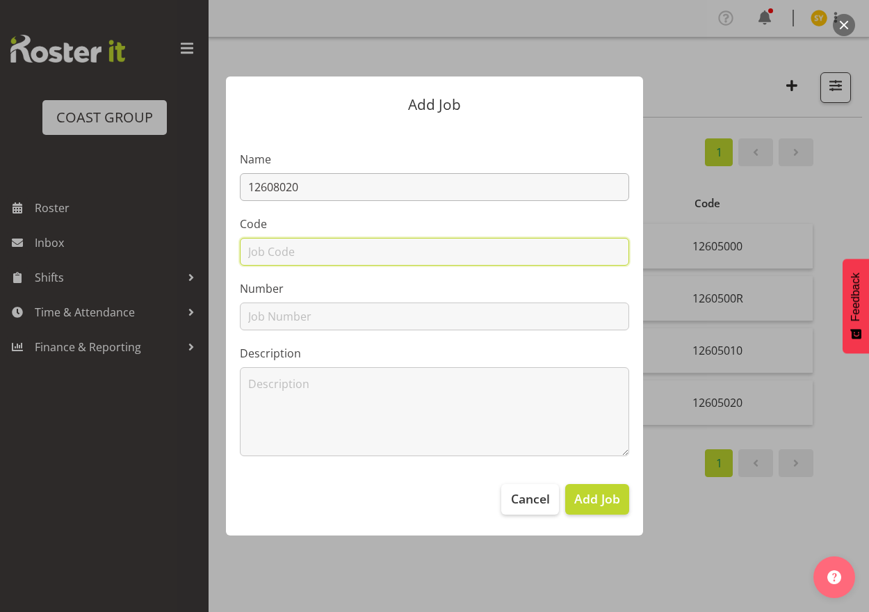
drag, startPoint x: 286, startPoint y: 253, endPoint x: 352, endPoint y: 184, distance: 95.9
click at [285, 252] on input "text" at bounding box center [434, 252] width 389 height 28
paste input "12608020"
type input "12608020"
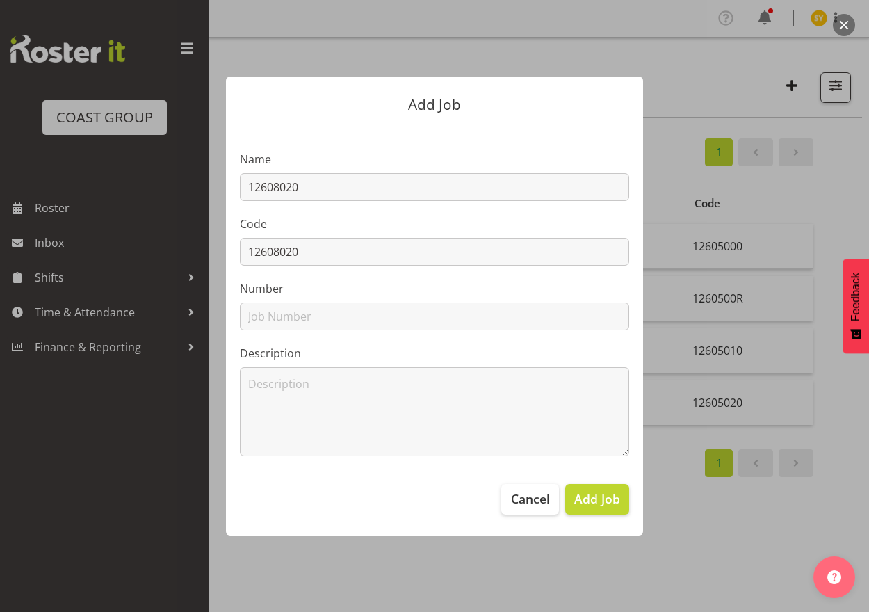
click at [371, 168] on div "Name 12608020" at bounding box center [434, 176] width 389 height 50
click at [417, 181] on input "12608020" at bounding box center [434, 187] width 389 height 28
paste input "Wellington Food Show 26"
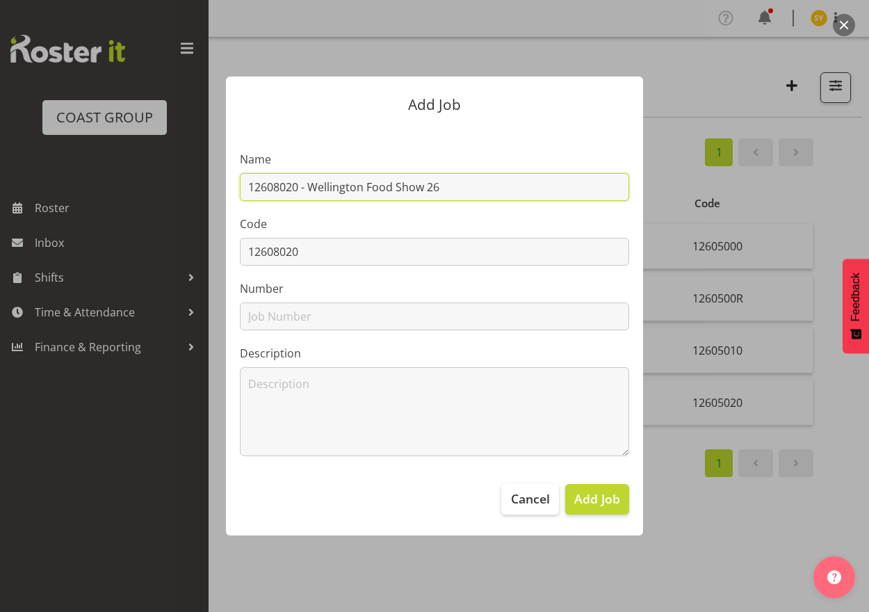
drag, startPoint x: 496, startPoint y: 192, endPoint x: 63, endPoint y: 171, distance: 434.4
click at [63, 171] on div "Add Job Name 12608020 - [GEOGRAPHIC_DATA] Food Show 26 Code 12608020 Number Des…" at bounding box center [434, 306] width 869 height 612
type input "12608020 - Wellington Food Show 26"
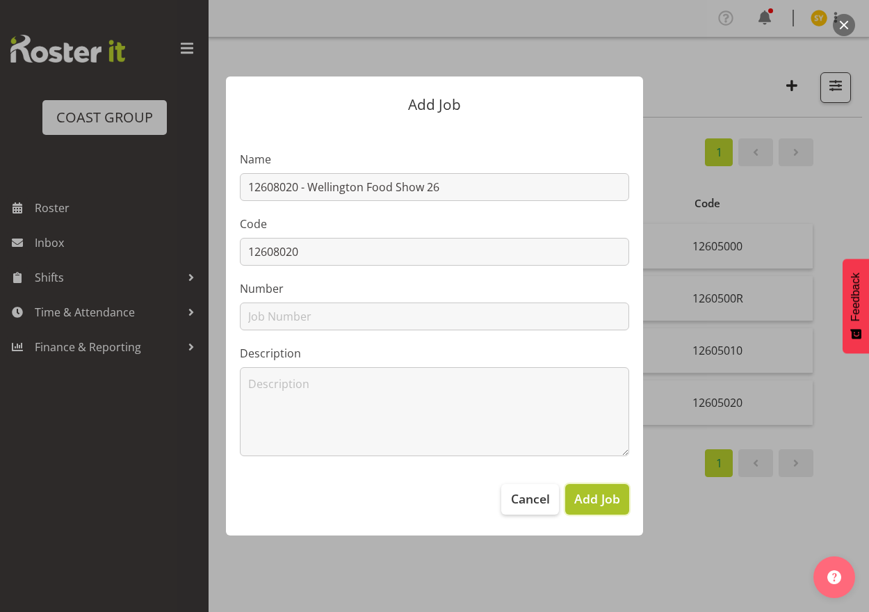
click at [600, 500] on span "Add Job" at bounding box center [597, 498] width 46 height 18
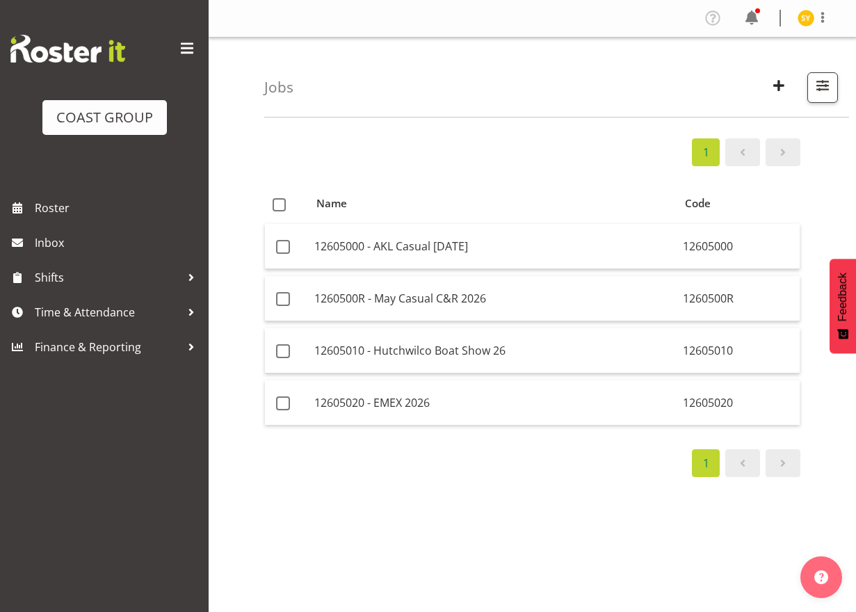
click at [813, 519] on div "1 Name Code 12605000 - AKL Casual [DATE] 12605000 1260500R - May Casual C&R 202…" at bounding box center [560, 406] width 592 height 556
click at [776, 90] on span "button" at bounding box center [779, 85] width 18 height 18
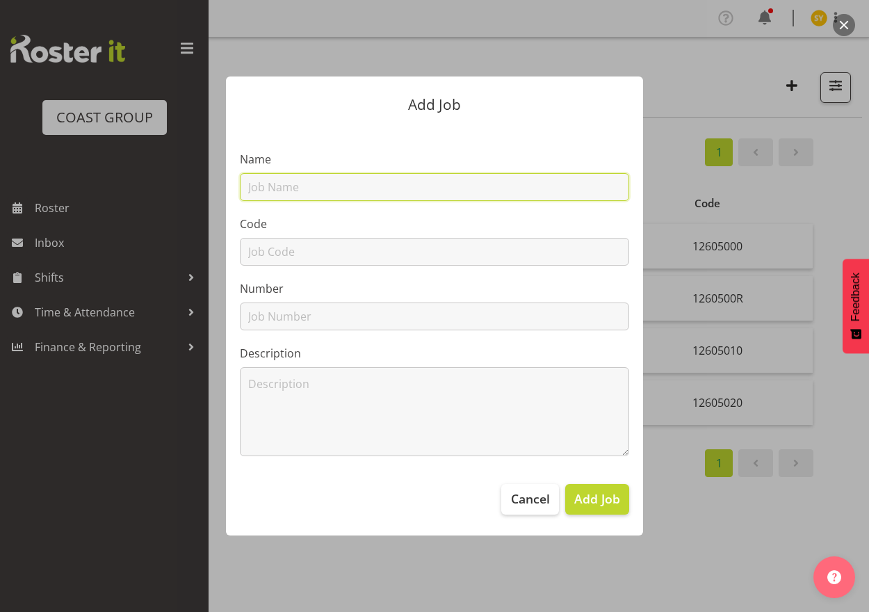
drag, startPoint x: 340, startPoint y: 195, endPoint x: 334, endPoint y: 200, distance: 7.9
click at [336, 199] on input "text" at bounding box center [434, 187] width 389 height 28
paste input "12608030"
type input "12608030"
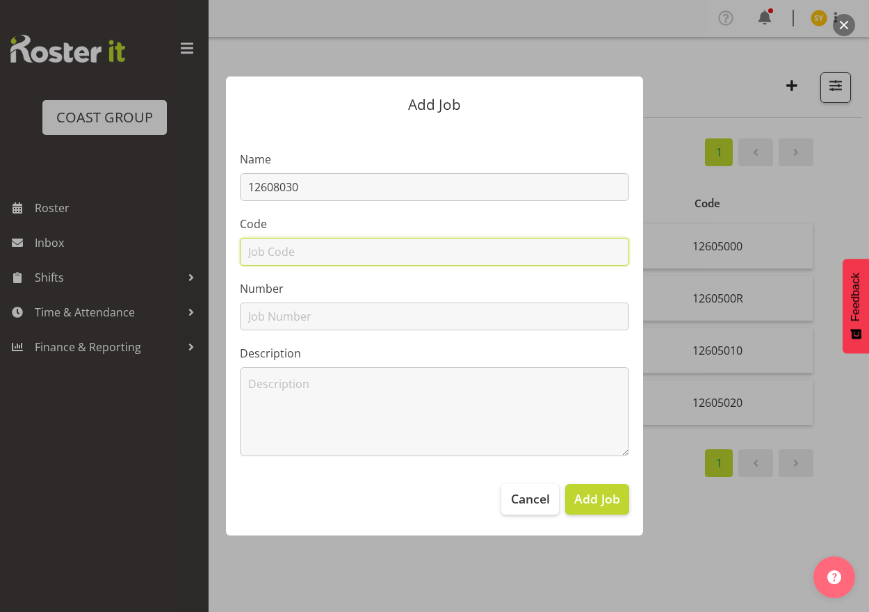
click at [291, 254] on input "text" at bounding box center [434, 252] width 389 height 28
paste input "12608030"
type input "12608030"
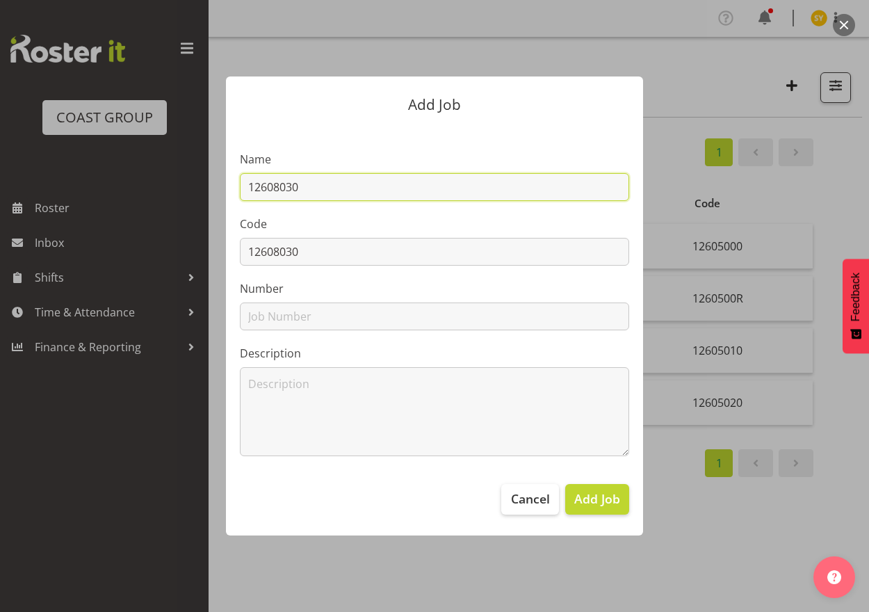
drag, startPoint x: 327, startPoint y: 189, endPoint x: 341, endPoint y: 190, distance: 13.2
click at [327, 189] on input "12608030" at bounding box center [434, 187] width 389 height 28
paste input "Spring Gift Fair 26"
drag, startPoint x: 360, startPoint y: 178, endPoint x: 98, endPoint y: 172, distance: 262.2
click at [98, 172] on div "Add Job Name 12608030 - Spring Gift Fair 26 Code 12608030 Number Description Ca…" at bounding box center [434, 306] width 869 height 612
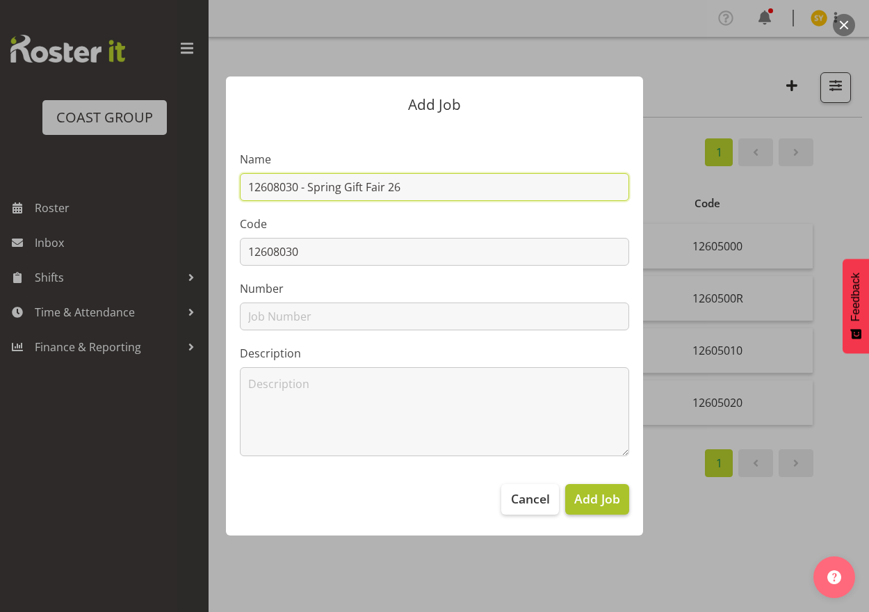
type input "12608030 - Spring Gift Fair 26"
click at [626, 507] on button "Add Job" at bounding box center [597, 499] width 64 height 31
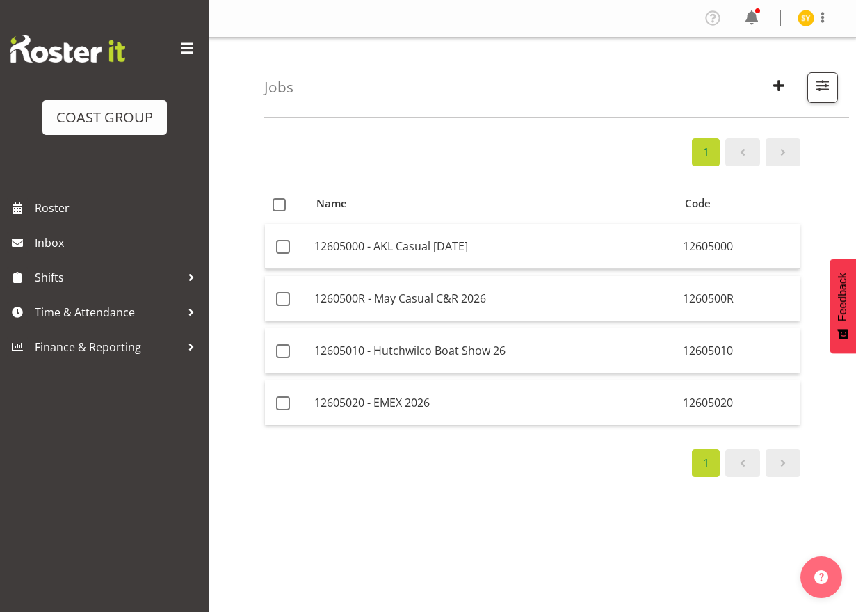
click at [804, 496] on div "1 Name Code 12605000 - AKL Casual [DATE] 12605000 1260500R - May Casual C&R 202…" at bounding box center [560, 406] width 592 height 556
